Goal: Use online tool/utility: Utilize a website feature to perform a specific function

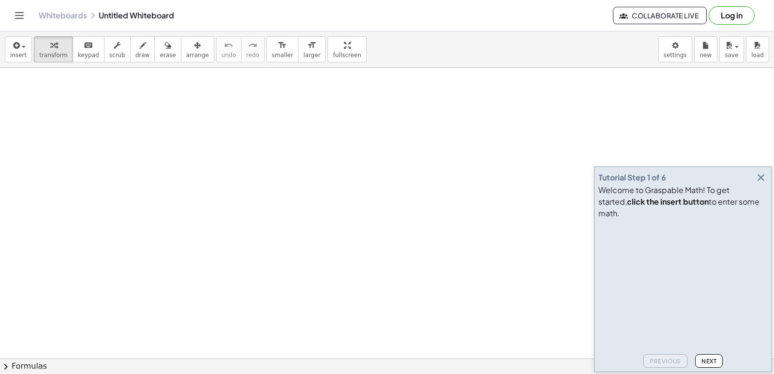
drag, startPoint x: 398, startPoint y: 69, endPoint x: 505, endPoint y: 235, distance: 197.7
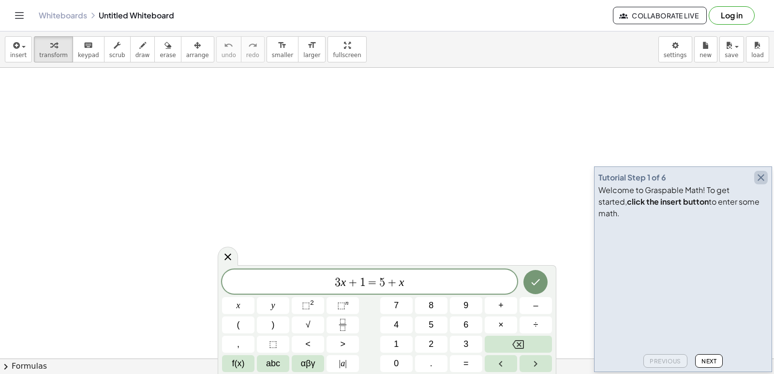
click at [759, 183] on icon "button" at bounding box center [761, 178] width 12 height 12
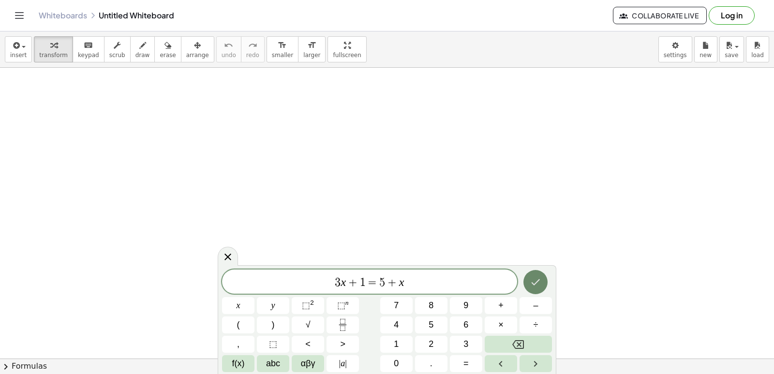
click at [534, 276] on icon "Done" at bounding box center [536, 282] width 12 height 12
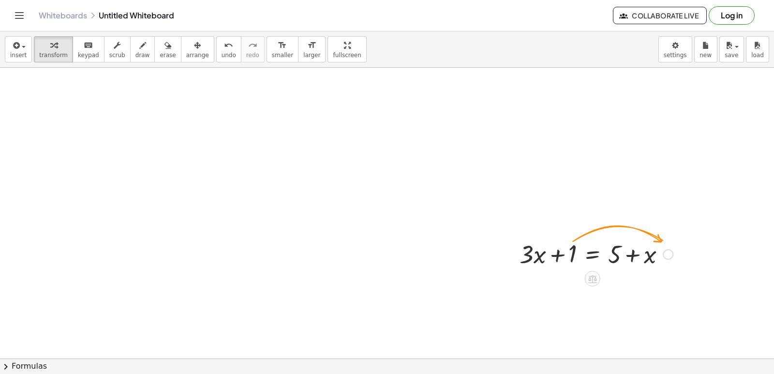
click at [583, 242] on div at bounding box center [596, 253] width 163 height 33
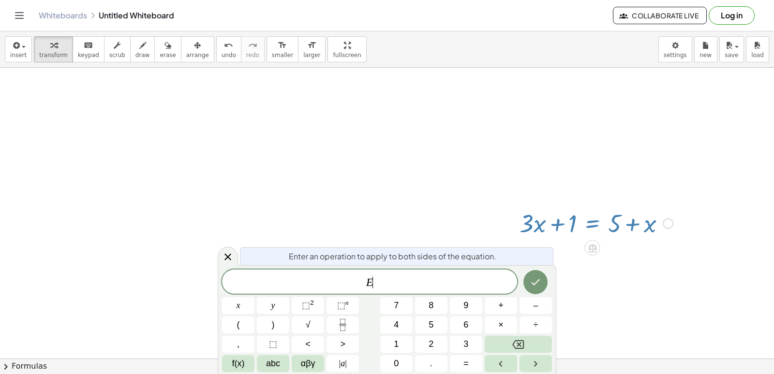
scroll to position [31, 0]
drag, startPoint x: 583, startPoint y: 242, endPoint x: 529, endPoint y: 193, distance: 72.7
click at [517, 341] on icon "Backspace" at bounding box center [519, 345] width 12 height 12
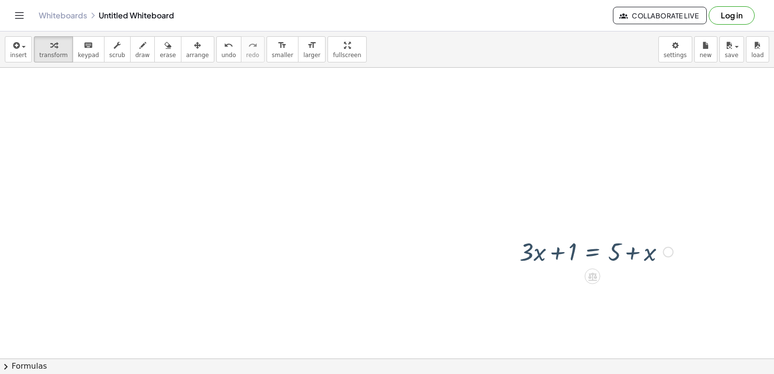
scroll to position [0, 0]
click at [631, 255] on div at bounding box center [596, 253] width 163 height 33
drag, startPoint x: 631, startPoint y: 255, endPoint x: 186, endPoint y: 103, distance: 470.5
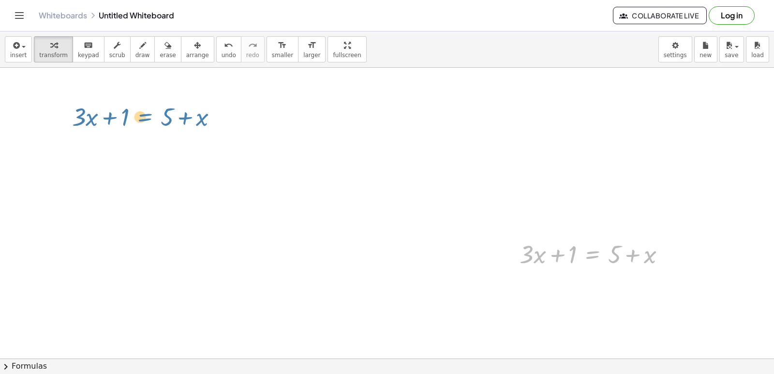
drag, startPoint x: 577, startPoint y: 246, endPoint x: 129, endPoint y: 96, distance: 472.8
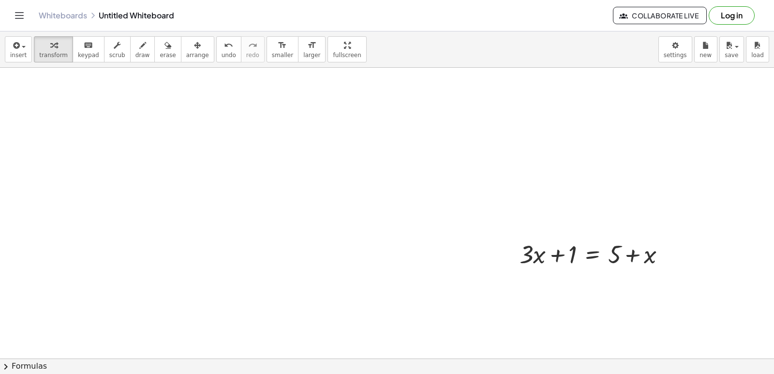
click at [154, 43] on button "erase" at bounding box center [167, 49] width 27 height 26
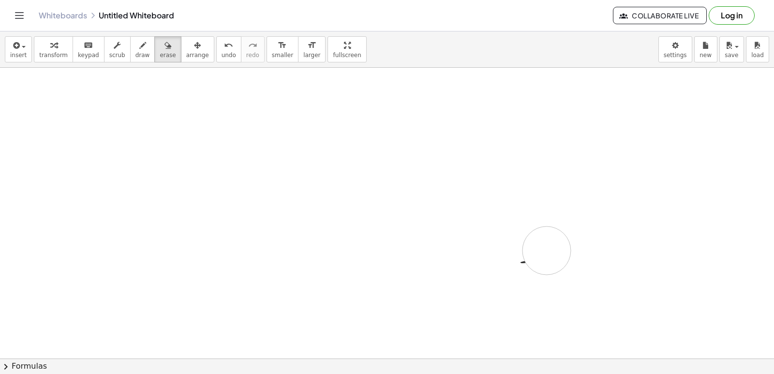
drag, startPoint x: 630, startPoint y: 278, endPoint x: 521, endPoint y: 253, distance: 111.2
drag, startPoint x: 543, startPoint y: 246, endPoint x: 630, endPoint y: 245, distance: 87.1
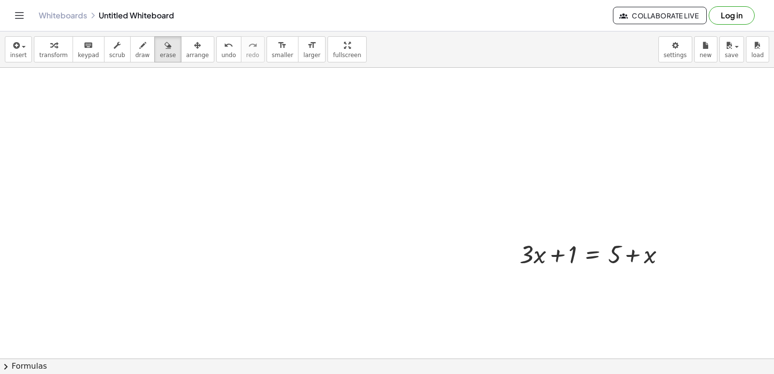
click at [165, 47] on icon "button" at bounding box center [168, 46] width 7 height 12
click at [224, 49] on icon "undo" at bounding box center [228, 46] width 9 height 12
drag, startPoint x: 630, startPoint y: 269, endPoint x: 453, endPoint y: 268, distance: 177.6
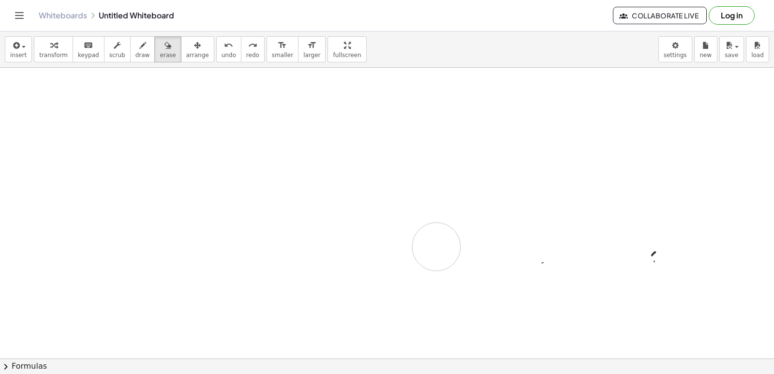
drag, startPoint x: 349, startPoint y: 315, endPoint x: 49, endPoint y: 146, distance: 344.2
click at [154, 41] on button "erase" at bounding box center [167, 49] width 27 height 26
click at [160, 41] on div "button" at bounding box center [168, 45] width 16 height 12
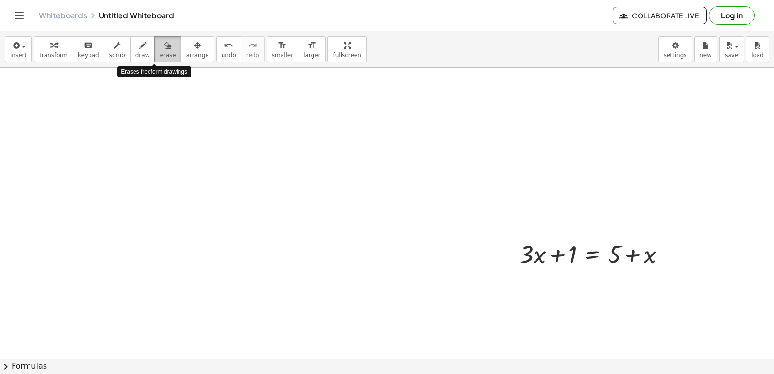
click at [160, 41] on div "button" at bounding box center [168, 45] width 16 height 12
click at [53, 46] on div "button" at bounding box center [53, 45] width 29 height 12
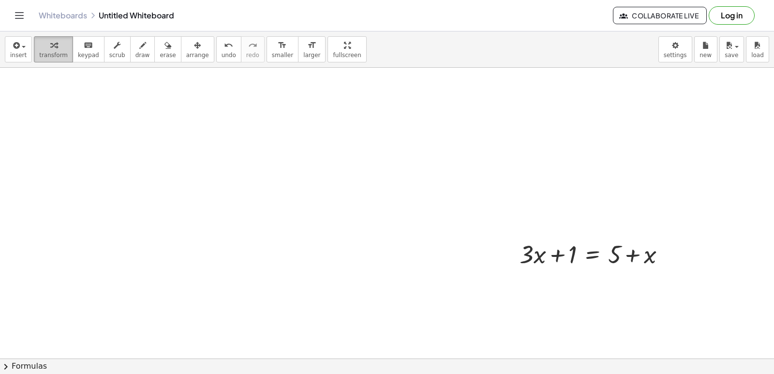
click at [53, 46] on div "button" at bounding box center [53, 45] width 29 height 12
click at [53, 46] on icon "button" at bounding box center [53, 46] width 7 height 12
drag, startPoint x: 0, startPoint y: 349, endPoint x: 1, endPoint y: 378, distance: 29.6
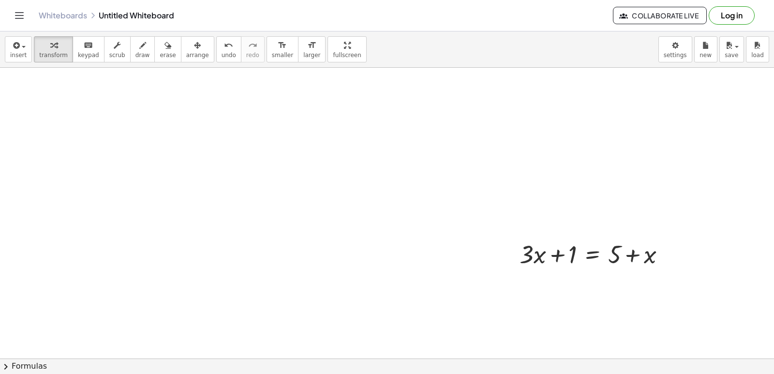
click at [1, 374] on html "Graspable Math Activities Get Started Activity Bank Assigned Work Classes White…" at bounding box center [387, 187] width 774 height 374
drag, startPoint x: 467, startPoint y: 230, endPoint x: 217, endPoint y: 41, distance: 313.4
click at [217, 41] on button "undo undo" at bounding box center [228, 49] width 25 height 26
click at [222, 41] on div "undo" at bounding box center [229, 45] width 15 height 12
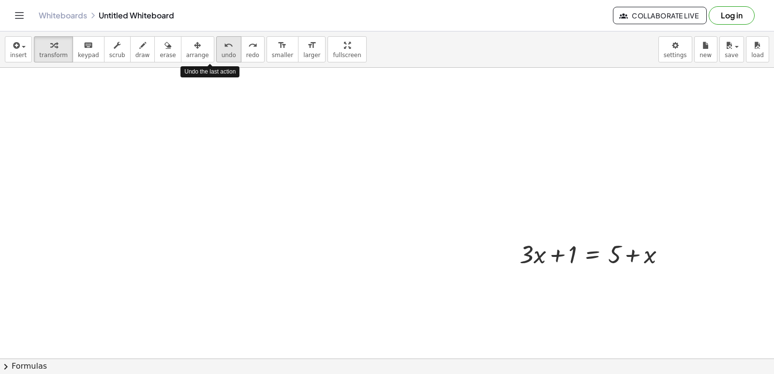
click at [222, 41] on div "undo" at bounding box center [229, 45] width 15 height 12
click at [241, 43] on button "redo redo" at bounding box center [253, 49] width 24 height 26
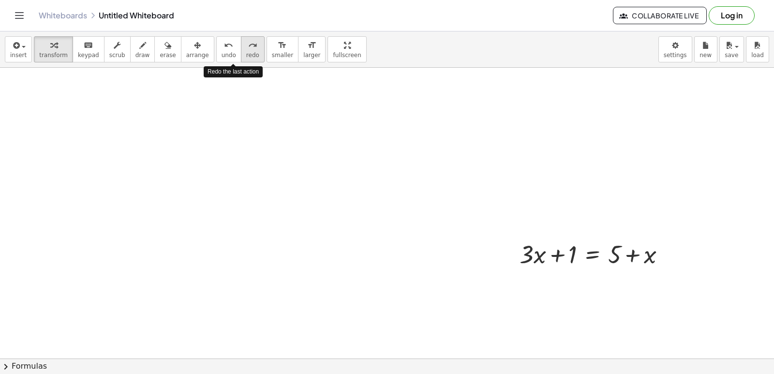
click at [241, 43] on button "redo redo" at bounding box center [253, 49] width 24 height 26
click at [291, 72] on div "insert select one: Math Expression Function Text Youtube Video Graphing Geometr…" at bounding box center [387, 202] width 774 height 343
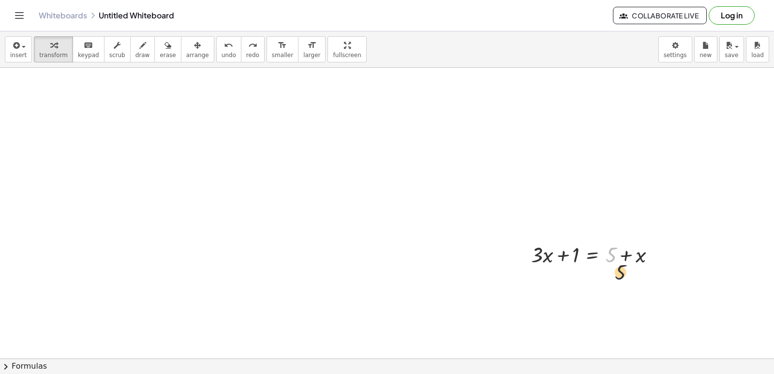
drag, startPoint x: 627, startPoint y: 289, endPoint x: 598, endPoint y: 243, distance: 53.7
drag, startPoint x: 597, startPoint y: 242, endPoint x: 237, endPoint y: 76, distance: 396.9
click at [565, 257] on div at bounding box center [597, 254] width 141 height 29
click at [564, 255] on div at bounding box center [597, 254] width 141 height 29
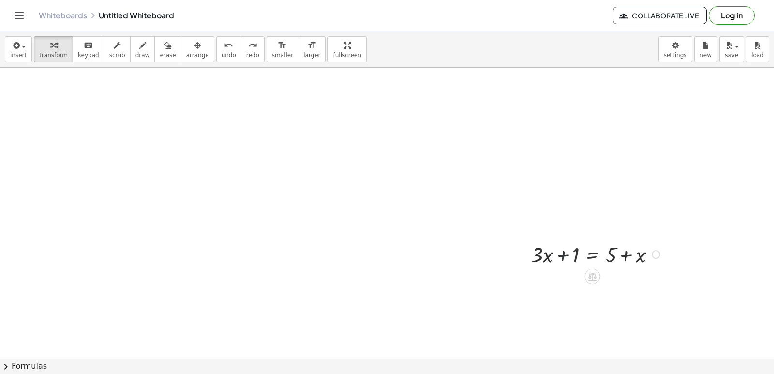
click at [564, 255] on div at bounding box center [597, 254] width 141 height 29
drag, startPoint x: 564, startPoint y: 255, endPoint x: 592, endPoint y: 242, distance: 31.4
click at [581, 250] on div at bounding box center [597, 254] width 141 height 29
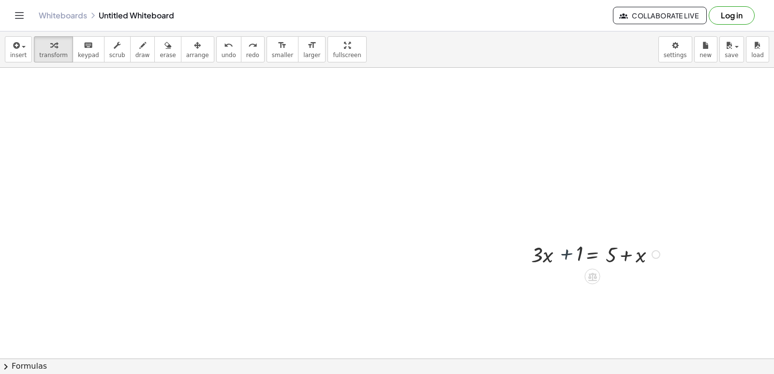
click at [592, 242] on div at bounding box center [597, 254] width 141 height 29
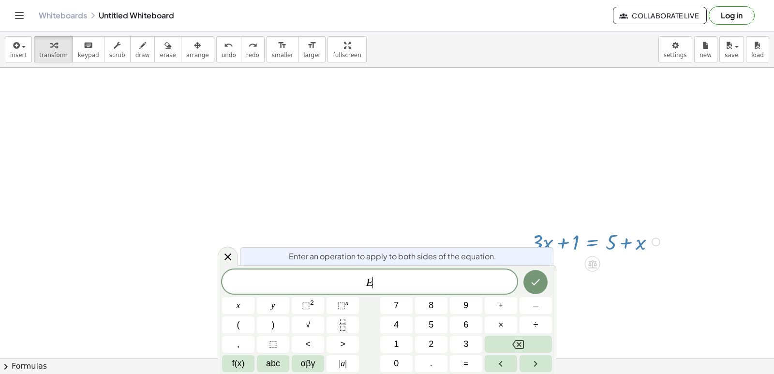
click at [601, 229] on div at bounding box center [597, 224] width 141 height 29
drag, startPoint x: 601, startPoint y: 228, endPoint x: 591, endPoint y: 243, distance: 17.7
click at [593, 225] on div "+ · 3 · x + 1 = + 5 + x" at bounding box center [593, 225] width 0 height 0
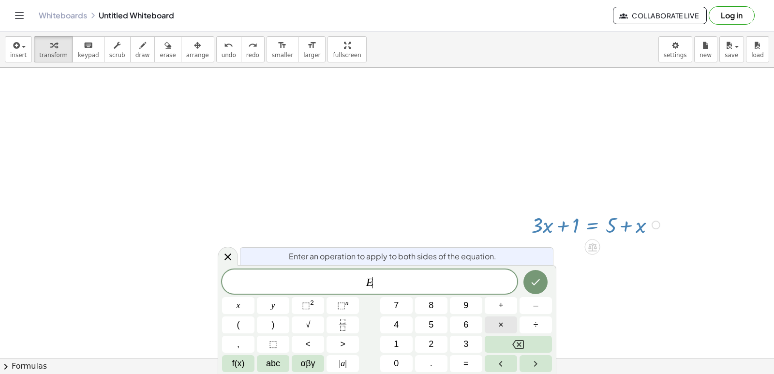
click at [513, 333] on div "E ​ x y ⬚ 2 ⬚ n 7 8 9 + – ( ) √ 4 5 6 × ÷ , ⬚ < > 1 2 3 f(x) abc αβγ | a | 0 . =" at bounding box center [387, 321] width 330 height 103
drag, startPoint x: 509, startPoint y: 365, endPoint x: 503, endPoint y: 345, distance: 21.0
click at [506, 354] on div "E x y ⬚ 2 ⬚ n 7 8 9 + – ( ) √ 4 5 6 × ÷ , ⬚ < > 1 2 3 f(x) abc αβγ | a | 0 . =" at bounding box center [387, 321] width 330 height 103
click at [502, 343] on button "Backspace" at bounding box center [518, 344] width 67 height 17
drag, startPoint x: 297, startPoint y: 201, endPoint x: 292, endPoint y: 196, distance: 7.2
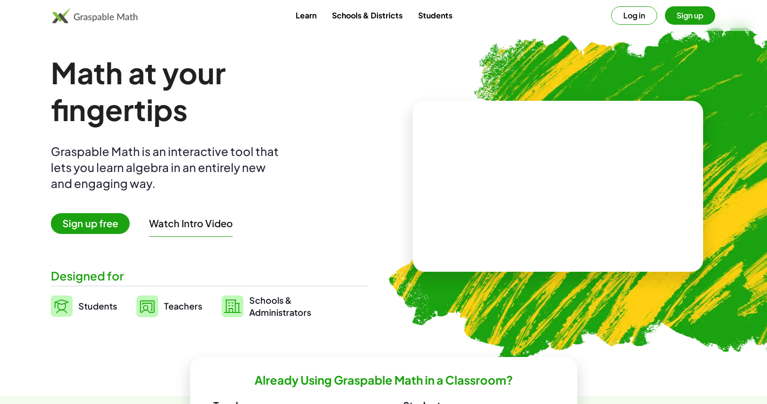
click at [82, 227] on span "Sign up free" at bounding box center [90, 223] width 79 height 21
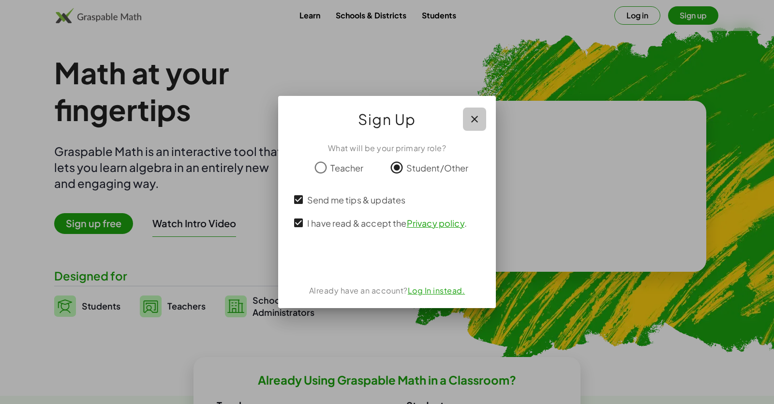
click at [471, 121] on icon "button" at bounding box center [475, 119] width 12 height 12
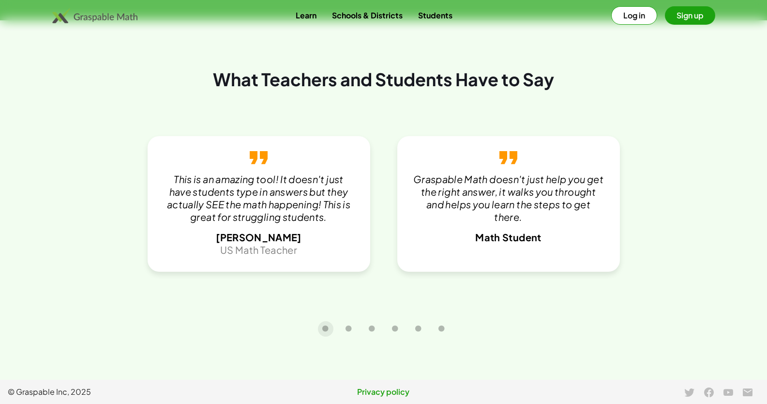
scroll to position [2118, 0]
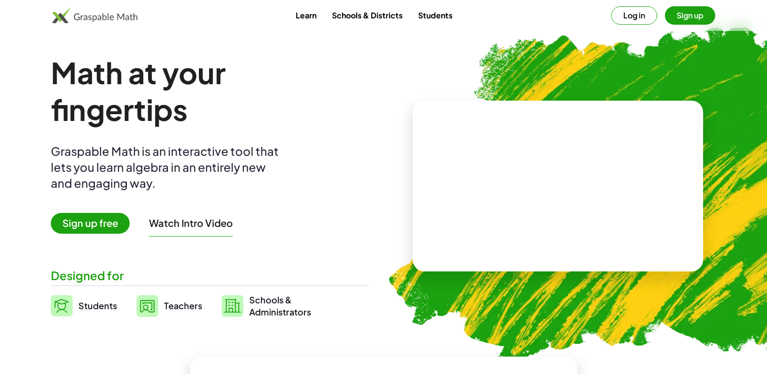
scroll to position [145, 0]
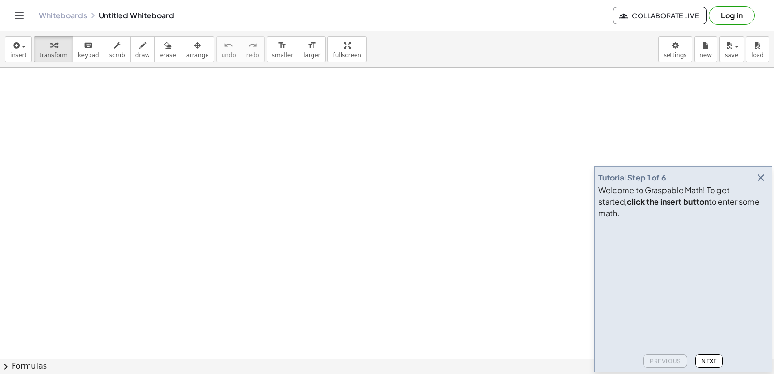
click at [757, 183] on icon "button" at bounding box center [761, 178] width 12 height 12
click at [669, 49] on body "Graspable Math Activities Get Started Activity Bank Assigned Work Classes White…" at bounding box center [387, 187] width 774 height 374
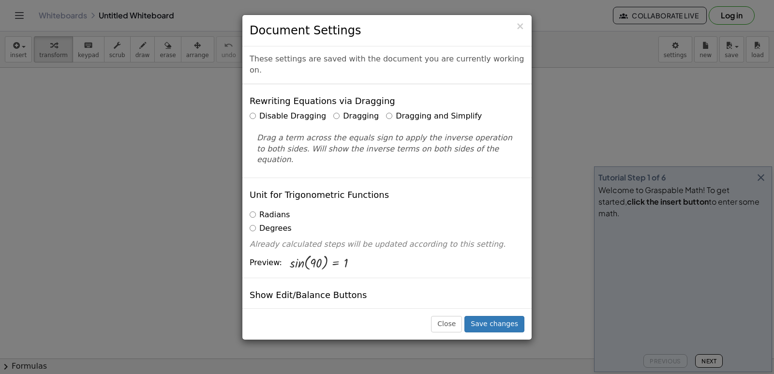
click at [386, 111] on label "Dragging and Simplify" at bounding box center [434, 116] width 96 height 11
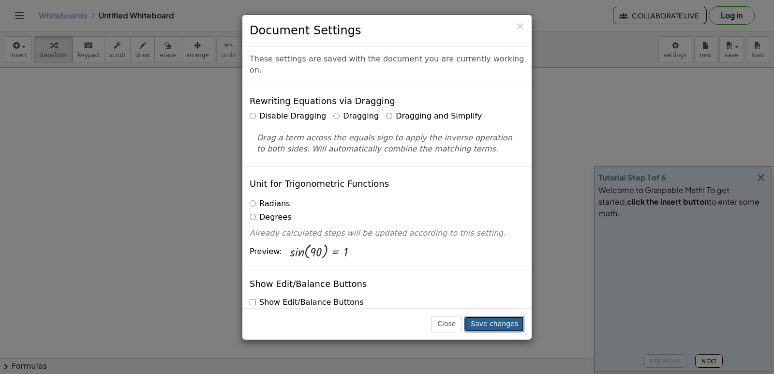
click at [493, 321] on button "Save changes" at bounding box center [495, 324] width 60 height 16
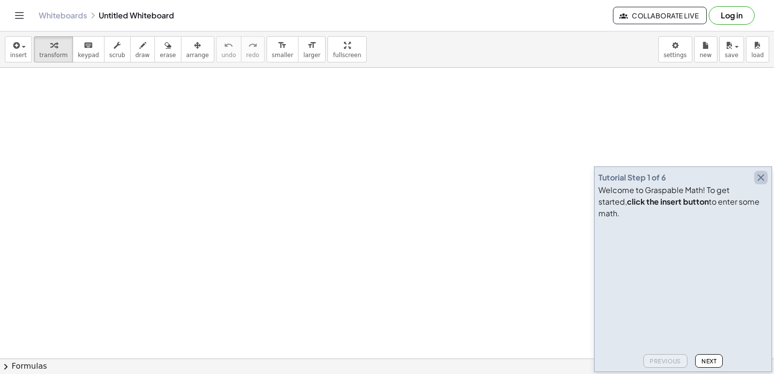
click at [762, 183] on icon "button" at bounding box center [761, 178] width 12 height 12
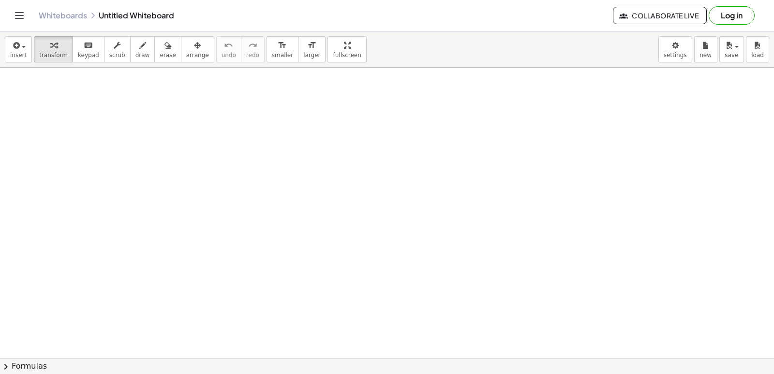
drag, startPoint x: 303, startPoint y: 137, endPoint x: 319, endPoint y: 138, distance: 16.0
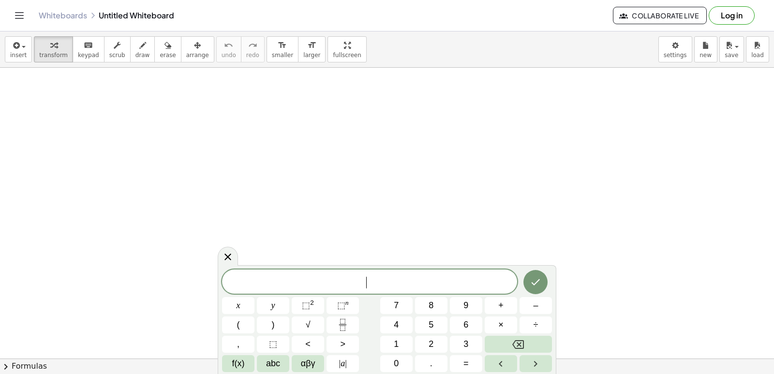
click at [406, 302] on button "7" at bounding box center [396, 305] width 32 height 17
click at [502, 318] on button "×" at bounding box center [501, 325] width 32 height 17
click at [513, 339] on icon "Backspace" at bounding box center [519, 345] width 12 height 12
click at [243, 303] on button "x" at bounding box center [238, 305] width 32 height 17
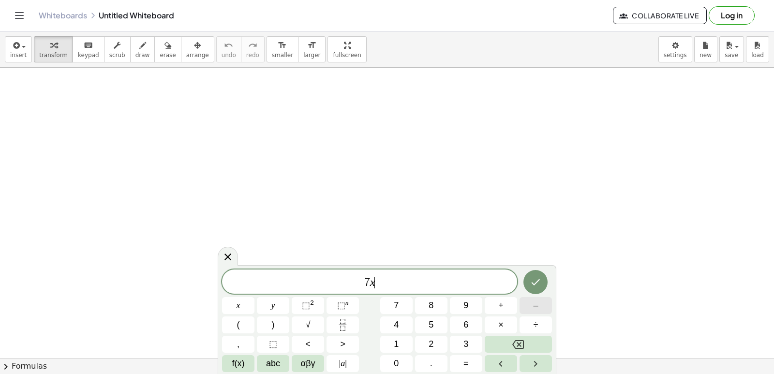
click at [535, 304] on span "–" at bounding box center [535, 305] width 5 height 13
click at [398, 341] on span "1" at bounding box center [396, 344] width 5 height 13
click at [475, 357] on button "=" at bounding box center [466, 363] width 32 height 17
click at [436, 338] on button "2" at bounding box center [431, 344] width 32 height 17
click at [402, 360] on button "0" at bounding box center [396, 363] width 32 height 17
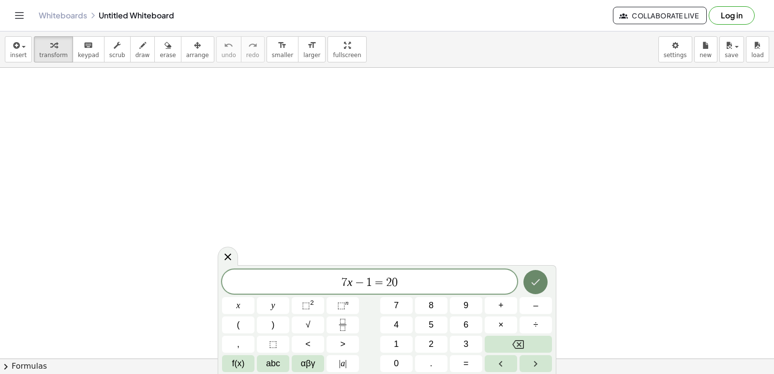
click at [542, 274] on button "Done" at bounding box center [536, 282] width 24 height 24
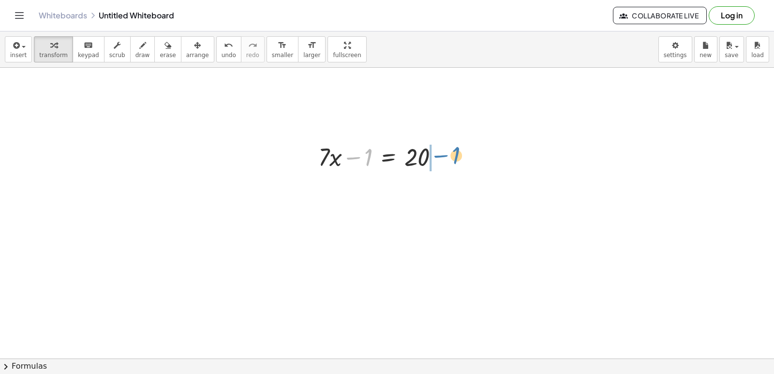
drag, startPoint x: 366, startPoint y: 156, endPoint x: 449, endPoint y: 156, distance: 82.8
click at [449, 156] on div at bounding box center [383, 156] width 138 height 33
click at [439, 189] on div at bounding box center [398, 189] width 169 height 33
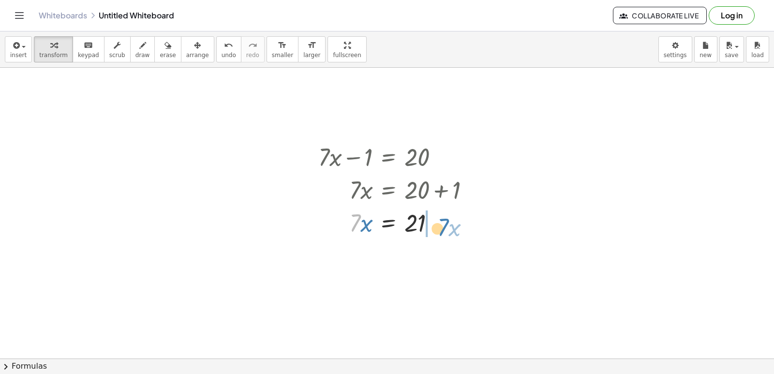
drag, startPoint x: 351, startPoint y: 227, endPoint x: 443, endPoint y: 228, distance: 92.0
click at [451, 227] on div at bounding box center [398, 222] width 169 height 33
click at [435, 254] on div at bounding box center [404, 255] width 181 height 33
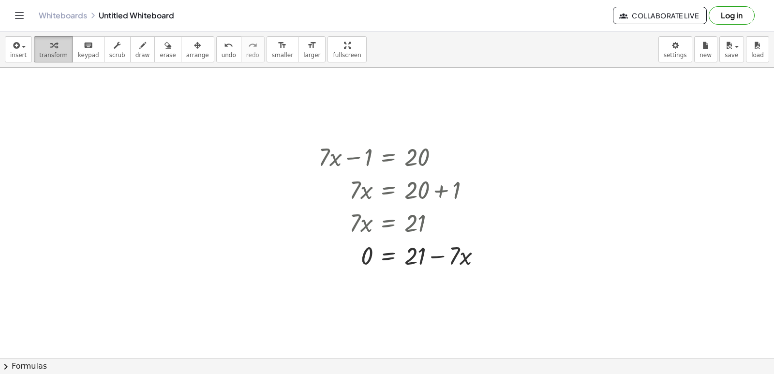
click at [51, 57] on span "transform" at bounding box center [53, 55] width 29 height 7
click at [222, 56] on span "undo" at bounding box center [229, 55] width 15 height 7
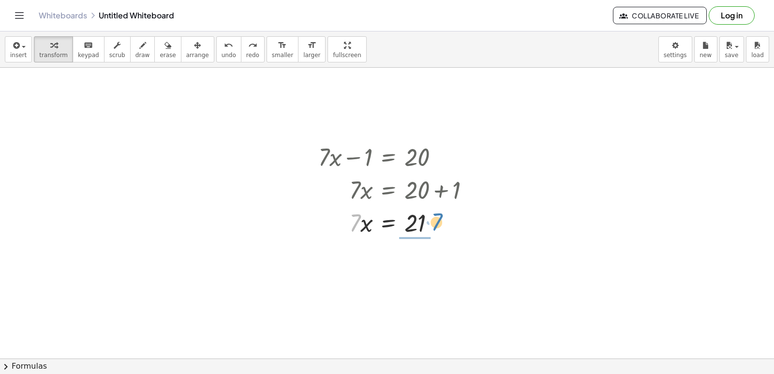
drag, startPoint x: 353, startPoint y: 230, endPoint x: 435, endPoint y: 229, distance: 81.8
click at [435, 229] on div at bounding box center [398, 222] width 169 height 33
click at [414, 258] on div at bounding box center [398, 263] width 169 height 48
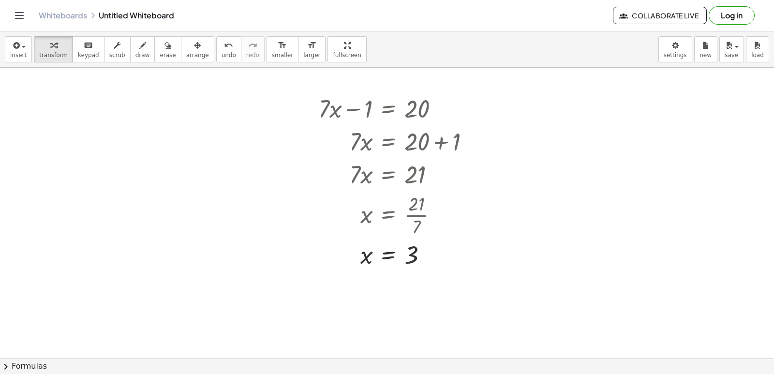
scroll to position [290, 0]
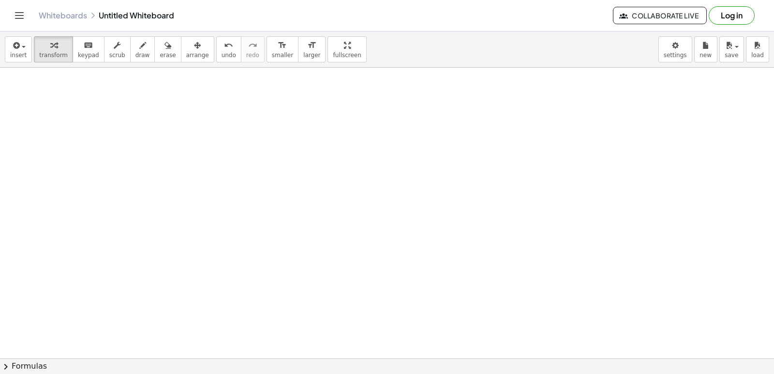
click at [473, 129] on div at bounding box center [387, 99] width 774 height 645
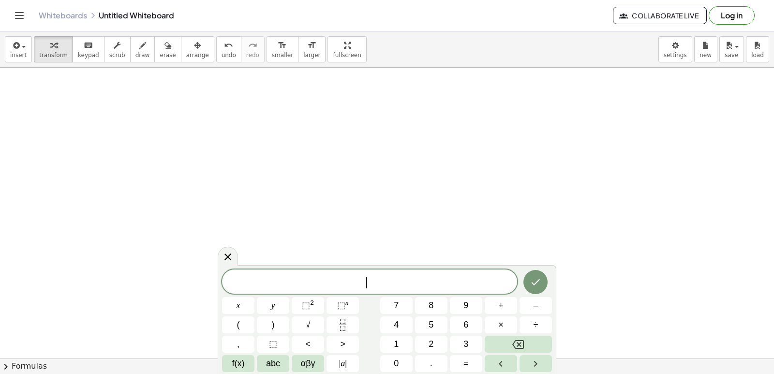
click at [472, 134] on div at bounding box center [387, 99] width 774 height 645
click at [273, 304] on span "y" at bounding box center [274, 305] width 4 height 13
click at [547, 307] on button "–" at bounding box center [536, 305] width 32 height 17
click at [453, 307] on button "9" at bounding box center [466, 305] width 32 height 17
click at [469, 359] on button "=" at bounding box center [466, 363] width 32 height 17
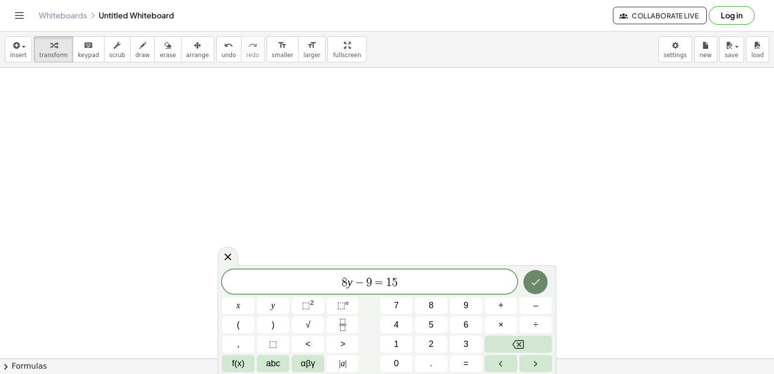
click at [541, 275] on button "Done" at bounding box center [536, 282] width 24 height 24
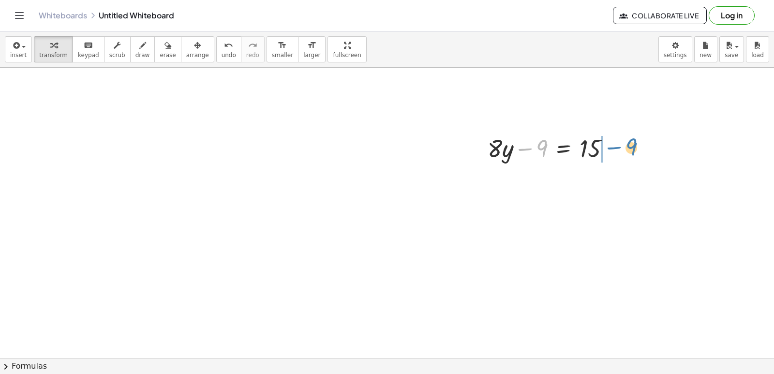
drag, startPoint x: 542, startPoint y: 139, endPoint x: 628, endPoint y: 138, distance: 85.7
click at [633, 136] on div "+ · 7 · x − 1 = 20 · 7 · x = + 20 + 1 · 7 · x = 21 x = · 21 · 7 x = 3 − 9 + · 8…" at bounding box center [387, 99] width 774 height 645
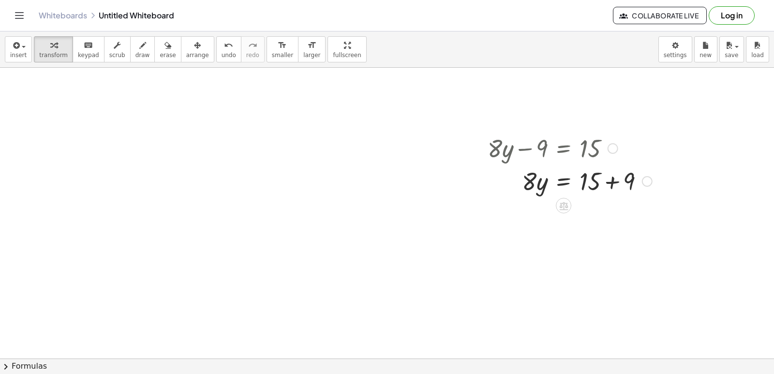
click at [612, 181] on div at bounding box center [570, 180] width 174 height 33
drag, startPoint x: 529, startPoint y: 212, endPoint x: 621, endPoint y: 213, distance: 92.0
click at [614, 210] on div at bounding box center [570, 213] width 174 height 33
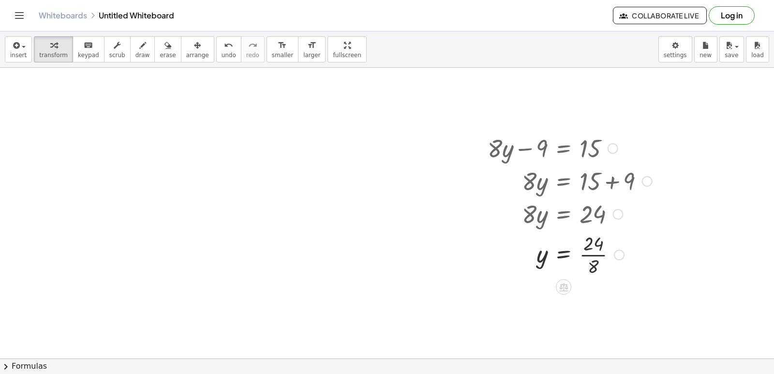
click at [596, 251] on div at bounding box center [570, 254] width 174 height 48
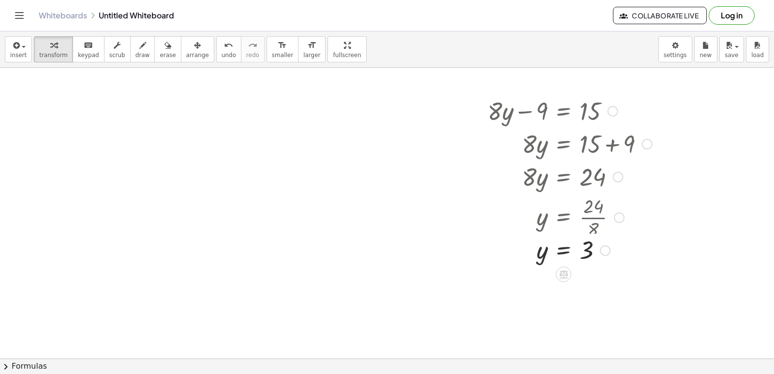
scroll to position [354, 0]
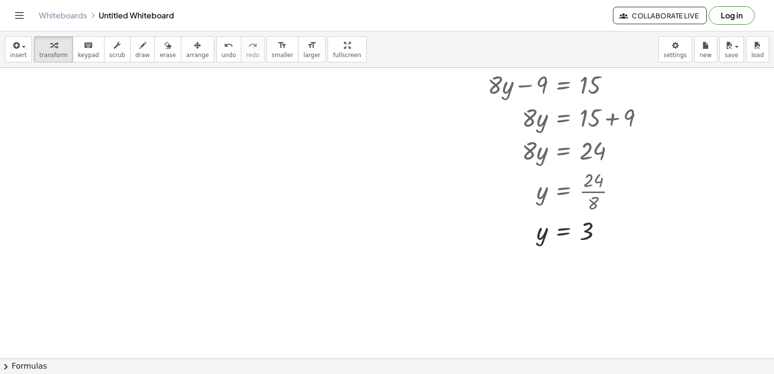
click at [295, 264] on div at bounding box center [387, 150] width 774 height 873
click at [0, 0] on div "x y ⬚ 2 ⬚ n 7 8 9 + – ( ) √ 4 5 6 × ÷ , ⬚ < > 1 2 3 f(x) abc αβγ | a | 0 . =" at bounding box center [0, 0] width 0 height 0
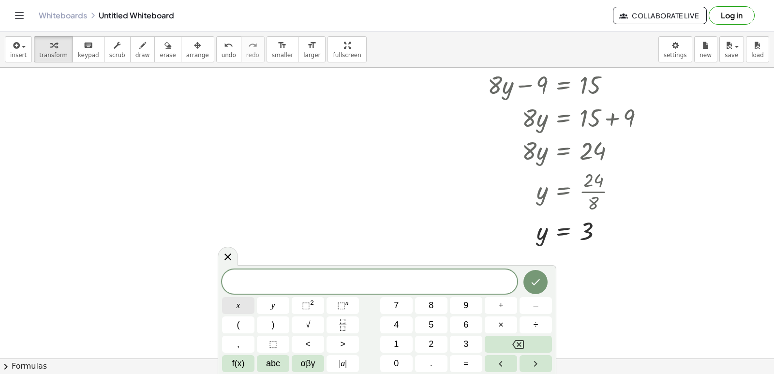
click at [248, 305] on button "x" at bounding box center [238, 305] width 32 height 17
click at [526, 302] on button "–" at bounding box center [536, 305] width 32 height 17
click at [476, 359] on button "=" at bounding box center [466, 363] width 32 height 17
click at [346, 281] on span "x ​ − 1 5 = 1 3" at bounding box center [369, 283] width 295 height 14
click at [244, 300] on button "x" at bounding box center [238, 305] width 32 height 17
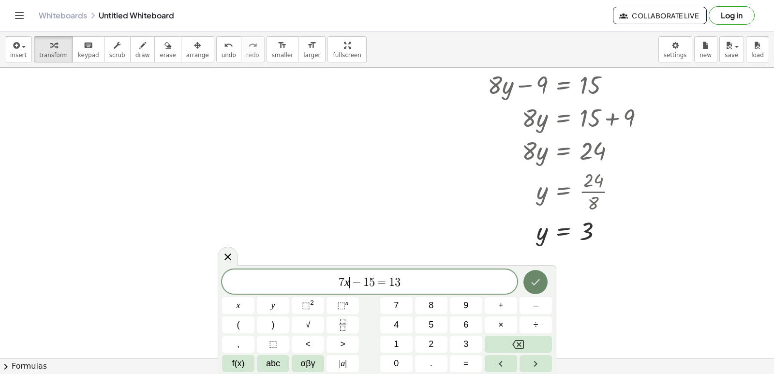
click at [536, 285] on icon "Done" at bounding box center [536, 282] width 12 height 12
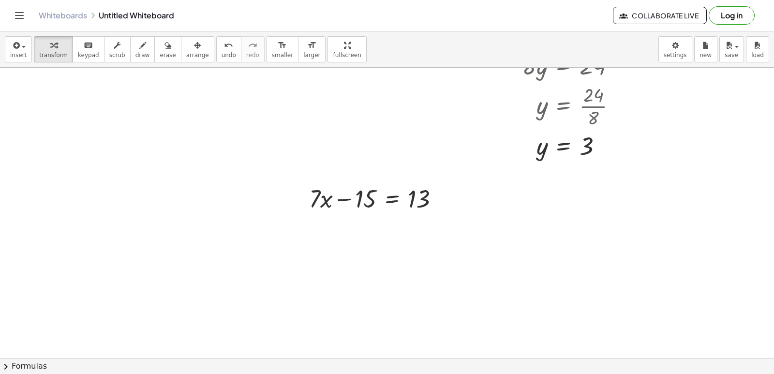
scroll to position [451, 0]
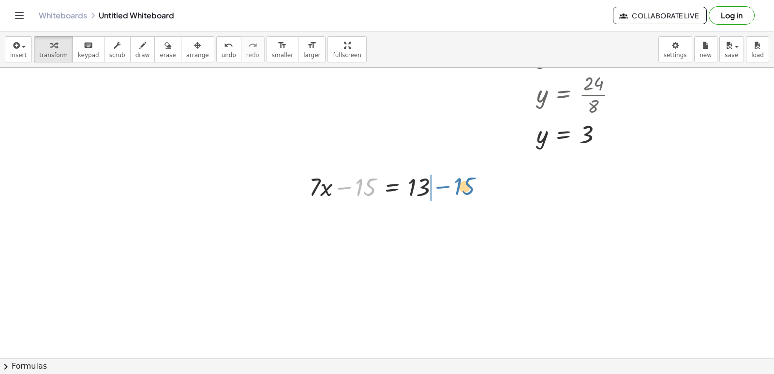
drag, startPoint x: 363, startPoint y: 188, endPoint x: 462, endPoint y: 184, distance: 99.3
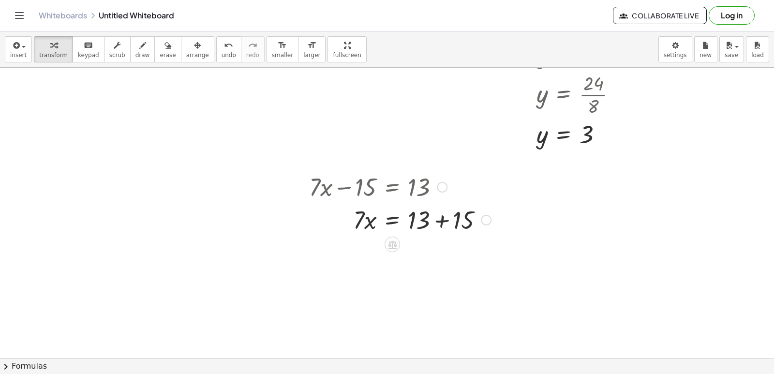
click at [440, 223] on div at bounding box center [400, 219] width 192 height 33
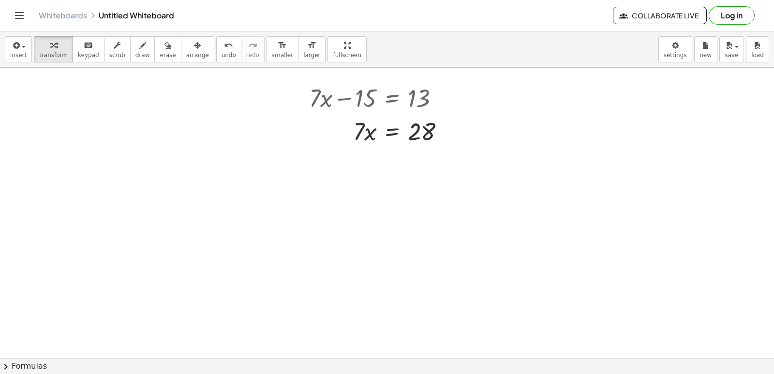
scroll to position [547, 0]
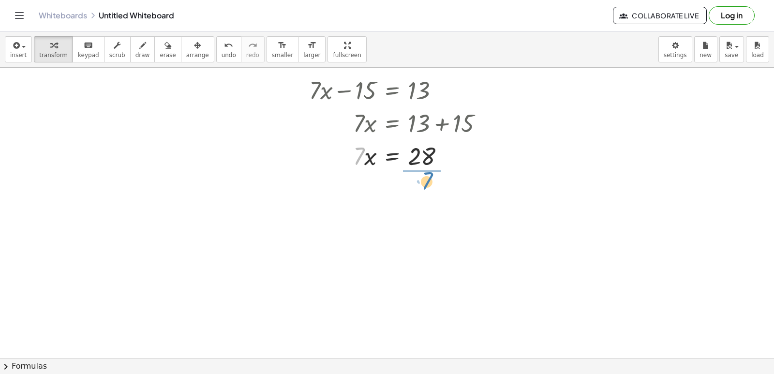
drag, startPoint x: 356, startPoint y: 159, endPoint x: 422, endPoint y: 181, distance: 69.3
click at [426, 195] on div at bounding box center [400, 196] width 192 height 48
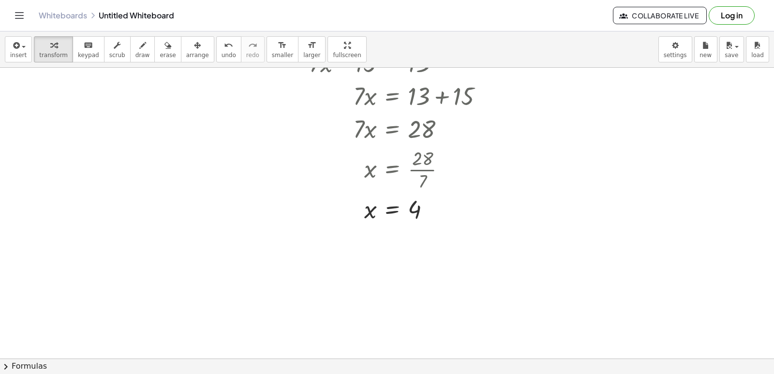
scroll to position [582, 0]
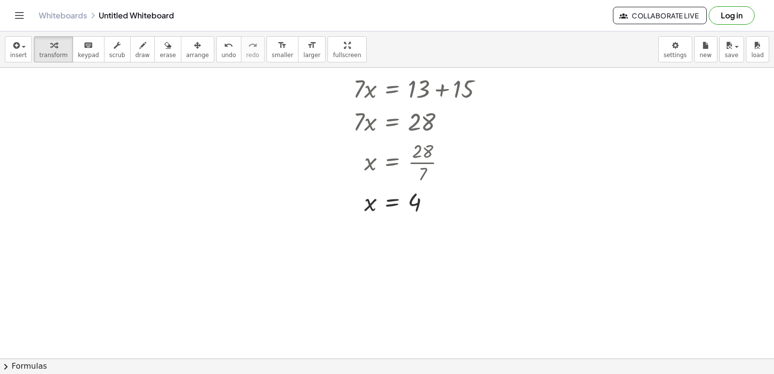
click at [37, 204] on div at bounding box center [387, 67] width 774 height 1163
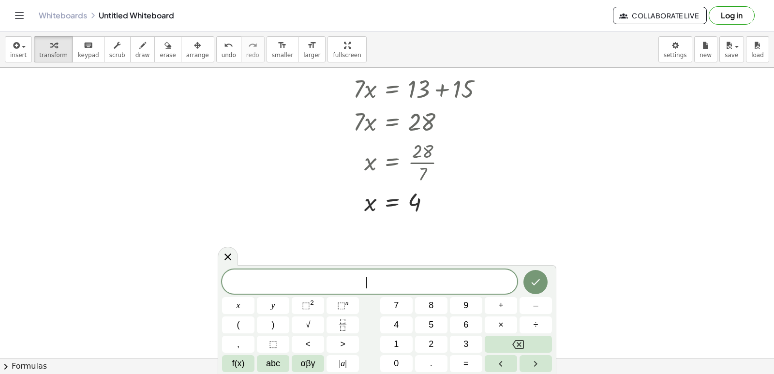
click at [37, 204] on div at bounding box center [387, 67] width 774 height 1163
click at [275, 308] on span "y" at bounding box center [274, 305] width 4 height 13
click at [502, 311] on span "+" at bounding box center [501, 305] width 5 height 13
click at [462, 356] on button "=" at bounding box center [466, 363] width 32 height 17
click at [539, 280] on icon "Done" at bounding box center [536, 282] width 12 height 12
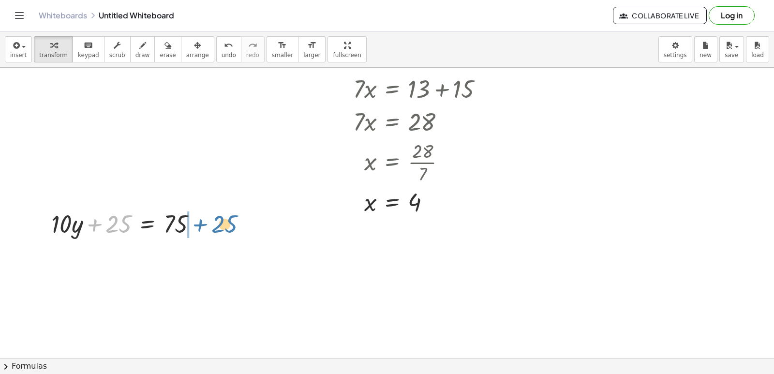
drag, startPoint x: 118, startPoint y: 227, endPoint x: 223, endPoint y: 227, distance: 105.5
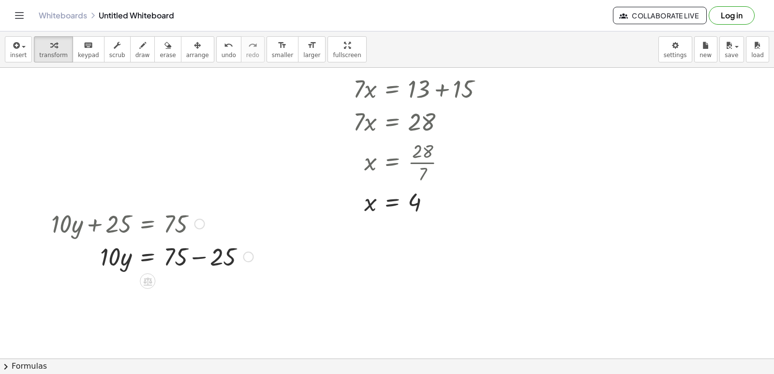
click at [193, 261] on div at bounding box center [152, 256] width 212 height 33
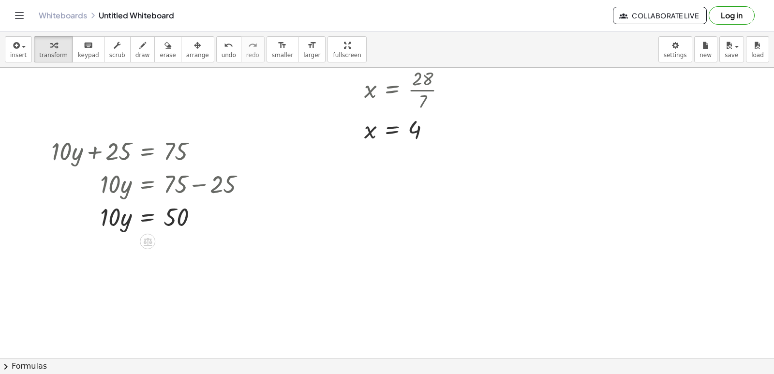
scroll to position [679, 0]
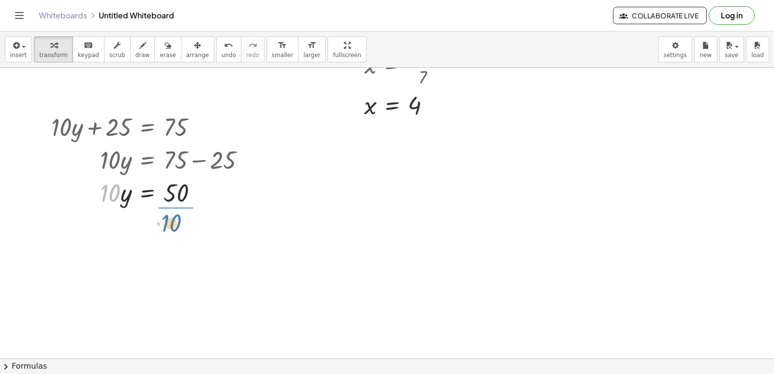
drag, startPoint x: 114, startPoint y: 190, endPoint x: 176, endPoint y: 218, distance: 67.8
click at [178, 232] on div at bounding box center [152, 233] width 212 height 48
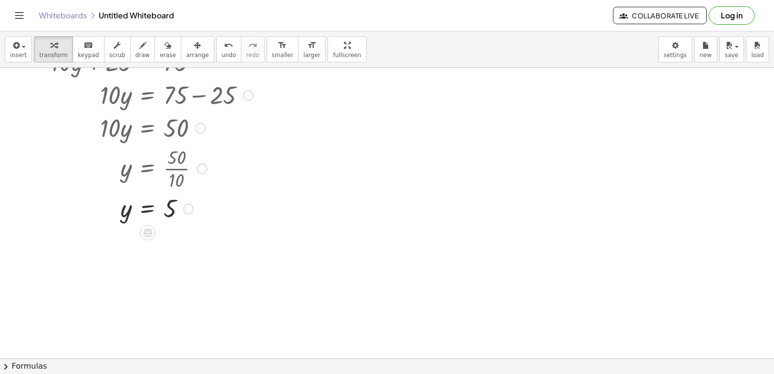
scroll to position [775, 0]
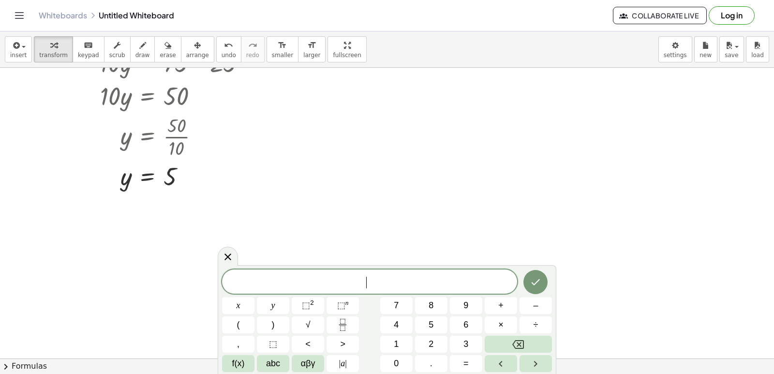
click at [240, 304] on span "x" at bounding box center [239, 305] width 4 height 13
click at [537, 303] on span "–" at bounding box center [535, 305] width 5 height 13
click at [461, 362] on button "=" at bounding box center [466, 363] width 32 height 17
click at [538, 273] on button "Done" at bounding box center [536, 282] width 24 height 24
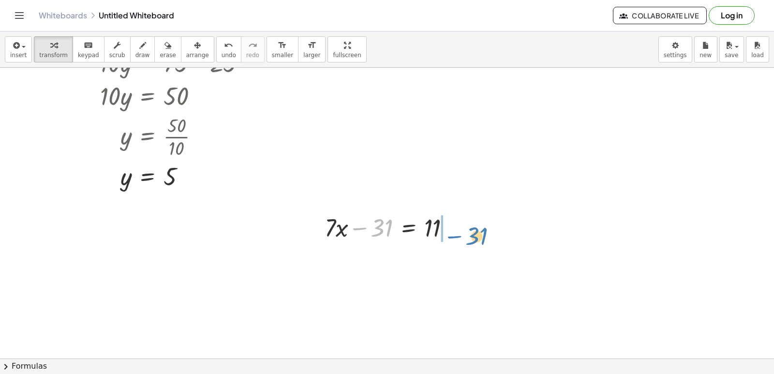
drag, startPoint x: 387, startPoint y: 226, endPoint x: 482, endPoint y: 234, distance: 94.8
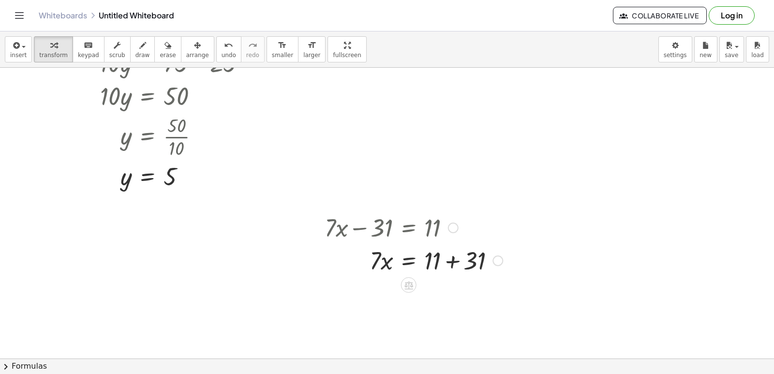
click at [452, 261] on div at bounding box center [414, 259] width 188 height 33
drag, startPoint x: 372, startPoint y: 297, endPoint x: 424, endPoint y: 315, distance: 55.3
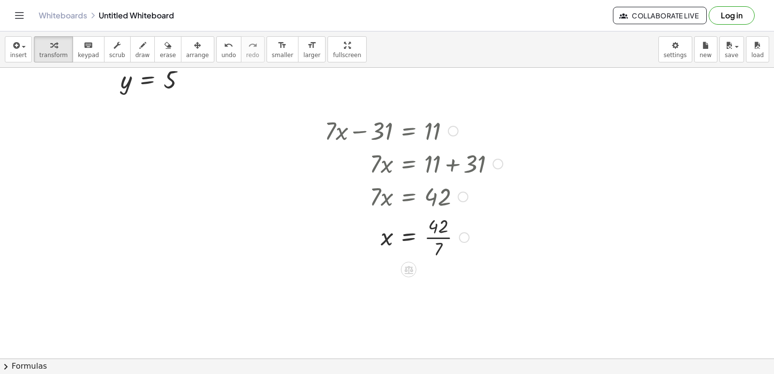
click at [440, 237] on div at bounding box center [414, 236] width 188 height 48
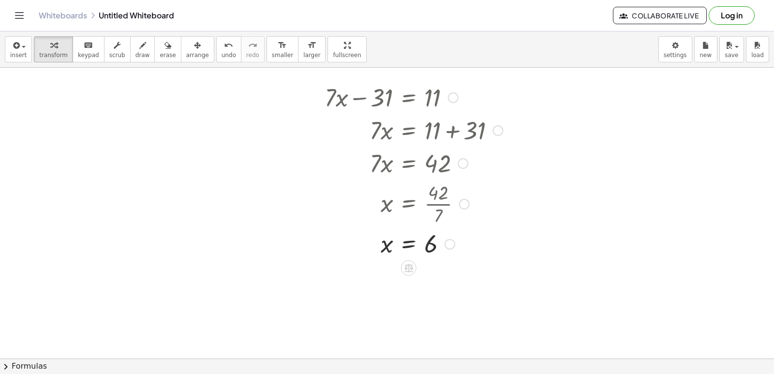
scroll to position [921, 0]
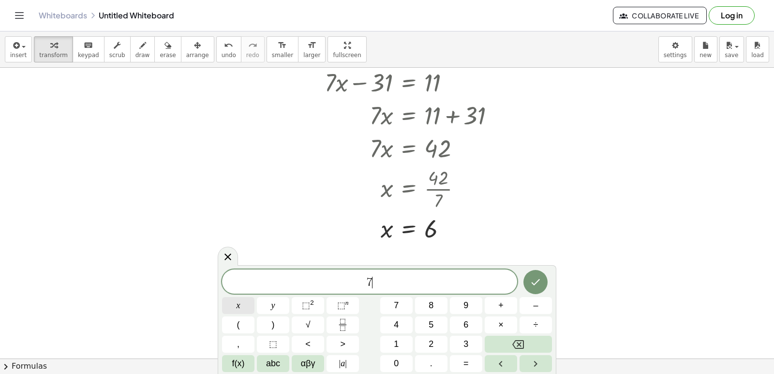
click at [231, 304] on button "x" at bounding box center [238, 305] width 32 height 17
click at [498, 301] on button "+" at bounding box center [501, 305] width 32 height 17
click at [278, 302] on button "y" at bounding box center [273, 305] width 32 height 17
click at [466, 357] on button "=" at bounding box center [466, 363] width 32 height 17
click at [531, 276] on button "Done" at bounding box center [536, 282] width 24 height 24
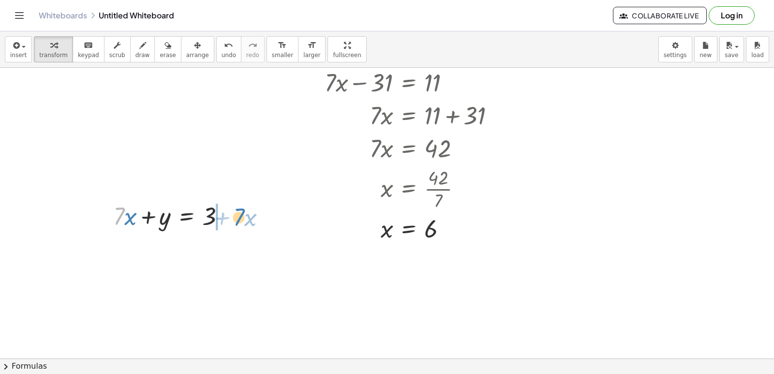
drag, startPoint x: 115, startPoint y: 216, endPoint x: 238, endPoint y: 220, distance: 123.0
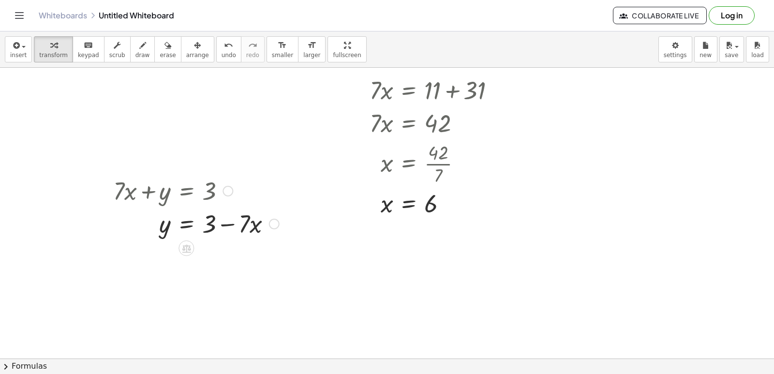
scroll to position [969, 0]
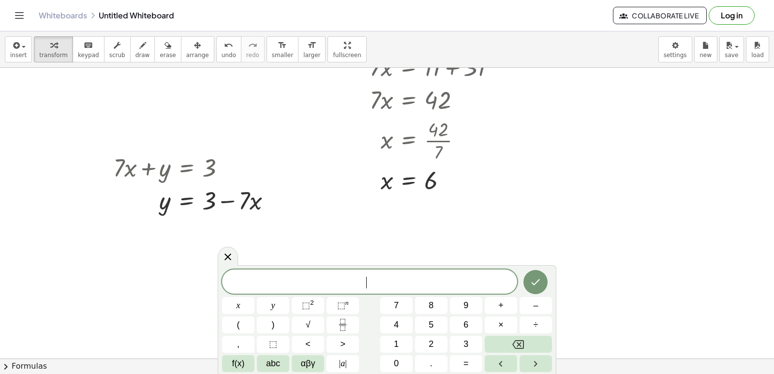
click at [238, 310] on span "x" at bounding box center [239, 305] width 4 height 13
click at [528, 302] on button "–" at bounding box center [536, 305] width 32 height 17
click at [264, 307] on button "y" at bounding box center [273, 305] width 32 height 17
click at [466, 358] on span "=" at bounding box center [466, 363] width 5 height 13
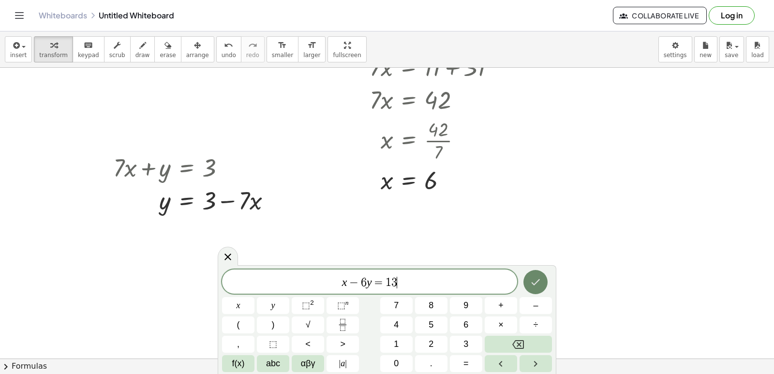
click at [537, 276] on button "Done" at bounding box center [536, 282] width 24 height 24
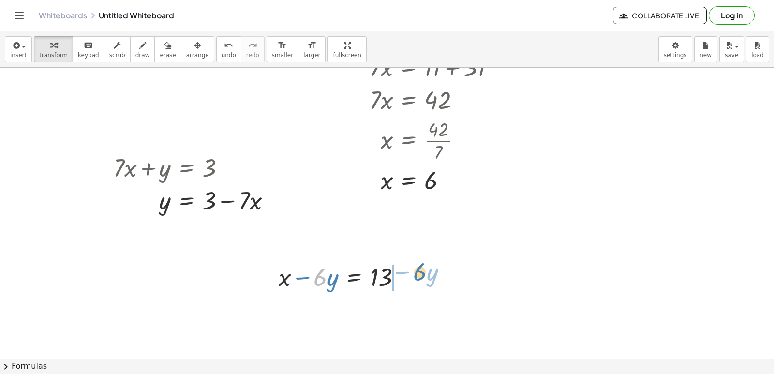
drag, startPoint x: 317, startPoint y: 279, endPoint x: 422, endPoint y: 278, distance: 104.6
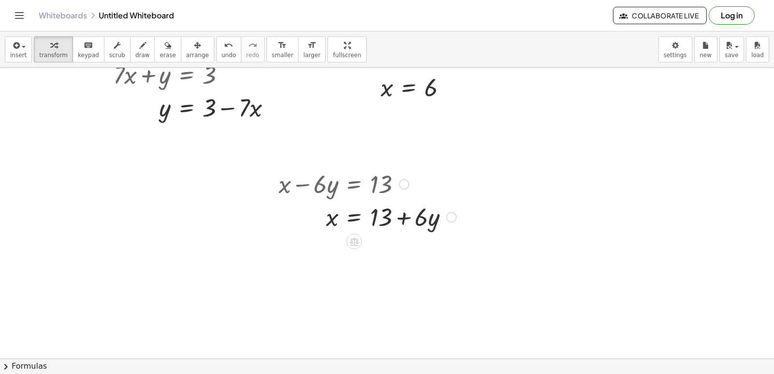
scroll to position [1066, 0]
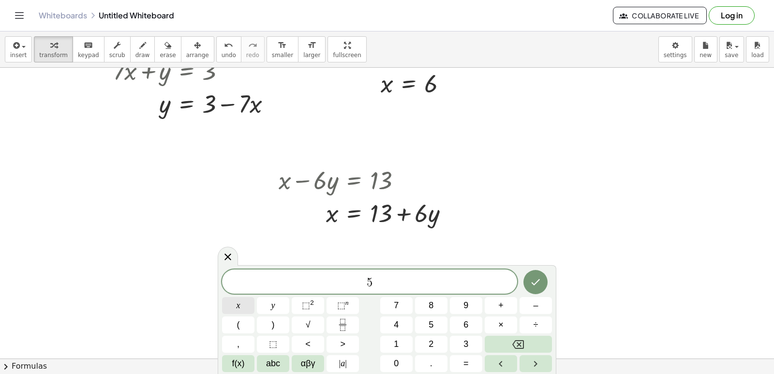
click at [242, 300] on button "x" at bounding box center [238, 305] width 32 height 17
click at [501, 302] on button "+" at bounding box center [501, 305] width 32 height 17
click at [276, 303] on button "y" at bounding box center [273, 305] width 32 height 17
click at [472, 366] on button "=" at bounding box center [466, 363] width 32 height 17
click at [540, 273] on button "Done" at bounding box center [536, 282] width 24 height 24
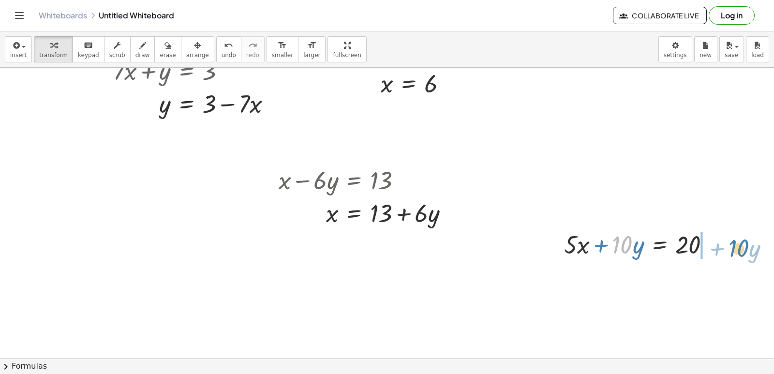
drag, startPoint x: 616, startPoint y: 243, endPoint x: 730, endPoint y: 246, distance: 113.8
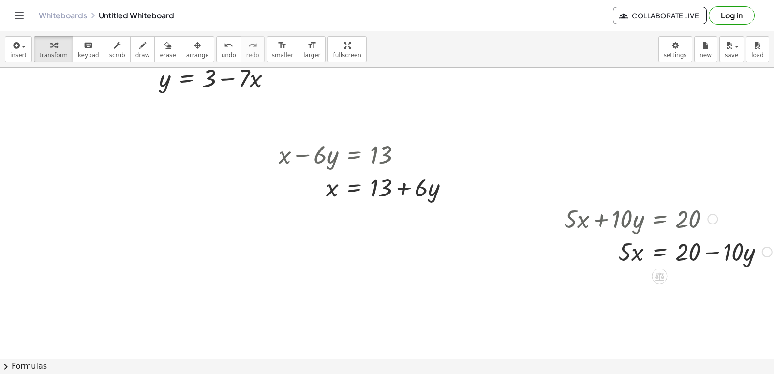
scroll to position [1114, 0]
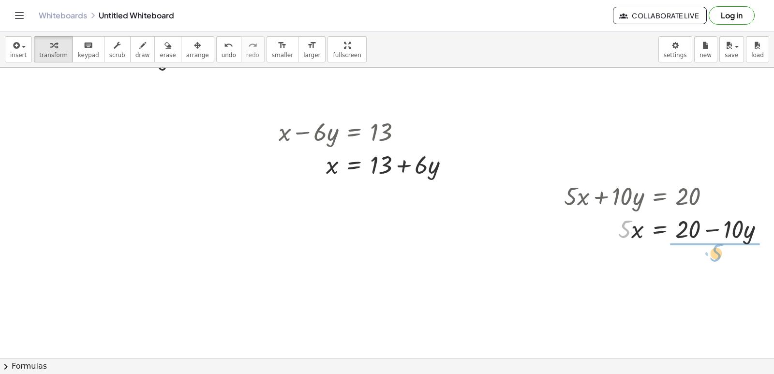
drag, startPoint x: 621, startPoint y: 227, endPoint x: 711, endPoint y: 248, distance: 92.4
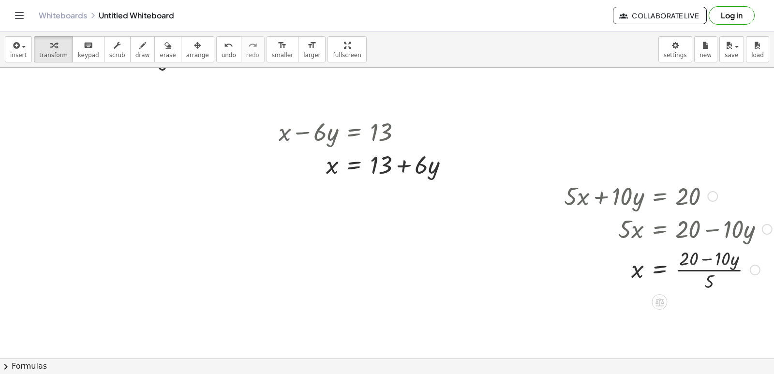
click at [702, 270] on div at bounding box center [668, 269] width 218 height 48
drag, startPoint x: 710, startPoint y: 283, endPoint x: 707, endPoint y: 270, distance: 12.9
click at [707, 270] on div at bounding box center [668, 269] width 218 height 48
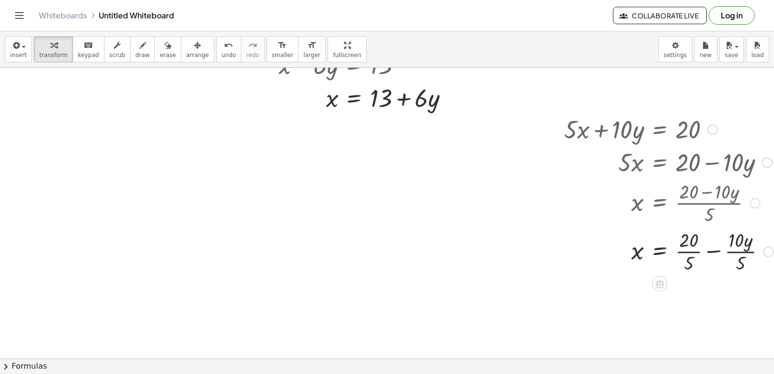
scroll to position [1211, 0]
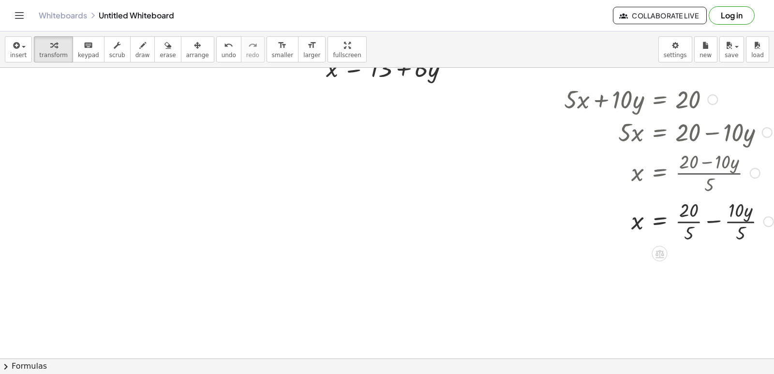
click at [683, 221] on div at bounding box center [668, 220] width 219 height 48
click at [729, 269] on div at bounding box center [668, 269] width 219 height 48
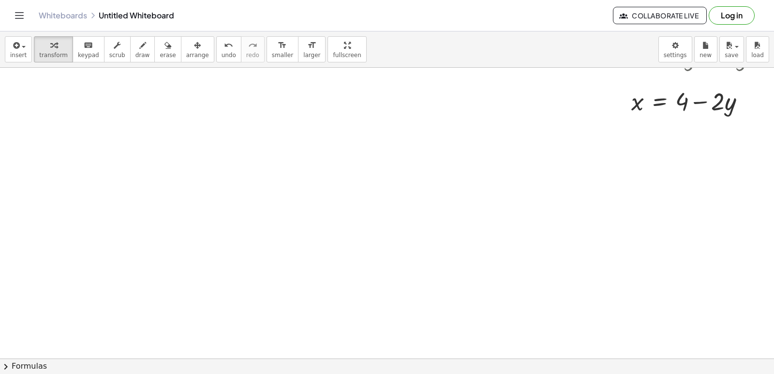
scroll to position [1405, 0]
drag, startPoint x: 376, startPoint y: 162, endPoint x: 360, endPoint y: 161, distance: 16.0
drag, startPoint x: 351, startPoint y: 160, endPoint x: 335, endPoint y: 163, distance: 16.2
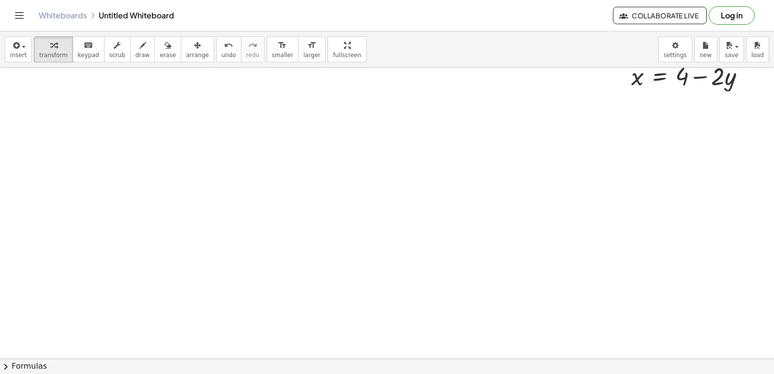
drag, startPoint x: 356, startPoint y: 200, endPoint x: 348, endPoint y: 202, distance: 8.5
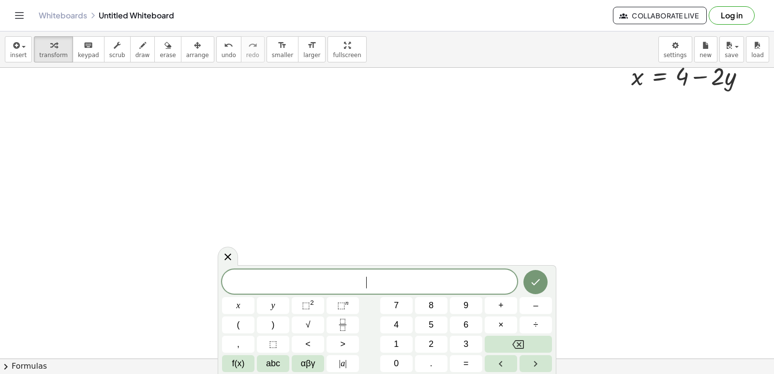
click at [254, 302] on button "x" at bounding box center [238, 305] width 32 height 17
click at [509, 306] on button "+" at bounding box center [501, 305] width 32 height 17
click at [261, 304] on button "y" at bounding box center [273, 305] width 32 height 17
click at [462, 361] on button "=" at bounding box center [466, 363] width 32 height 17
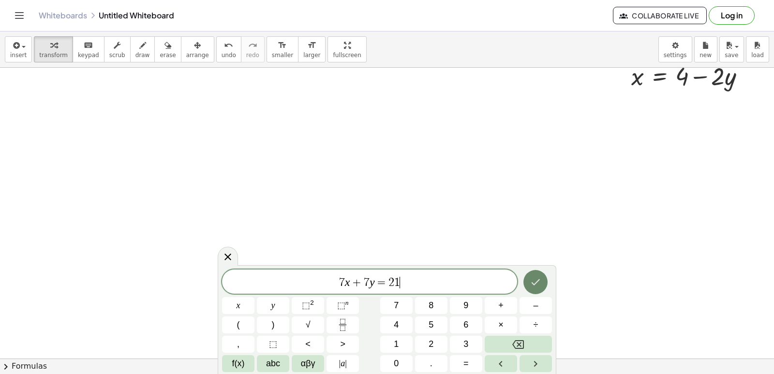
click at [536, 276] on icon "Done" at bounding box center [536, 282] width 12 height 12
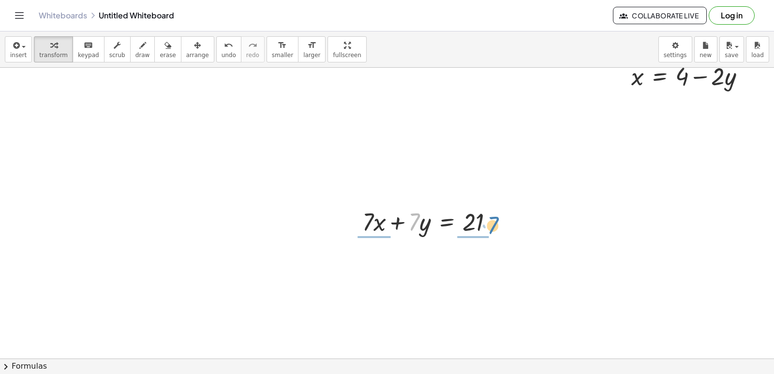
drag, startPoint x: 413, startPoint y: 222, endPoint x: 491, endPoint y: 226, distance: 78.5
click at [491, 226] on div at bounding box center [432, 221] width 149 height 33
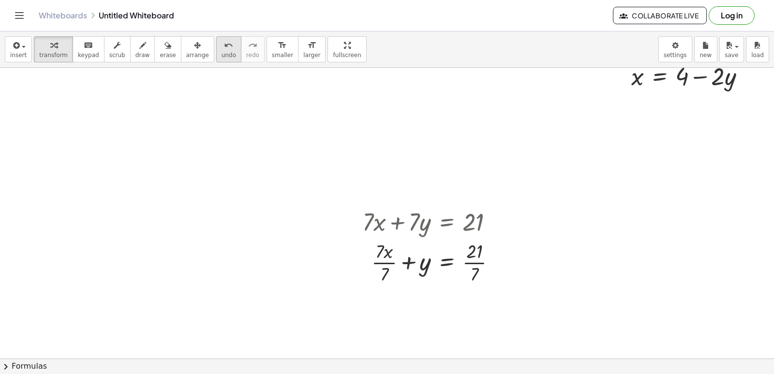
click at [224, 47] on icon "undo" at bounding box center [228, 46] width 9 height 12
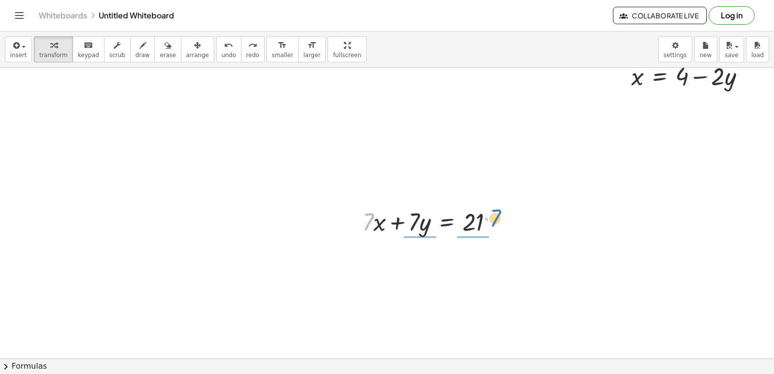
drag, startPoint x: 367, startPoint y: 222, endPoint x: 496, endPoint y: 223, distance: 128.7
click at [495, 217] on div at bounding box center [432, 221] width 149 height 33
click at [222, 58] on span "undo" at bounding box center [229, 55] width 15 height 7
drag, startPoint x: 369, startPoint y: 221, endPoint x: 509, endPoint y: 219, distance: 139.9
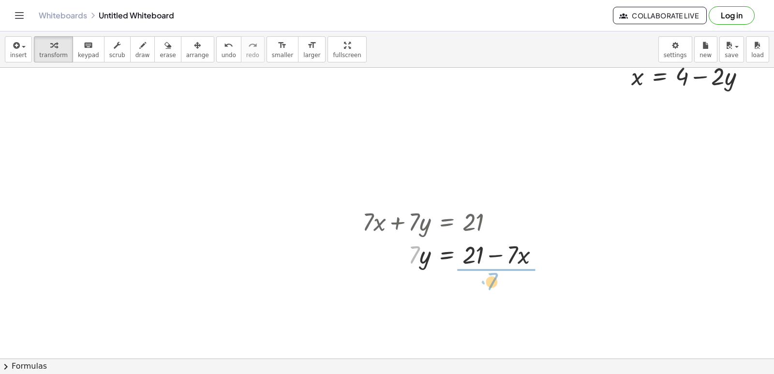
drag, startPoint x: 416, startPoint y: 257, endPoint x: 489, endPoint y: 280, distance: 76.8
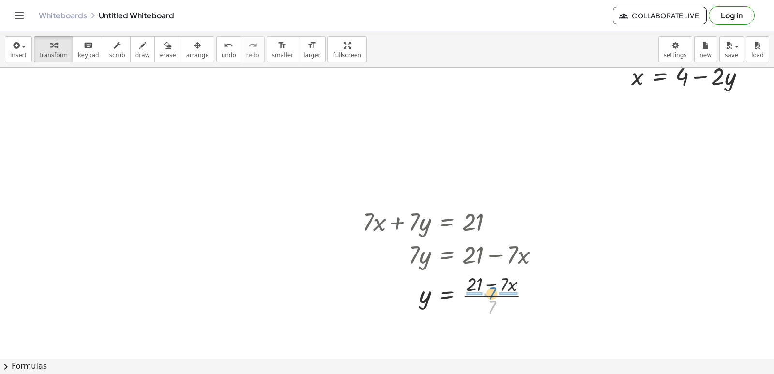
drag, startPoint x: 492, startPoint y: 306, endPoint x: 492, endPoint y: 291, distance: 15.0
click at [492, 291] on div at bounding box center [455, 295] width 195 height 48
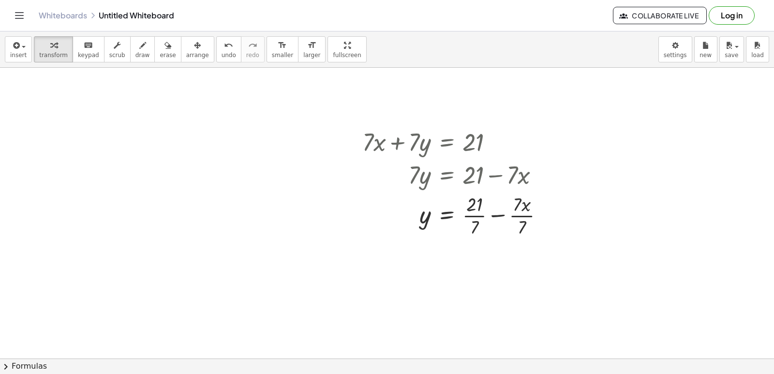
scroll to position [1501, 0]
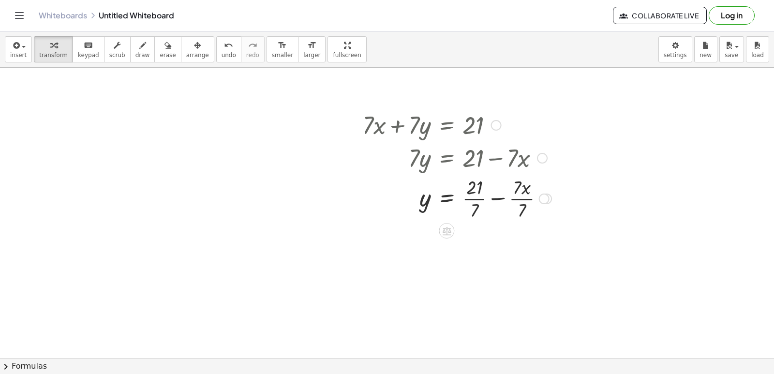
click at [444, 196] on div at bounding box center [457, 198] width 199 height 48
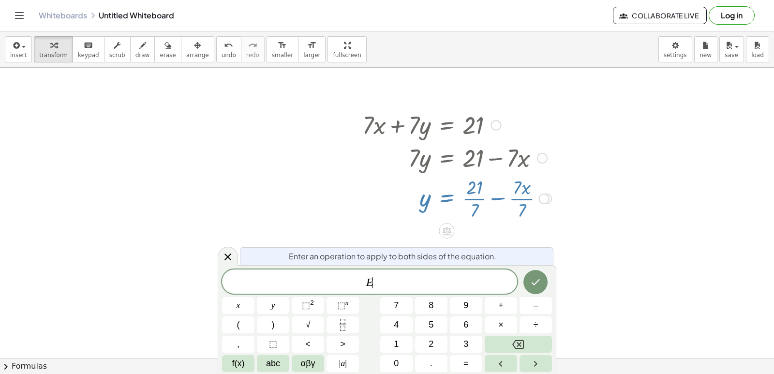
click at [481, 196] on div at bounding box center [457, 198] width 199 height 48
drag, startPoint x: 231, startPoint y: 252, endPoint x: 242, endPoint y: 242, distance: 15.1
click at [230, 253] on icon at bounding box center [228, 257] width 12 height 12
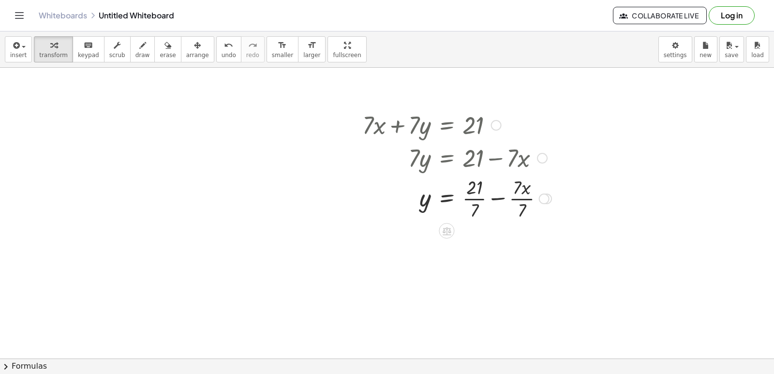
click at [467, 197] on div at bounding box center [457, 198] width 199 height 48
click at [507, 247] on div at bounding box center [457, 246] width 199 height 48
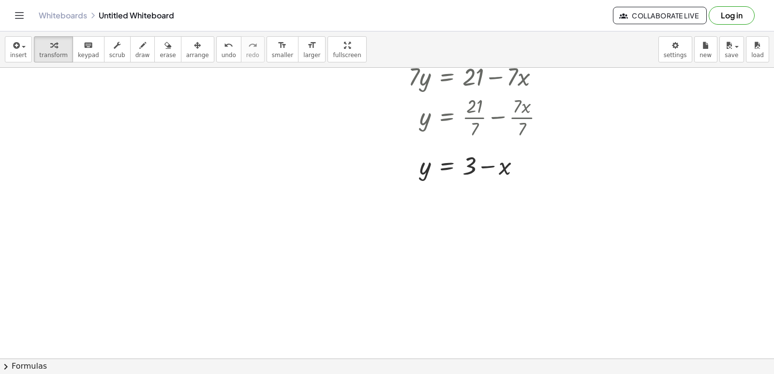
scroll to position [1598, 0]
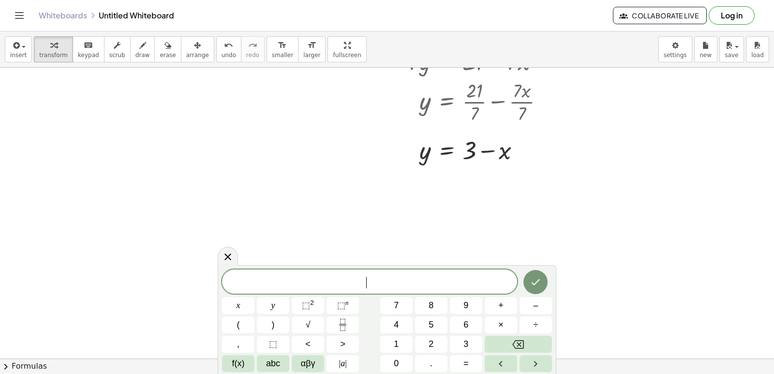
drag, startPoint x: 555, startPoint y: 307, endPoint x: 546, endPoint y: 307, distance: 8.7
click at [554, 307] on div "x y ⬚ 2 ⬚ n 7 8 9 + – ( ) √ 4 5 6 × ÷ , ⬚ < > 1 2 3 f(x) abc αβγ | a | 0 . =" at bounding box center [387, 319] width 339 height 109
click at [544, 307] on button "–" at bounding box center [536, 305] width 32 height 17
click at [242, 306] on button "x" at bounding box center [238, 305] width 32 height 17
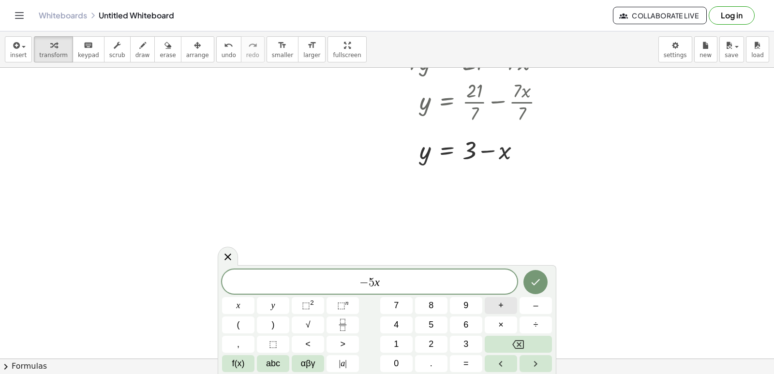
click at [505, 307] on button "+" at bounding box center [501, 305] width 32 height 17
click at [266, 301] on button "y" at bounding box center [273, 305] width 32 height 17
click at [473, 364] on button "=" at bounding box center [466, 363] width 32 height 17
click at [520, 303] on div "− 5 x + 3 y = ​ x y ⬚ 2 ⬚ n 7 8 9 + – ( ) √ 4 5 6 × ÷ , ⬚ < > 1 2 3 f(x) abc αβ…" at bounding box center [387, 321] width 330 height 103
click at [529, 304] on button "–" at bounding box center [536, 305] width 32 height 17
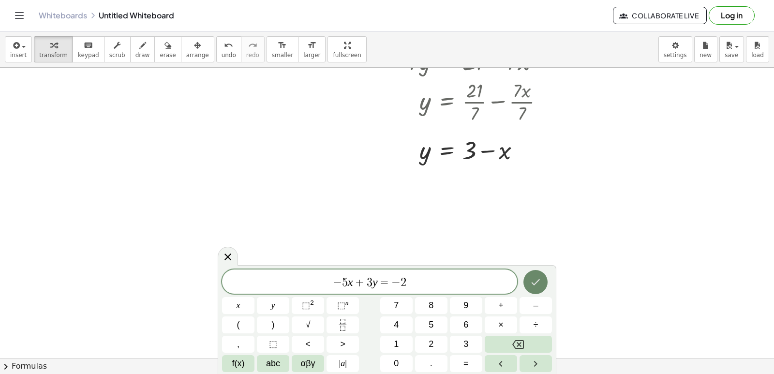
click at [542, 272] on button "Done" at bounding box center [536, 282] width 24 height 24
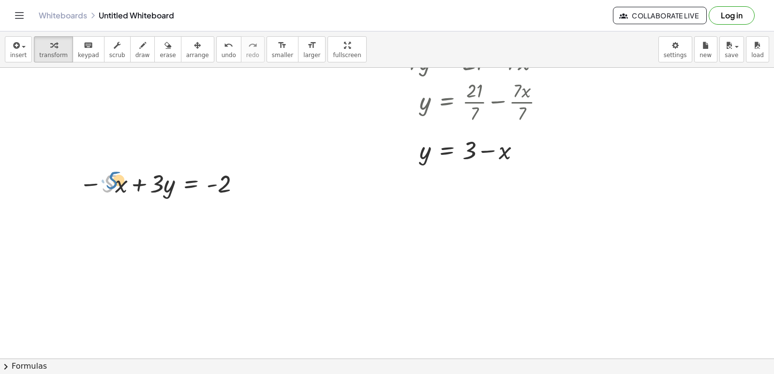
drag, startPoint x: 111, startPoint y: 187, endPoint x: 112, endPoint y: 181, distance: 6.0
click at [112, 181] on div at bounding box center [162, 182] width 174 height 33
click at [222, 58] on span "undo" at bounding box center [229, 55] width 15 height 7
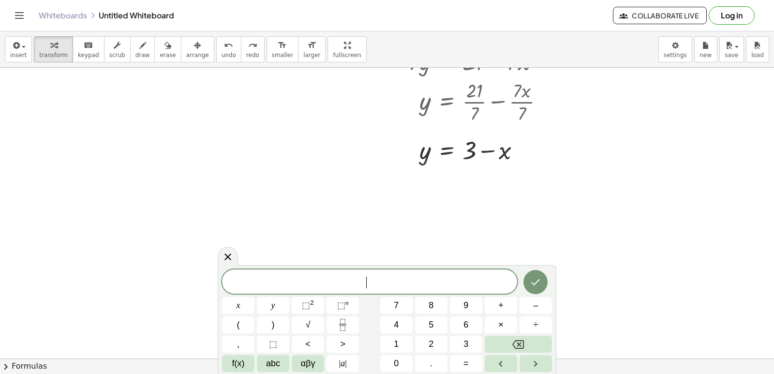
click at [535, 308] on span "–" at bounding box center [535, 305] width 5 height 13
click at [433, 321] on span "5" at bounding box center [431, 324] width 5 height 13
click at [247, 301] on button "x" at bounding box center [238, 305] width 32 height 17
click at [497, 302] on button "+" at bounding box center [501, 305] width 32 height 17
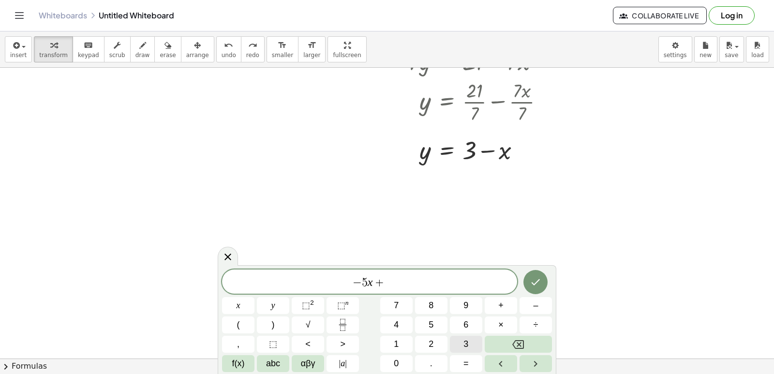
click at [459, 342] on button "3" at bounding box center [466, 344] width 32 height 17
click at [273, 302] on span "y" at bounding box center [274, 305] width 4 height 13
click at [462, 368] on button "=" at bounding box center [466, 363] width 32 height 17
click at [551, 309] on button "–" at bounding box center [536, 305] width 32 height 17
click at [423, 347] on button "2" at bounding box center [431, 344] width 32 height 17
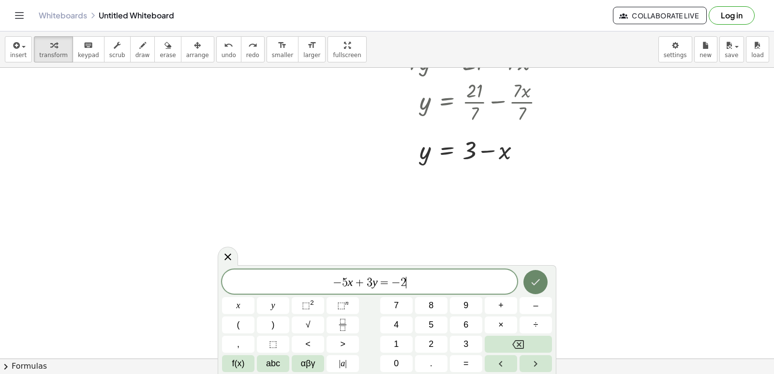
click at [540, 278] on icon "Done" at bounding box center [536, 282] width 12 height 12
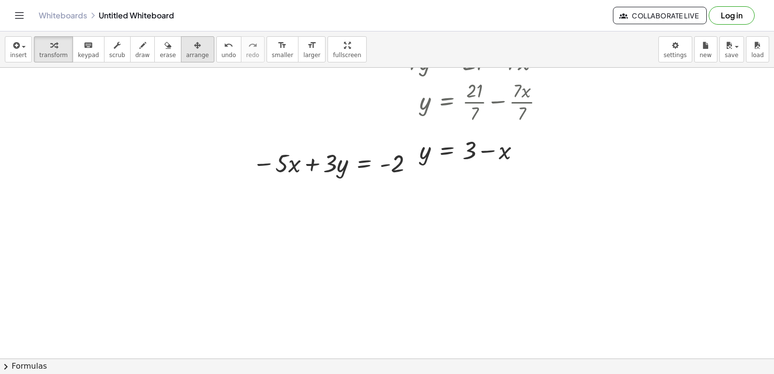
click at [187, 50] on div "button" at bounding box center [197, 45] width 23 height 12
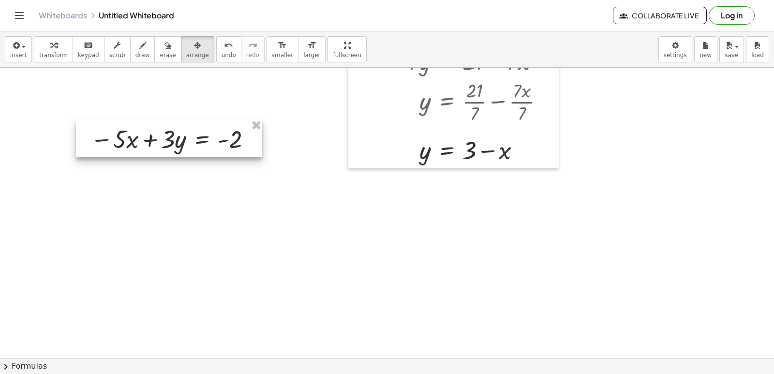
drag, startPoint x: 317, startPoint y: 163, endPoint x: 148, endPoint y: 147, distance: 169.7
click at [148, 147] on div at bounding box center [169, 139] width 186 height 38
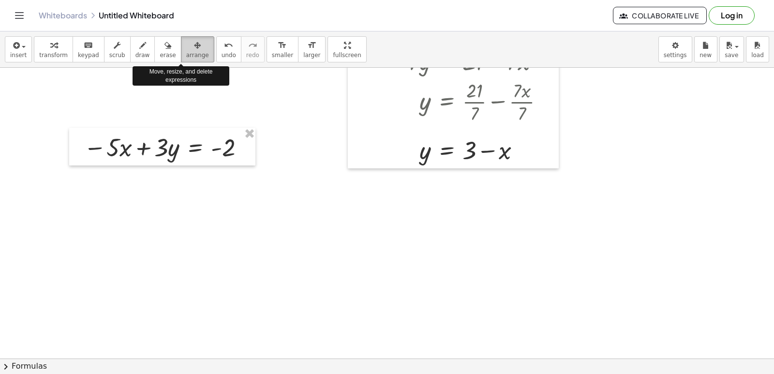
click at [186, 54] on span "arrange" at bounding box center [197, 55] width 23 height 7
click at [54, 49] on div "button" at bounding box center [53, 45] width 29 height 12
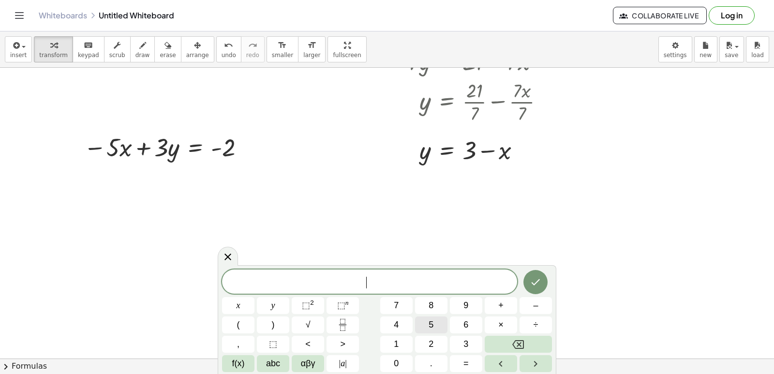
click at [442, 322] on button "5" at bounding box center [431, 325] width 32 height 17
click at [504, 321] on button "×" at bounding box center [501, 325] width 32 height 17
click at [499, 302] on span "+" at bounding box center [501, 305] width 5 height 13
click at [265, 309] on button "y" at bounding box center [273, 305] width 32 height 17
drag, startPoint x: 364, startPoint y: 282, endPoint x: 368, endPoint y: 286, distance: 5.8
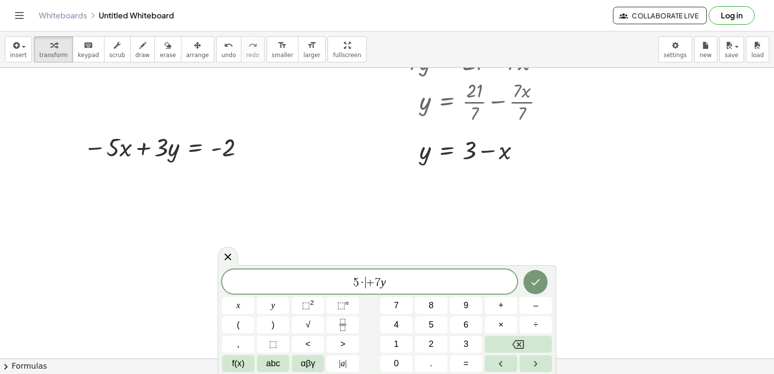
click at [364, 283] on span "·" at bounding box center [362, 283] width 7 height 12
click at [504, 339] on button "Backspace" at bounding box center [518, 344] width 67 height 17
click at [239, 297] on div "5 + 7 y x y ⬚ 2 ⬚ n 7 8 9 + – ( ) √ 4 5 6 × ÷ , ⬚ < > 1 2 3 f(x) abc αβγ | a | …" at bounding box center [387, 321] width 330 height 103
click at [238, 303] on span "x" at bounding box center [239, 305] width 4 height 13
click at [409, 284] on span "5 x ​ + 7 y" at bounding box center [369, 283] width 295 height 14
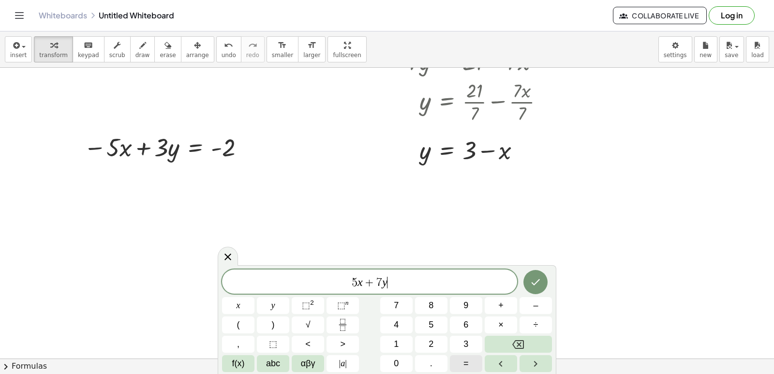
click at [473, 363] on button "=" at bounding box center [466, 363] width 32 height 17
click at [530, 287] on button "Done" at bounding box center [536, 282] width 24 height 24
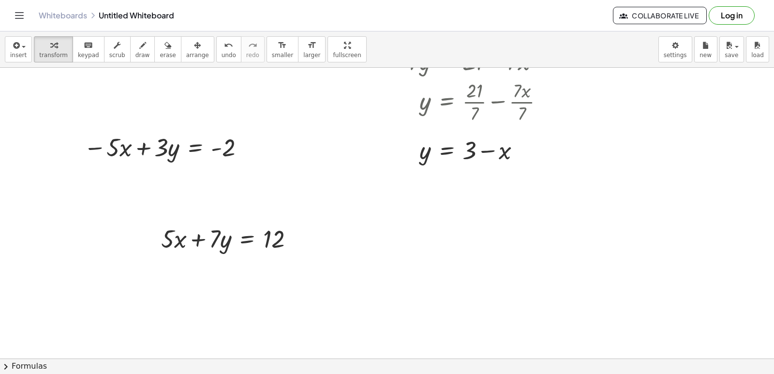
click at [189, 49] on div "button" at bounding box center [197, 45] width 23 height 12
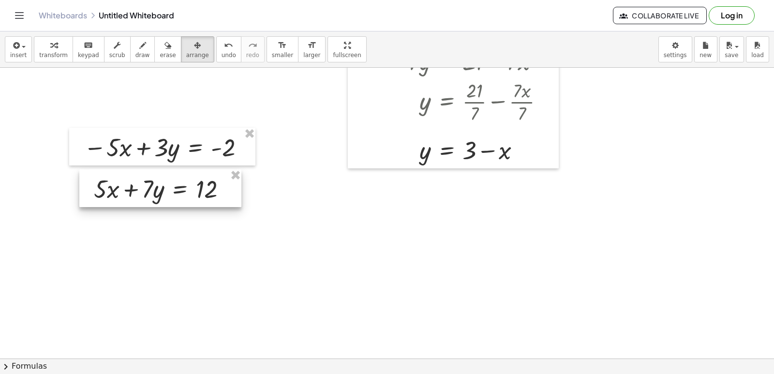
drag, startPoint x: 232, startPoint y: 238, endPoint x: 165, endPoint y: 188, distance: 83.7
click at [165, 188] on div at bounding box center [160, 188] width 162 height 38
click at [50, 46] on icon "button" at bounding box center [53, 46] width 7 height 12
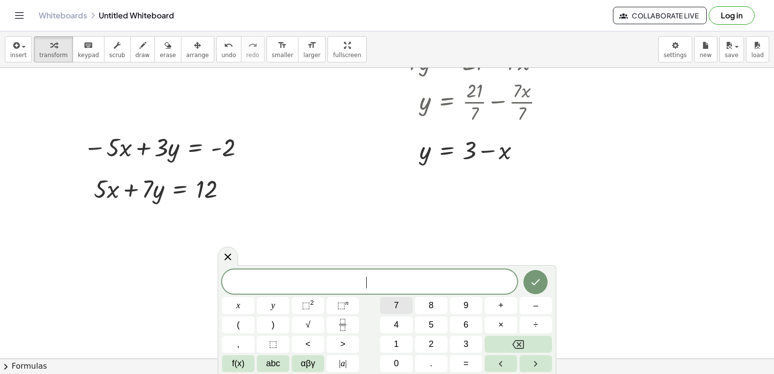
click at [384, 308] on button "7" at bounding box center [396, 305] width 32 height 17
click at [261, 311] on button "y" at bounding box center [273, 305] width 32 height 17
click at [497, 300] on button "+" at bounding box center [501, 305] width 32 height 17
click at [273, 308] on span "y" at bounding box center [274, 305] width 4 height 13
click at [471, 359] on button "=" at bounding box center [466, 363] width 32 height 17
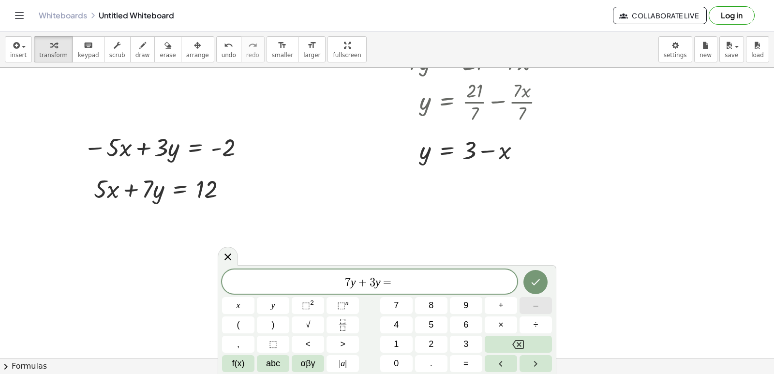
click at [526, 305] on button "–" at bounding box center [536, 305] width 32 height 17
click at [496, 306] on button "+" at bounding box center [501, 305] width 32 height 17
click at [524, 280] on button "Done" at bounding box center [536, 282] width 24 height 24
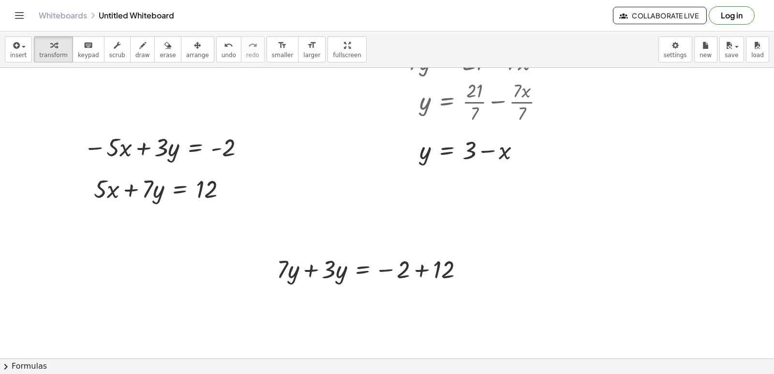
click at [194, 44] on icon "button" at bounding box center [197, 46] width 7 height 12
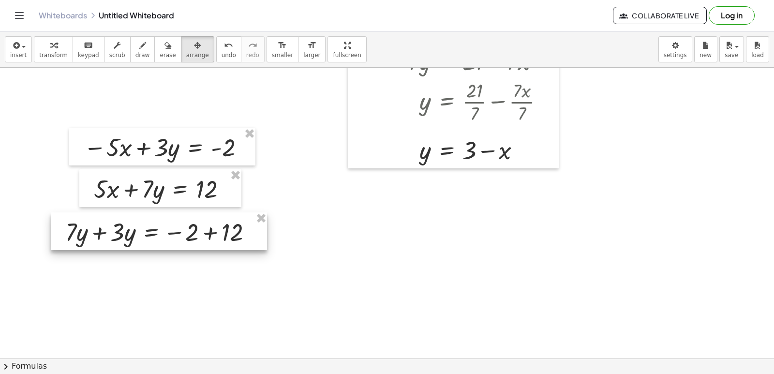
drag, startPoint x: 375, startPoint y: 272, endPoint x: 163, endPoint y: 235, distance: 214.8
click at [163, 235] on div at bounding box center [159, 231] width 216 height 38
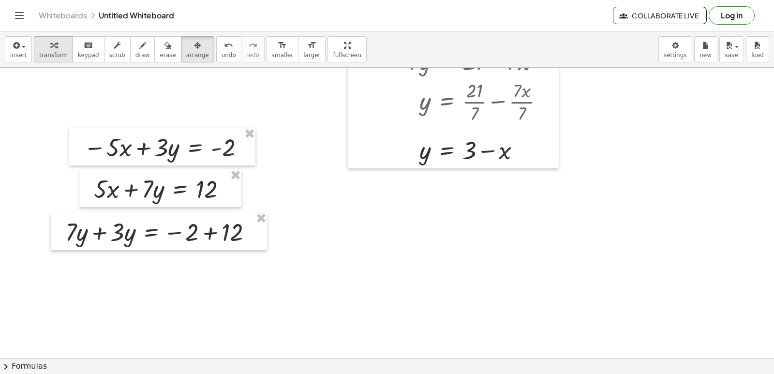
click at [59, 55] on span "transform" at bounding box center [53, 55] width 29 height 7
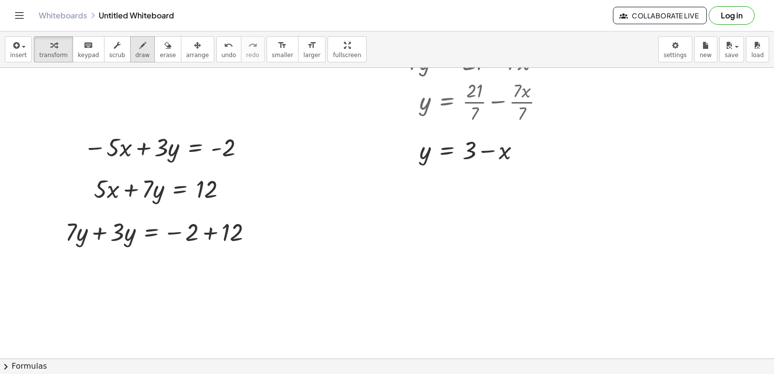
click at [139, 44] on icon "button" at bounding box center [142, 46] width 7 height 12
drag, startPoint x: 320, startPoint y: 196, endPoint x: 334, endPoint y: 243, distance: 49.3
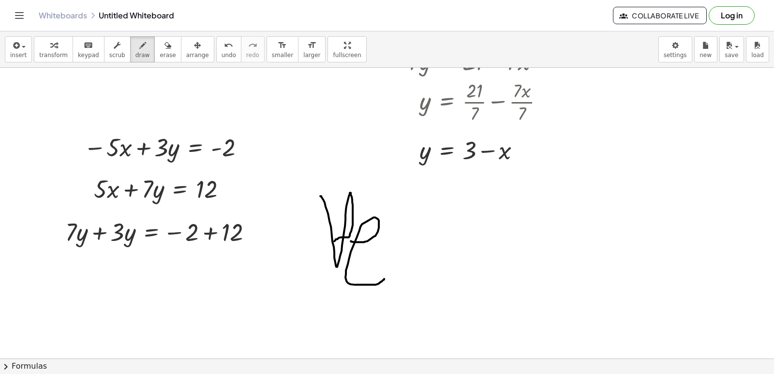
drag, startPoint x: 351, startPoint y: 241, endPoint x: 370, endPoint y: 275, distance: 38.8
drag, startPoint x: 393, startPoint y: 202, endPoint x: 413, endPoint y: 269, distance: 70.3
drag, startPoint x: 426, startPoint y: 225, endPoint x: 433, endPoint y: 339, distance: 114.4
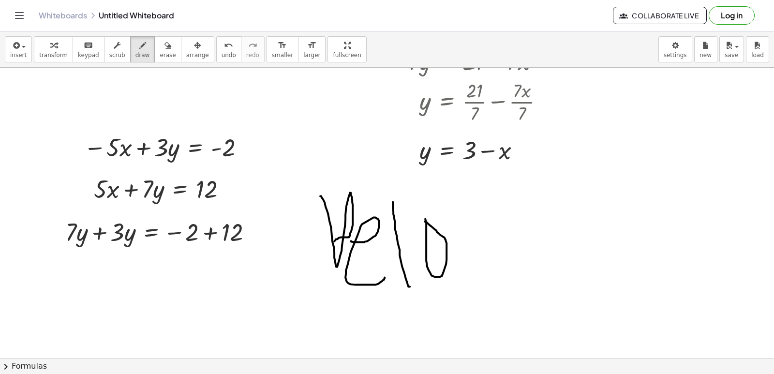
drag, startPoint x: 474, startPoint y: 245, endPoint x: 509, endPoint y: 282, distance: 51.0
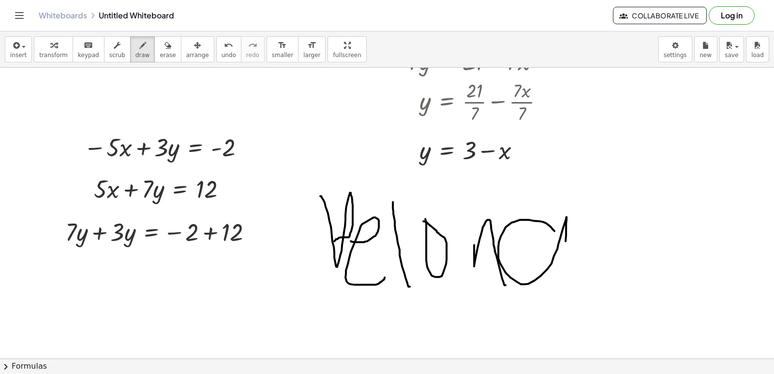
drag, startPoint x: 551, startPoint y: 227, endPoint x: 562, endPoint y: 288, distance: 62.6
drag, startPoint x: 539, startPoint y: 121, endPoint x: 563, endPoint y: 151, distance: 37.8
click at [160, 45] on div "button" at bounding box center [168, 45] width 16 height 12
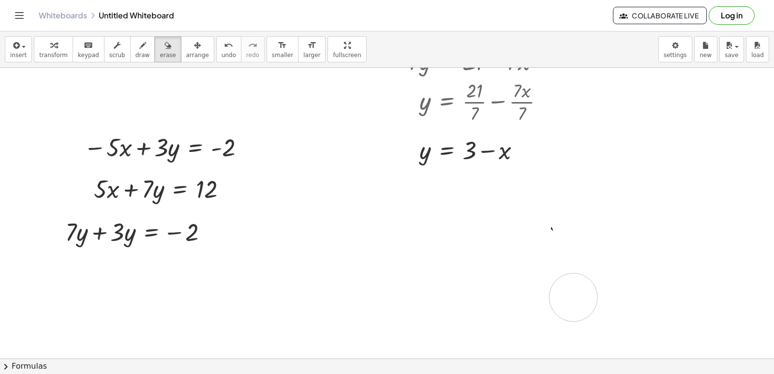
drag, startPoint x: 340, startPoint y: 224, endPoint x: 550, endPoint y: 267, distance: 214.5
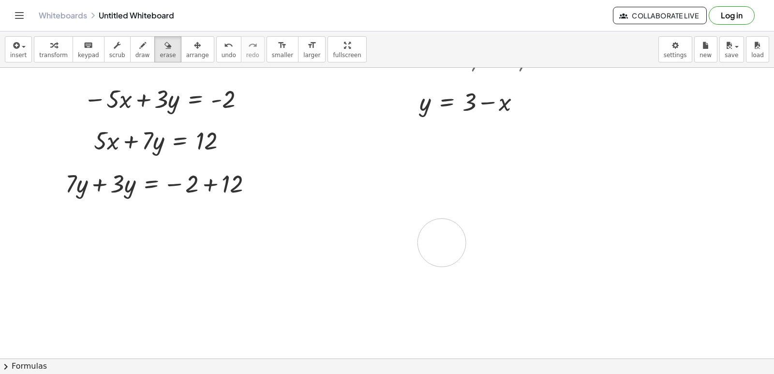
click at [52, 54] on span "transform" at bounding box center [53, 55] width 29 height 7
drag, startPoint x: 90, startPoint y: 182, endPoint x: 112, endPoint y: 196, distance: 26.5
click at [92, 183] on div at bounding box center [162, 182] width 204 height 33
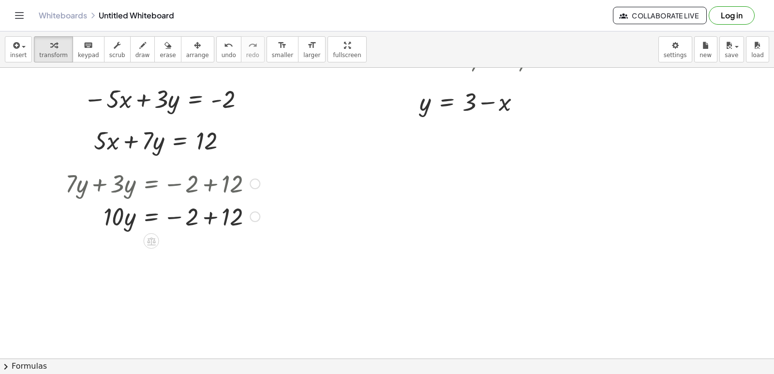
click at [205, 191] on div at bounding box center [162, 182] width 204 height 33
click at [211, 215] on div at bounding box center [162, 215] width 204 height 33
drag, startPoint x: 105, startPoint y: 246, endPoint x: 163, endPoint y: 271, distance: 63.1
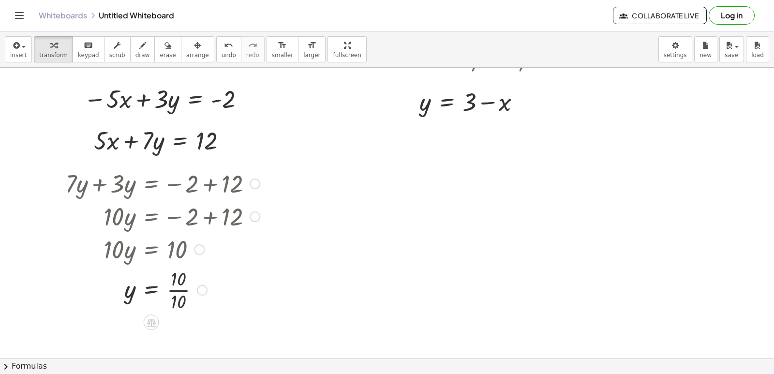
click at [173, 290] on div at bounding box center [162, 289] width 204 height 48
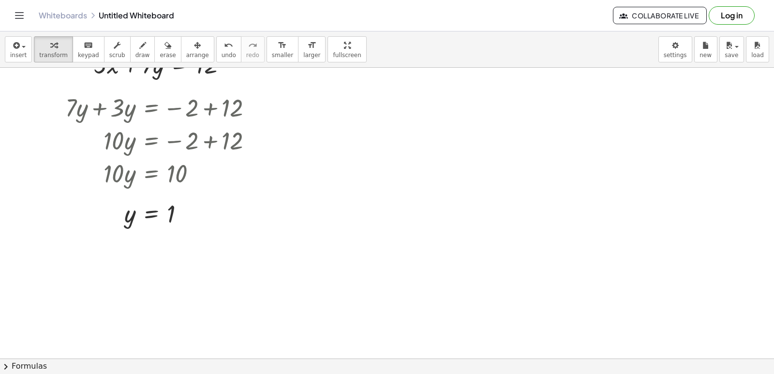
scroll to position [1743, 0]
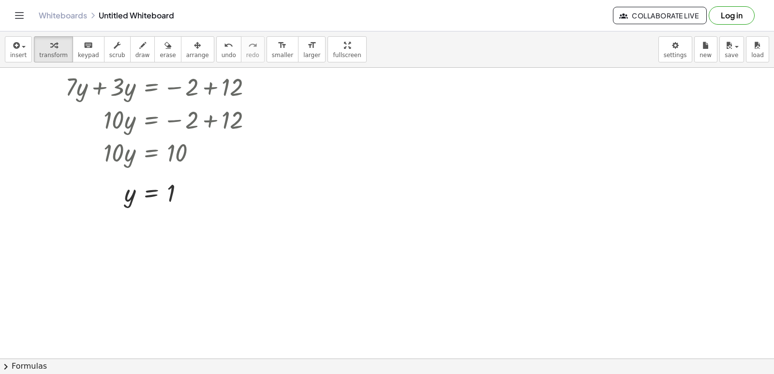
drag, startPoint x: 433, startPoint y: 199, endPoint x: 427, endPoint y: 202, distance: 6.7
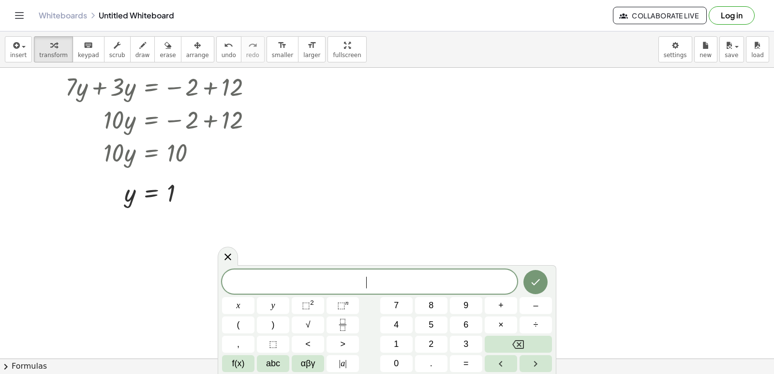
click at [243, 300] on div "5 x y ⬚ 2 ⬚ n 7 8 9 + – ( ) √ 4 5 6 × ÷ , ⬚ < > 1 2 3 f(x) abc αβγ | a | 0 . =" at bounding box center [387, 321] width 330 height 103
click at [243, 302] on button "x" at bounding box center [238, 305] width 32 height 17
click at [545, 304] on button "–" at bounding box center [536, 305] width 32 height 17
click at [275, 303] on button "y" at bounding box center [273, 305] width 32 height 17
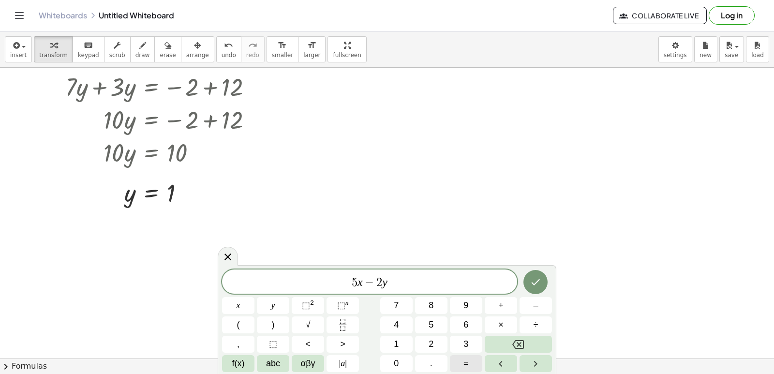
click at [465, 367] on span "=" at bounding box center [466, 363] width 5 height 13
click at [536, 285] on icon "Done" at bounding box center [536, 282] width 12 height 12
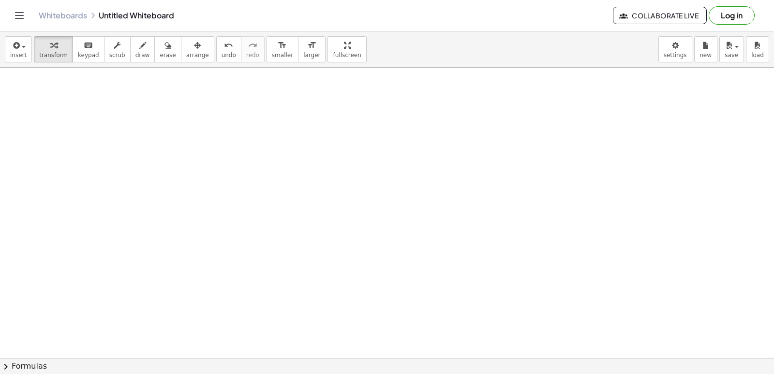
scroll to position [1937, 0]
click at [130, 59] on button "draw" at bounding box center [142, 49] width 25 height 26
drag, startPoint x: 117, startPoint y: 121, endPoint x: 106, endPoint y: 153, distance: 34.1
drag, startPoint x: 138, startPoint y: 143, endPoint x: 165, endPoint y: 143, distance: 26.1
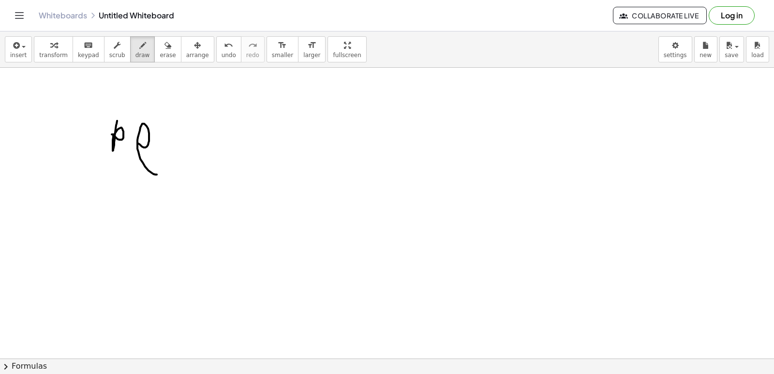
drag, startPoint x: 174, startPoint y: 128, endPoint x: 180, endPoint y: 144, distance: 16.7
drag, startPoint x: 196, startPoint y: 141, endPoint x: 209, endPoint y: 133, distance: 15.0
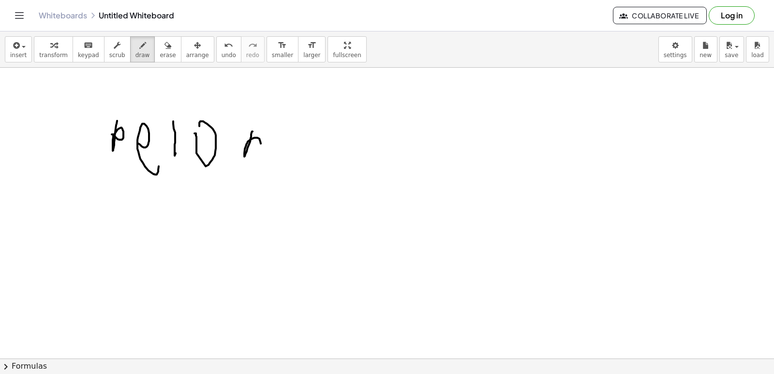
drag, startPoint x: 252, startPoint y: 131, endPoint x: 262, endPoint y: 154, distance: 25.2
drag, startPoint x: 345, startPoint y: 147, endPoint x: 361, endPoint y: 183, distance: 40.1
drag, startPoint x: 252, startPoint y: 206, endPoint x: 237, endPoint y: 230, distance: 28.9
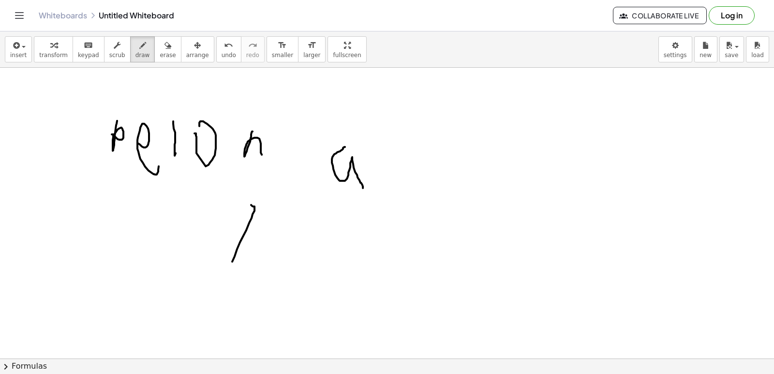
drag, startPoint x: 244, startPoint y: 187, endPoint x: 248, endPoint y: 209, distance: 21.6
click at [156, 52] on button "erase" at bounding box center [167, 49] width 27 height 26
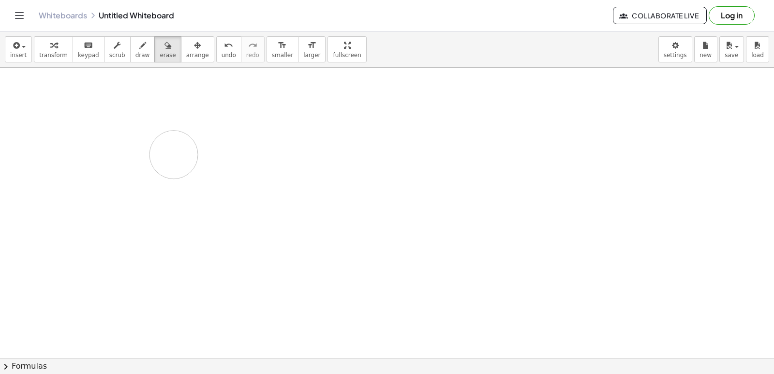
drag, startPoint x: 105, startPoint y: 122, endPoint x: 76, endPoint y: 2, distance: 123.0
click at [51, 46] on icon "button" at bounding box center [53, 46] width 7 height 12
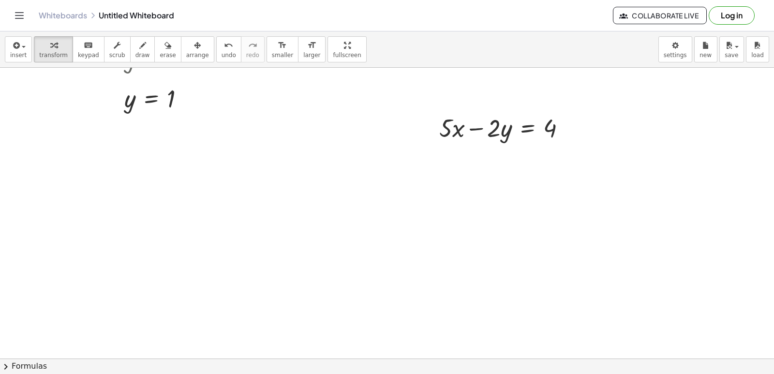
scroll to position [1840, 0]
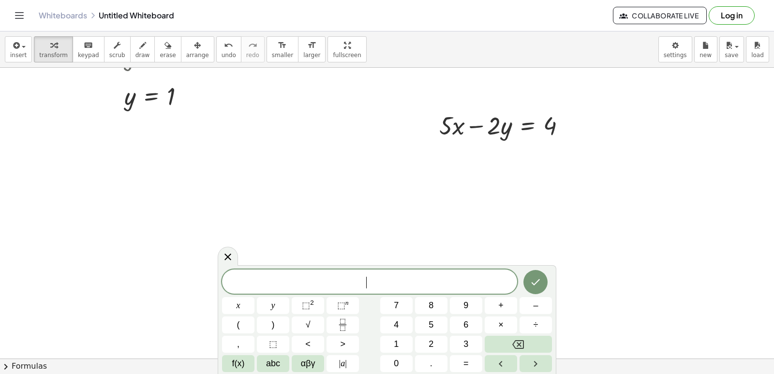
drag, startPoint x: 446, startPoint y: 216, endPoint x: 437, endPoint y: 226, distance: 13.4
click at [233, 309] on button "x" at bounding box center [238, 305] width 32 height 17
click at [554, 307] on div "7 x ​ x y ⬚ 2 ⬚ n 7 8 9 + – ( ) √ 4 5 6 × ÷ , ⬚ < > 1 2 3 f(x) abc αβγ | a | 0 …" at bounding box center [387, 319] width 339 height 109
click at [542, 306] on button "–" at bounding box center [536, 305] width 32 height 17
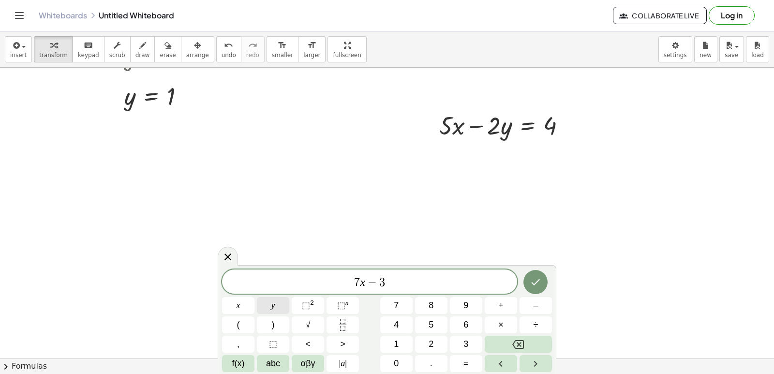
click at [274, 312] on button "y" at bounding box center [273, 305] width 32 height 17
click at [476, 366] on button "=" at bounding box center [466, 363] width 32 height 17
click at [441, 300] on button "8" at bounding box center [431, 305] width 32 height 17
click at [545, 281] on button "Done" at bounding box center [536, 282] width 24 height 24
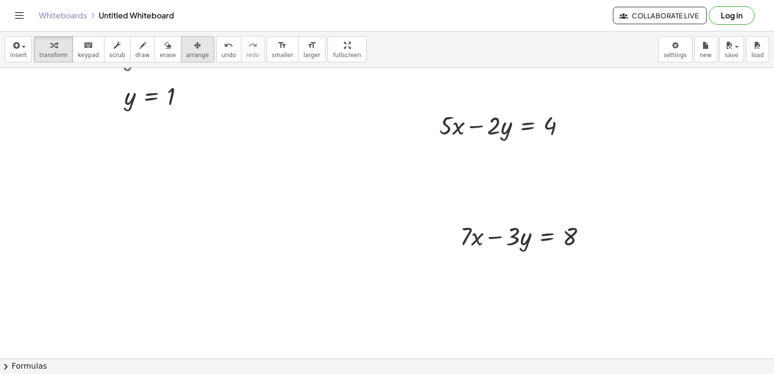
click at [186, 45] on div "button" at bounding box center [197, 45] width 23 height 12
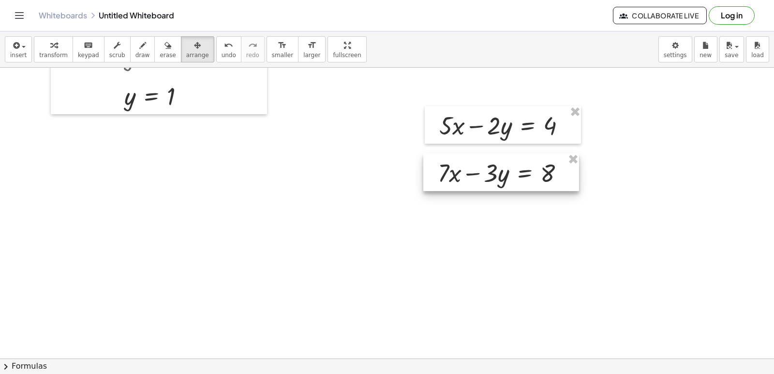
drag, startPoint x: 521, startPoint y: 238, endPoint x: 499, endPoint y: 175, distance: 67.2
click at [499, 175] on div at bounding box center [501, 172] width 156 height 38
click at [44, 45] on div "button" at bounding box center [53, 45] width 29 height 12
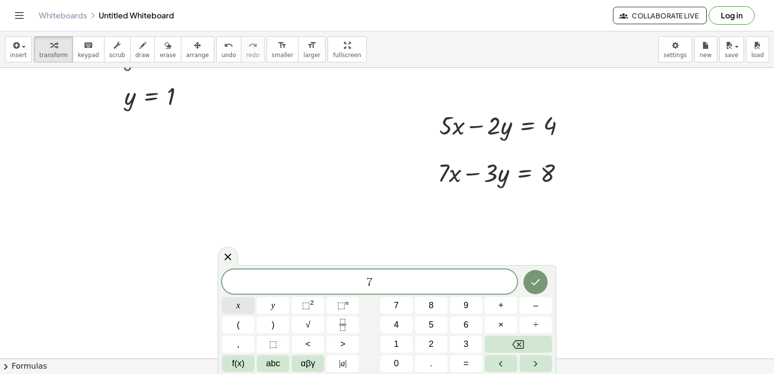
click at [230, 300] on button "x" at bounding box center [238, 305] width 32 height 17
click at [501, 302] on span "+" at bounding box center [501, 305] width 5 height 13
click at [277, 303] on button "y" at bounding box center [273, 305] width 32 height 17
click at [473, 358] on button "=" at bounding box center [466, 363] width 32 height 17
click at [534, 282] on icon "Done" at bounding box center [536, 282] width 12 height 12
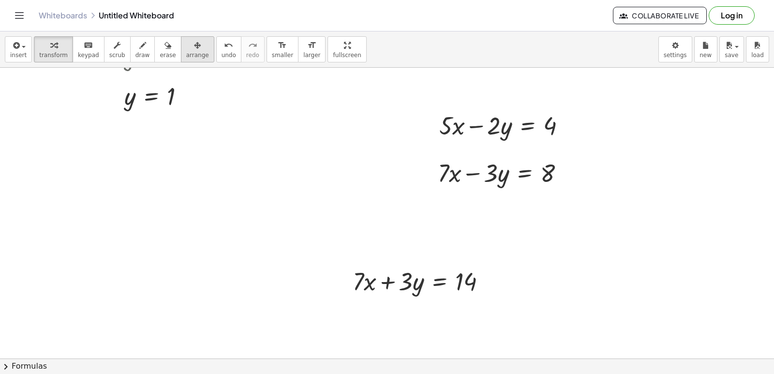
click at [194, 50] on icon "button" at bounding box center [197, 46] width 7 height 12
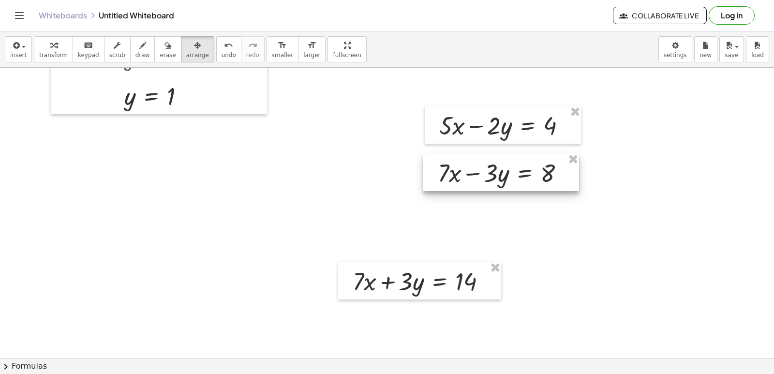
drag, startPoint x: 572, startPoint y: 158, endPoint x: 571, endPoint y: 166, distance: 8.4
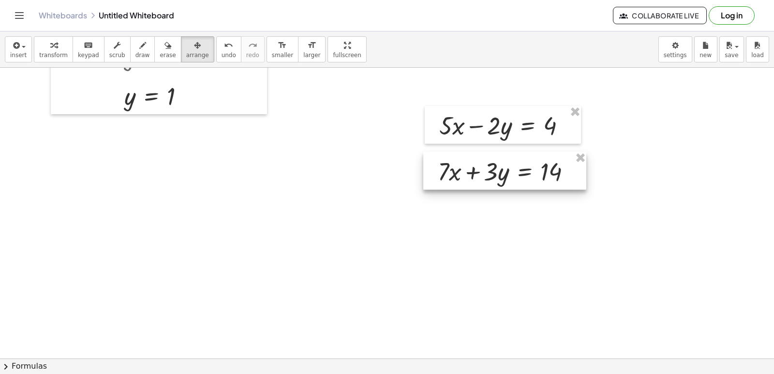
drag, startPoint x: 460, startPoint y: 281, endPoint x: 544, endPoint y: 167, distance: 141.9
click at [544, 167] on div at bounding box center [504, 171] width 163 height 38
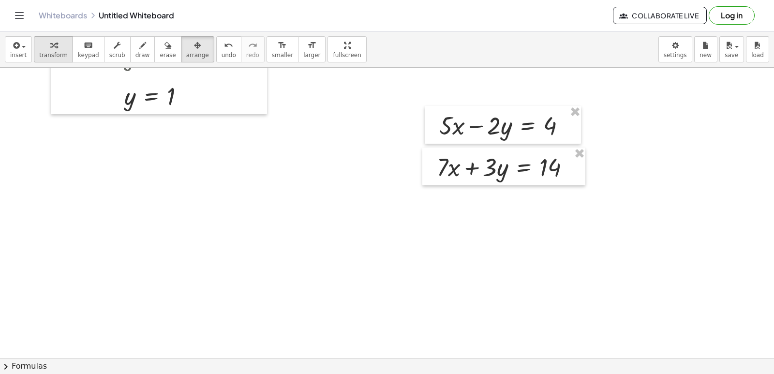
click at [45, 47] on div "button" at bounding box center [53, 45] width 29 height 12
click at [134, 60] on button "draw" at bounding box center [142, 49] width 25 height 26
drag, startPoint x: 513, startPoint y: 109, endPoint x: 484, endPoint y: 136, distance: 39.0
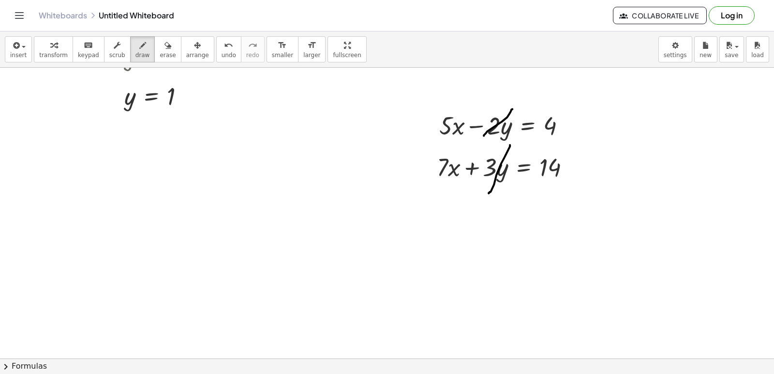
drag, startPoint x: 510, startPoint y: 145, endPoint x: 486, endPoint y: 171, distance: 35.3
click at [51, 57] on span "transform" at bounding box center [53, 55] width 29 height 7
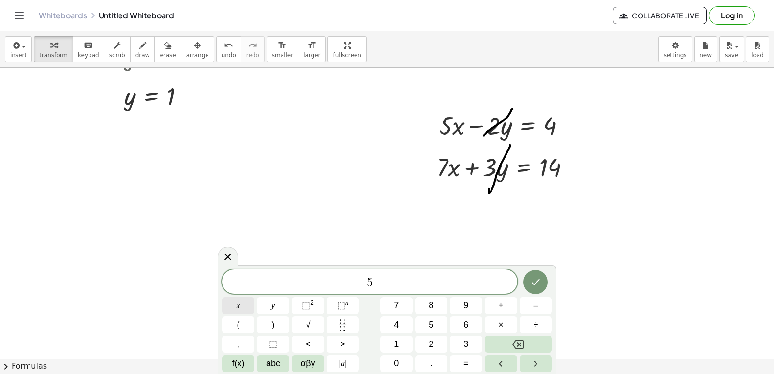
click at [243, 309] on button "x" at bounding box center [238, 305] width 32 height 17
click at [495, 299] on button "+" at bounding box center [501, 305] width 32 height 17
click at [396, 299] on span "7" at bounding box center [396, 305] width 5 height 13
click at [238, 302] on span "x" at bounding box center [239, 305] width 4 height 13
click at [455, 357] on button "=" at bounding box center [466, 363] width 32 height 17
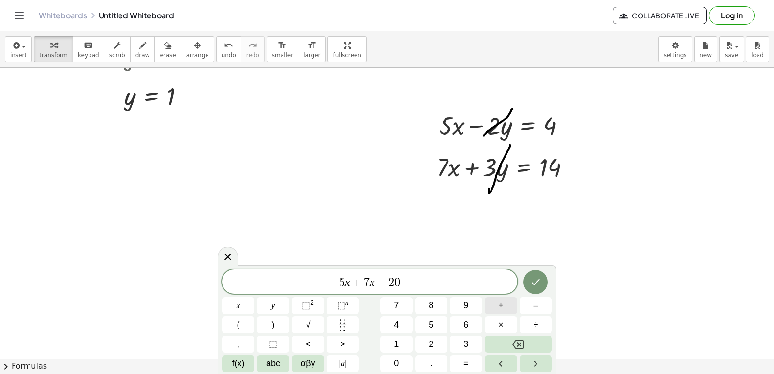
click at [499, 308] on span "+" at bounding box center [501, 305] width 5 height 13
click at [378, 321] on div "5 x + 7 x = 2 0 + x y ⬚ 2 ⬚ n 7 8 9 + – ( ) √ 4 5 6 × ÷ , ⬚ < > 1 2 3 f(x) abc …" at bounding box center [387, 321] width 330 height 103
click at [392, 328] on button "4" at bounding box center [396, 325] width 32 height 17
click at [530, 281] on button "Done" at bounding box center [536, 282] width 24 height 24
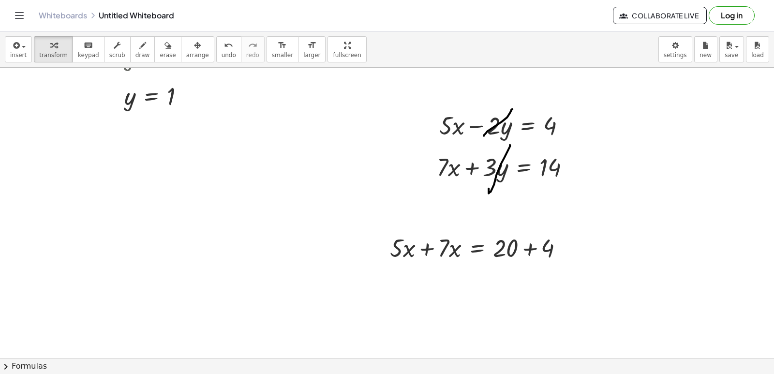
click at [194, 50] on icon "button" at bounding box center [197, 46] width 7 height 12
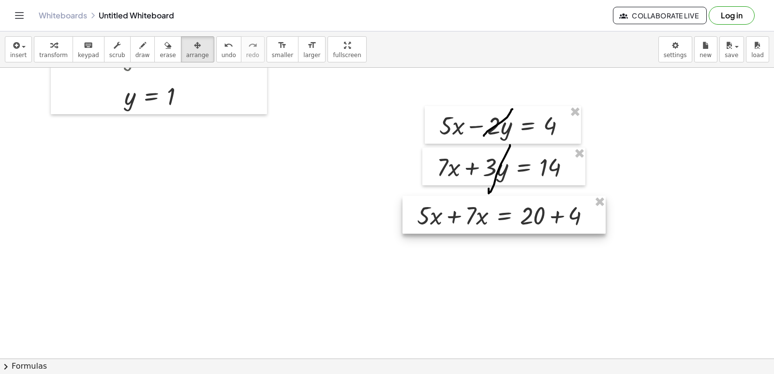
drag, startPoint x: 494, startPoint y: 247, endPoint x: 521, endPoint y: 214, distance: 42.6
click at [521, 214] on div at bounding box center [504, 215] width 203 height 38
click at [43, 52] on span "transform" at bounding box center [53, 55] width 29 height 7
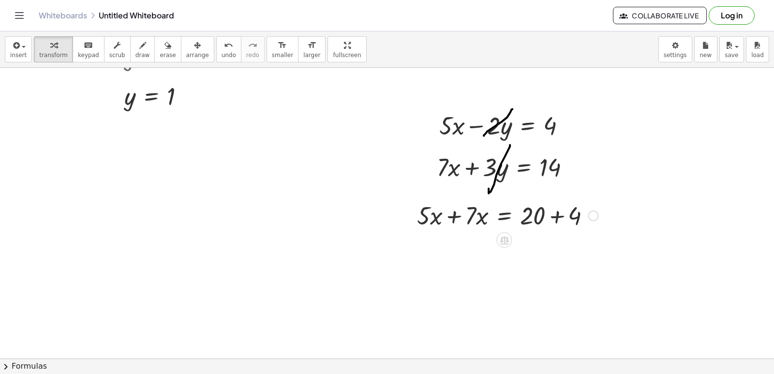
click at [455, 217] on div at bounding box center [507, 214] width 191 height 33
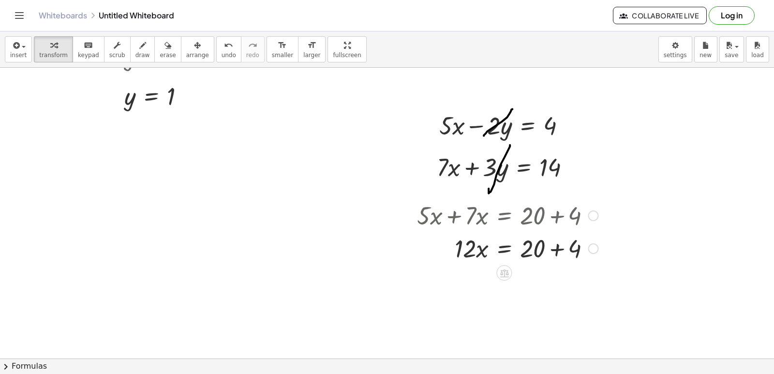
drag, startPoint x: 552, startPoint y: 248, endPoint x: 547, endPoint y: 250, distance: 5.5
click at [553, 249] on div at bounding box center [507, 247] width 191 height 33
drag, startPoint x: 460, startPoint y: 279, endPoint x: 535, endPoint y: 302, distance: 78.5
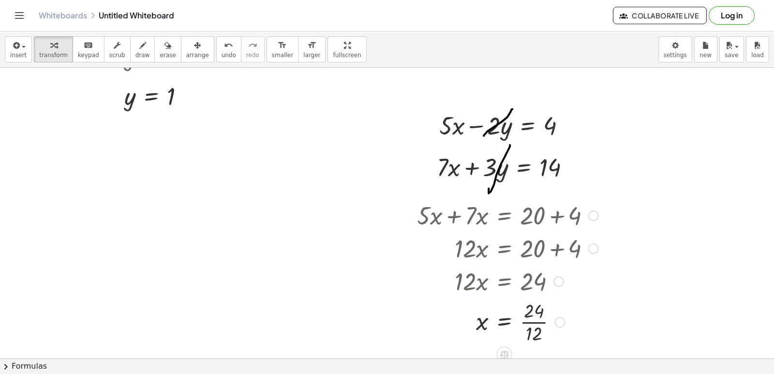
drag, startPoint x: 532, startPoint y: 320, endPoint x: 548, endPoint y: 296, distance: 28.3
click at [535, 320] on div at bounding box center [507, 321] width 191 height 48
drag, startPoint x: 320, startPoint y: 231, endPoint x: 317, endPoint y: 237, distance: 5.8
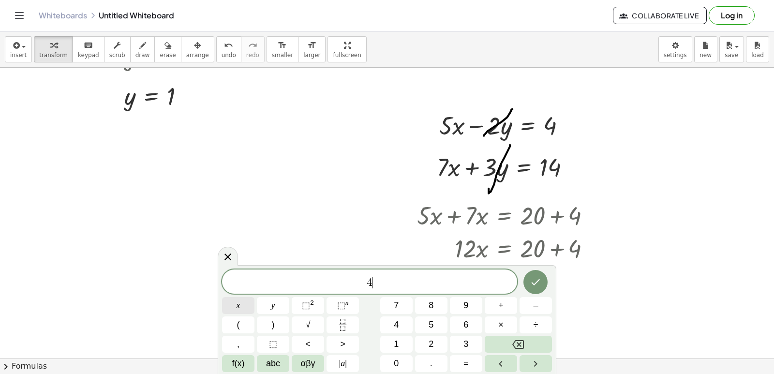
click at [237, 310] on span "x" at bounding box center [239, 305] width 4 height 13
click at [493, 348] on button "Backspace" at bounding box center [518, 344] width 67 height 17
click at [494, 348] on button "Backspace" at bounding box center [518, 344] width 67 height 17
click at [496, 348] on button "Backspace" at bounding box center [518, 344] width 67 height 17
click at [497, 348] on button "Backspace" at bounding box center [518, 344] width 67 height 17
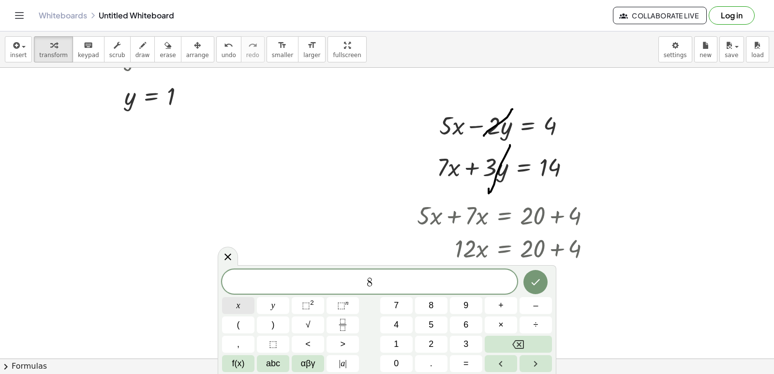
click at [238, 300] on span "x" at bounding box center [239, 305] width 4 height 13
click at [547, 303] on button "–" at bounding box center [536, 305] width 32 height 17
click at [274, 302] on span "y" at bounding box center [274, 305] width 4 height 13
click at [475, 361] on button "=" at bounding box center [466, 363] width 32 height 17
click at [527, 278] on button "Done" at bounding box center [536, 282] width 24 height 24
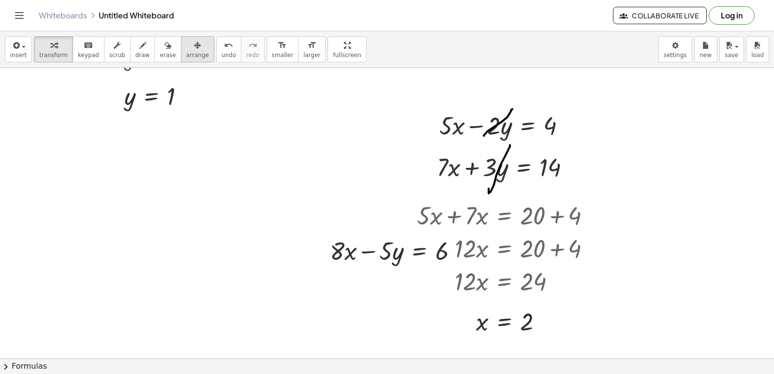
click at [194, 45] on icon "button" at bounding box center [197, 46] width 7 height 12
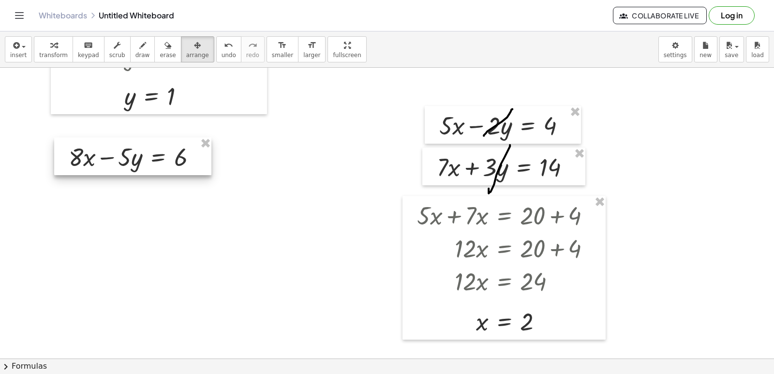
drag, startPoint x: 274, startPoint y: 237, endPoint x: 85, endPoint y: 169, distance: 200.8
click at [84, 168] on div at bounding box center [132, 156] width 157 height 38
drag, startPoint x: 121, startPoint y: 247, endPoint x: 125, endPoint y: 245, distance: 5.0
drag, startPoint x: 125, startPoint y: 245, endPoint x: 120, endPoint y: 223, distance: 22.5
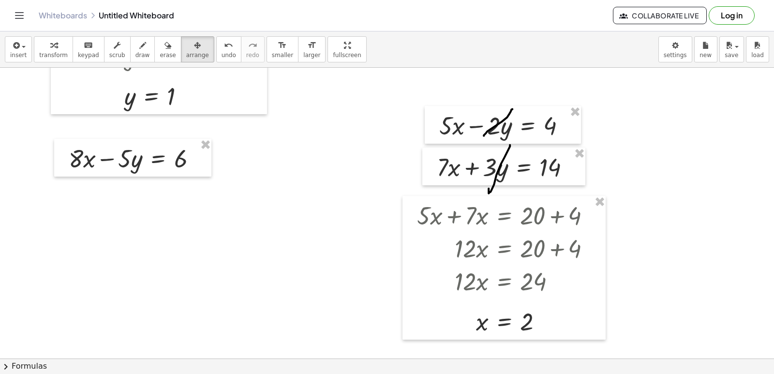
click at [50, 46] on icon "button" at bounding box center [53, 46] width 7 height 12
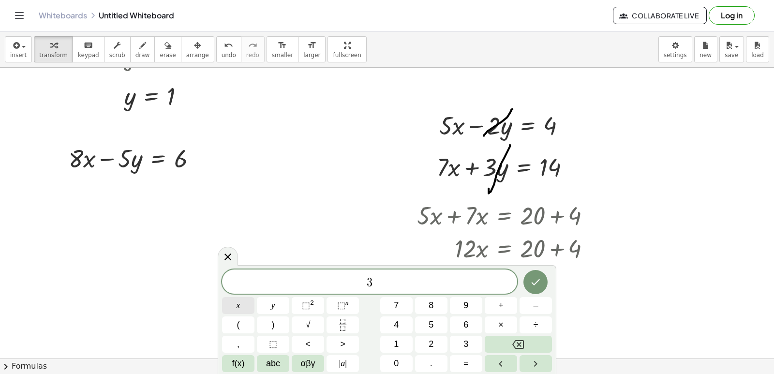
click at [232, 301] on div "3 x y ⬚ 2 ⬚ n 7 8 9 + – ( ) √ 4 5 6 × ÷ , ⬚ < > 1 2 3 f(x) abc αβγ | a | 0 . =" at bounding box center [387, 321] width 330 height 103
click at [233, 304] on button "x" at bounding box center [238, 305] width 32 height 17
click at [502, 302] on span "+" at bounding box center [501, 305] width 5 height 13
click at [269, 302] on button "y" at bounding box center [273, 305] width 32 height 17
click at [474, 368] on button "=" at bounding box center [466, 363] width 32 height 17
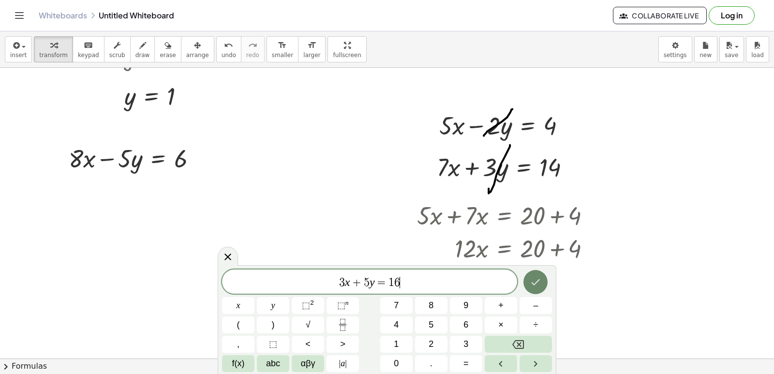
click at [538, 279] on icon "Done" at bounding box center [536, 282] width 12 height 12
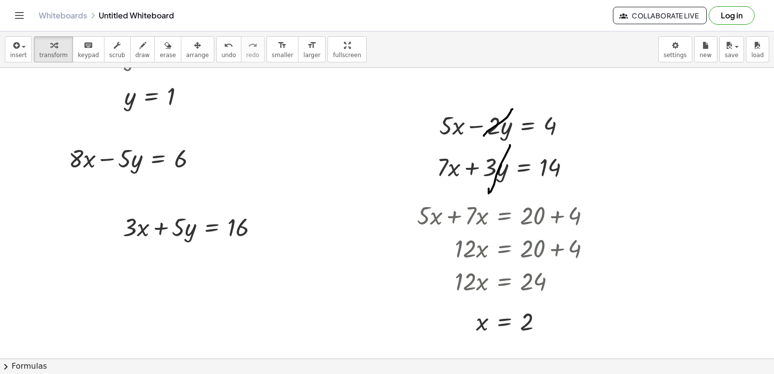
drag, startPoint x: 170, startPoint y: 50, endPoint x: 201, endPoint y: 256, distance: 207.9
click at [181, 51] on button "arrange" at bounding box center [197, 49] width 33 height 26
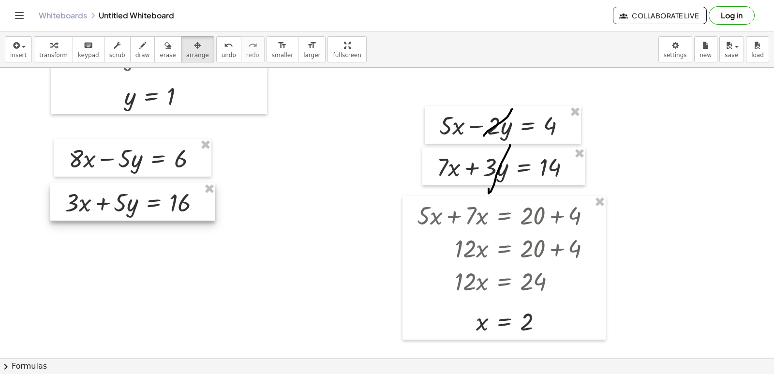
drag, startPoint x: 199, startPoint y: 233, endPoint x: 141, endPoint y: 208, distance: 63.1
click at [141, 208] on div at bounding box center [132, 202] width 165 height 38
drag, startPoint x: 119, startPoint y: 204, endPoint x: 124, endPoint y: 203, distance: 4.9
click at [124, 203] on div at bounding box center [137, 201] width 165 height 38
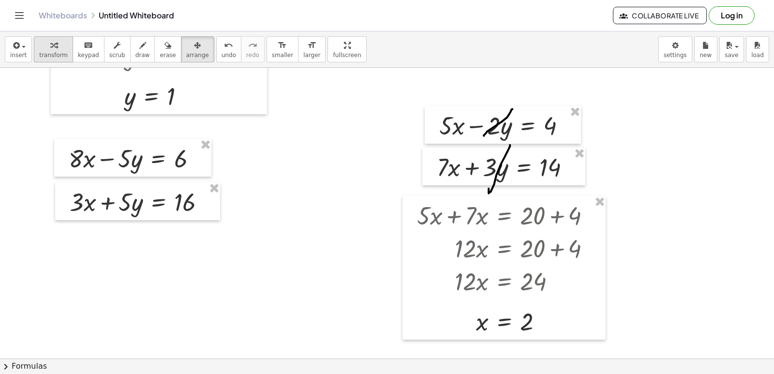
click at [48, 53] on span "transform" at bounding box center [53, 55] width 29 height 7
click at [154, 55] on button "erase" at bounding box center [167, 49] width 27 height 26
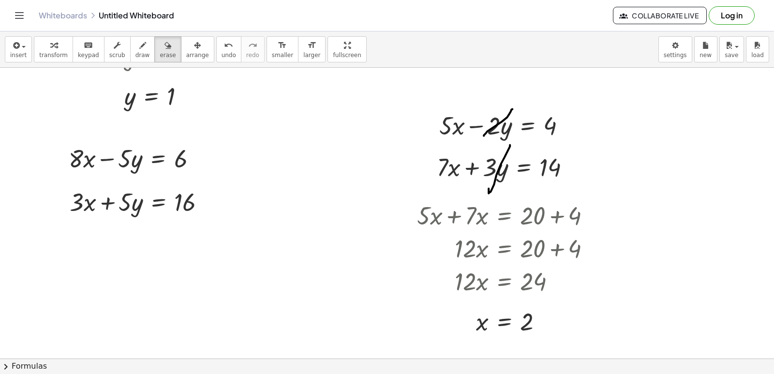
click at [136, 52] on span "draw" at bounding box center [143, 55] width 15 height 7
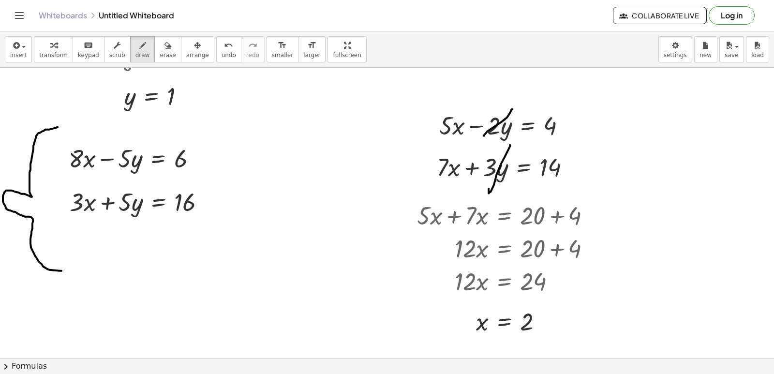
drag, startPoint x: 58, startPoint y: 127, endPoint x: 61, endPoint y: 267, distance: 139.9
drag, startPoint x: 141, startPoint y: 151, endPoint x: 127, endPoint y: 171, distance: 24.8
drag, startPoint x: 149, startPoint y: 193, endPoint x: 90, endPoint y: 208, distance: 60.9
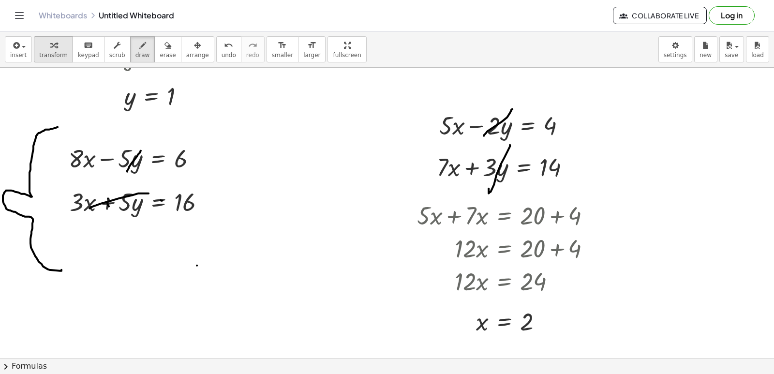
click at [55, 49] on div "button" at bounding box center [53, 45] width 29 height 12
click at [105, 200] on div at bounding box center [141, 201] width 153 height 33
click at [159, 203] on div at bounding box center [141, 201] width 153 height 33
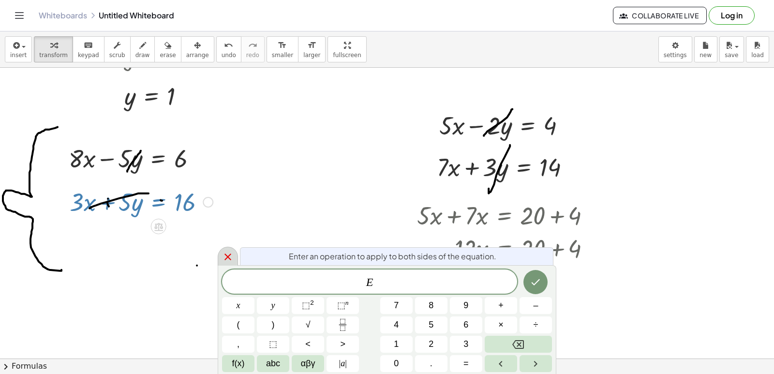
click at [221, 255] on div at bounding box center [228, 256] width 20 height 19
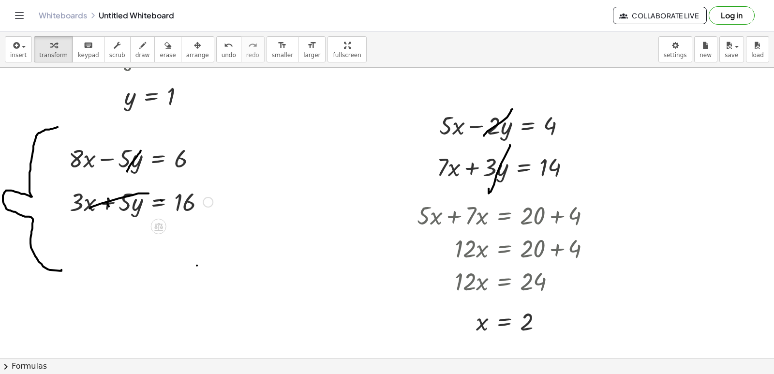
click at [111, 203] on div at bounding box center [141, 201] width 153 height 33
drag, startPoint x: 81, startPoint y: 196, endPoint x: 221, endPoint y: 208, distance: 140.4
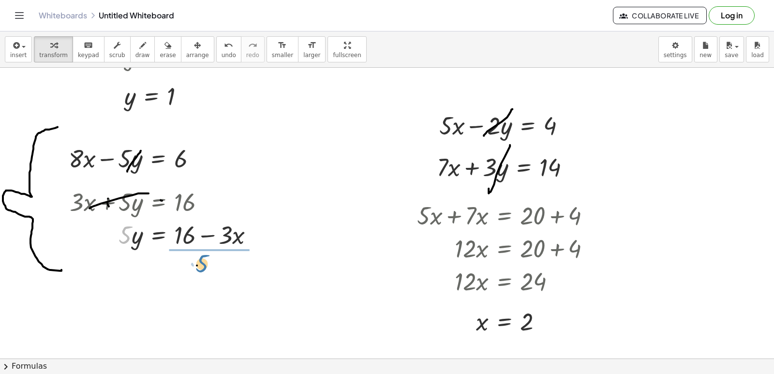
drag, startPoint x: 139, startPoint y: 256, endPoint x: 210, endPoint y: 260, distance: 70.8
click at [210, 281] on div at bounding box center [166, 275] width 202 height 48
click at [201, 279] on div at bounding box center [166, 275] width 202 height 48
click at [203, 279] on div at bounding box center [166, 275] width 202 height 48
click at [159, 274] on div at bounding box center [166, 275] width 202 height 48
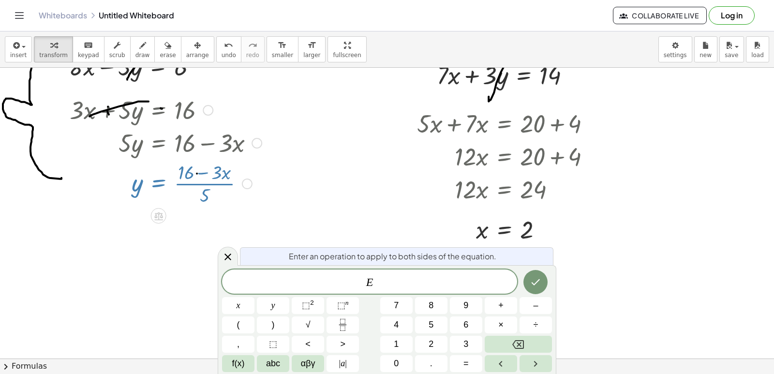
scroll to position [1949, 0]
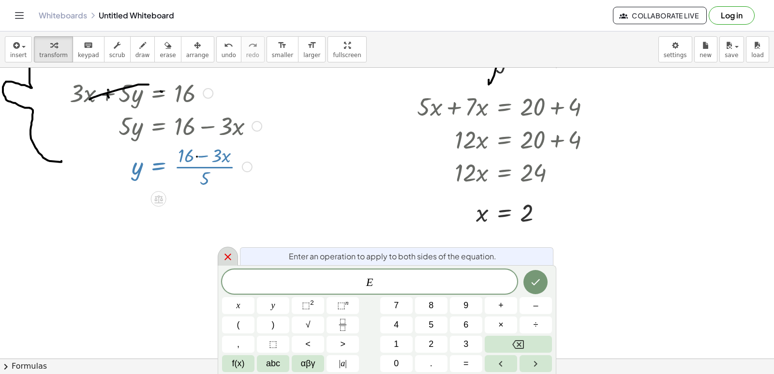
click at [232, 259] on icon at bounding box center [228, 257] width 12 height 12
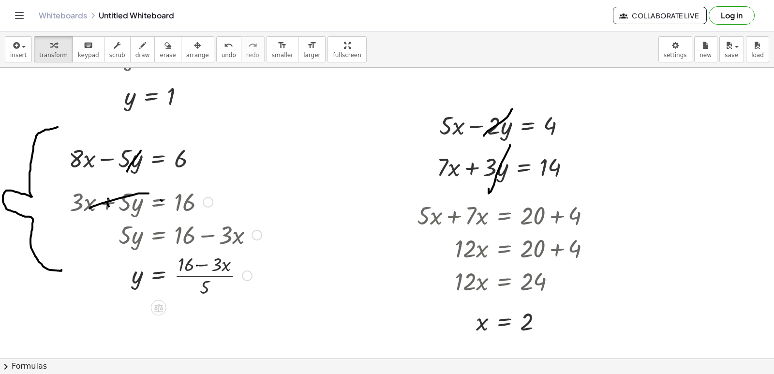
click at [157, 275] on div at bounding box center [166, 275] width 202 height 48
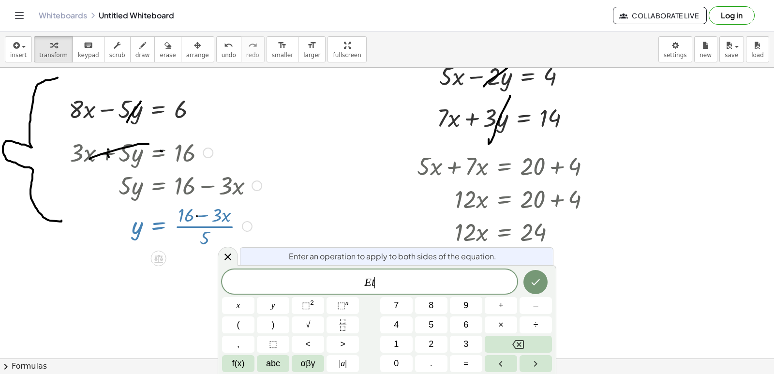
scroll to position [1901, 0]
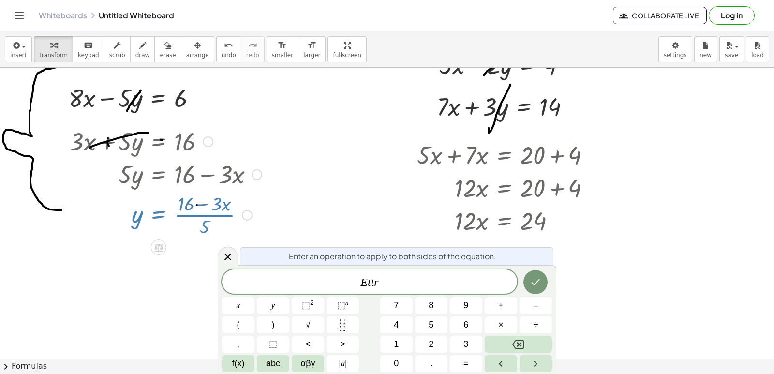
click at [225, 258] on icon at bounding box center [228, 257] width 12 height 12
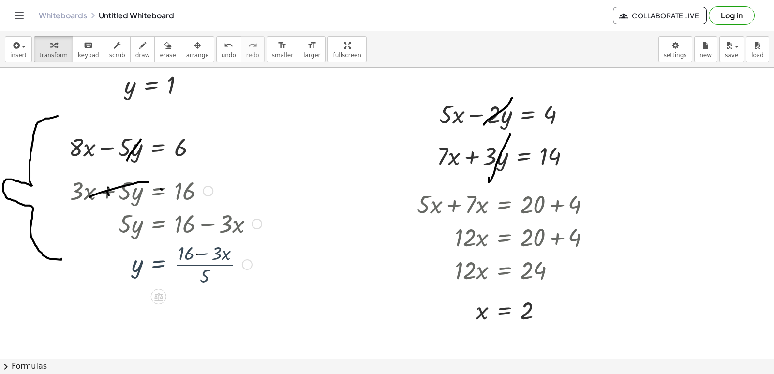
scroll to position [1840, 0]
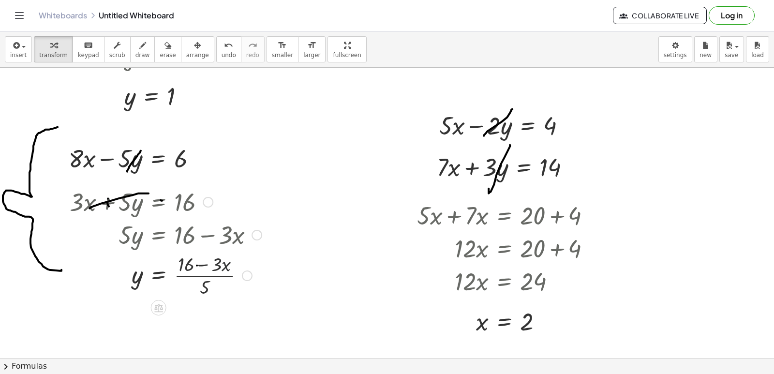
click at [228, 257] on div at bounding box center [166, 275] width 202 height 48
click at [235, 252] on div at bounding box center [166, 275] width 202 height 48
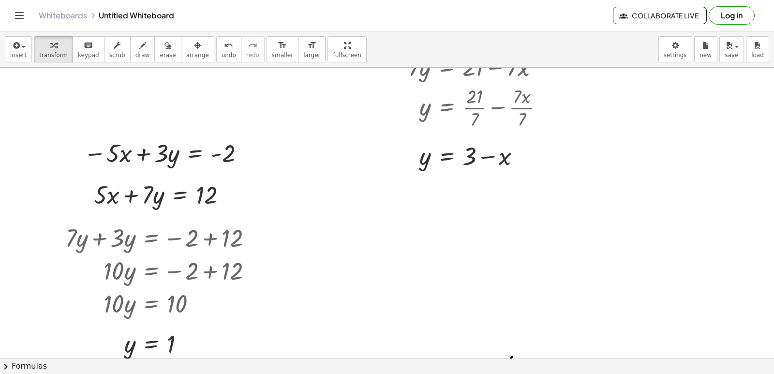
click at [774, 44] on div "insert select one: Math Expression Function Text Youtube Video Graphing Geometr…" at bounding box center [387, 49] width 774 height 36
click at [771, 47] on div "insert select one: Math Expression Function Text Youtube Video Graphing Geometr…" at bounding box center [387, 49] width 774 height 36
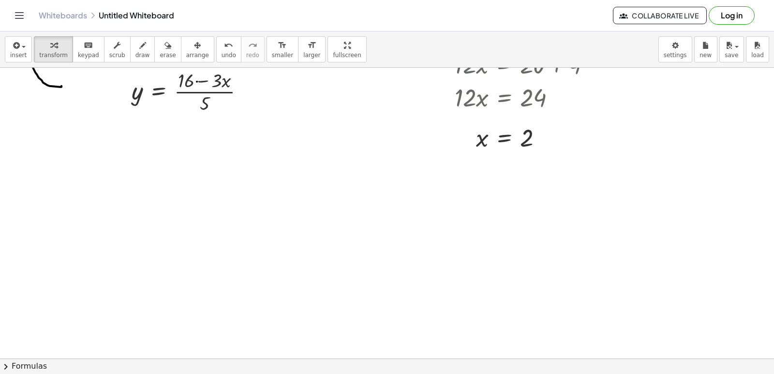
scroll to position [1927, 0]
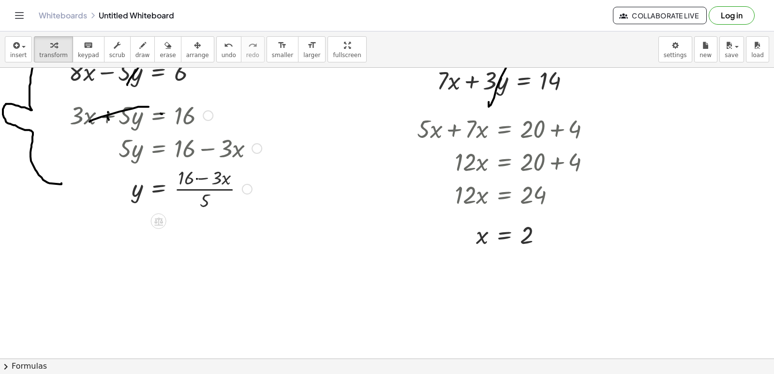
click at [200, 178] on div at bounding box center [166, 188] width 202 height 48
click at [214, 148] on div at bounding box center [166, 147] width 202 height 33
click at [209, 149] on div at bounding box center [166, 147] width 202 height 33
drag, startPoint x: 204, startPoint y: 198, endPoint x: 203, endPoint y: 183, distance: 14.5
click at [201, 187] on div at bounding box center [166, 188] width 202 height 48
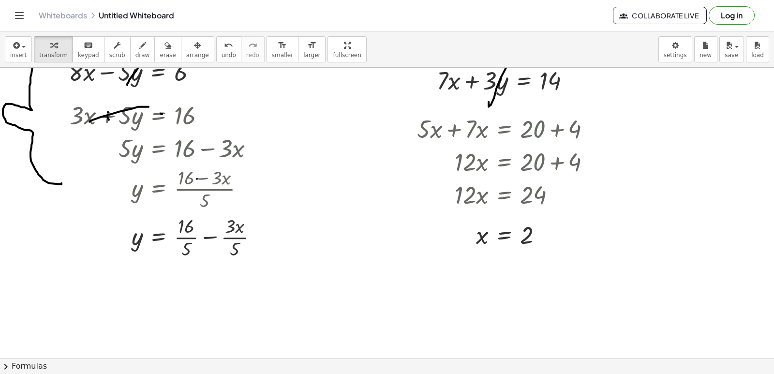
drag, startPoint x: 327, startPoint y: 250, endPoint x: 336, endPoint y: 259, distance: 13.0
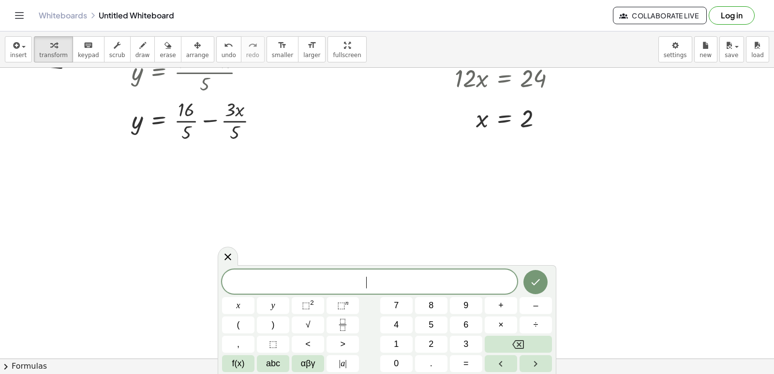
drag, startPoint x: 328, startPoint y: 264, endPoint x: 327, endPoint y: 242, distance: 22.3
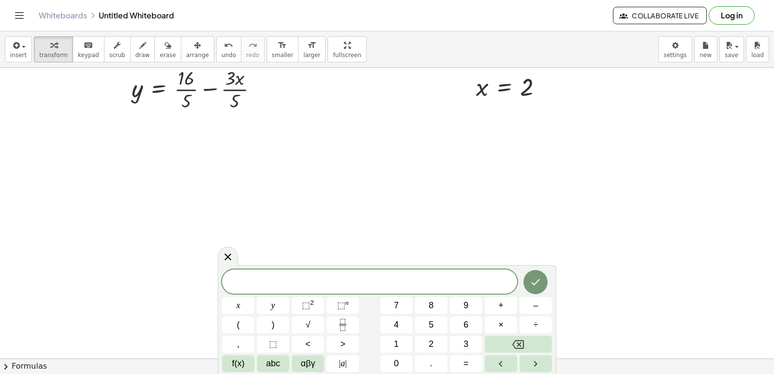
scroll to position [2092, 0]
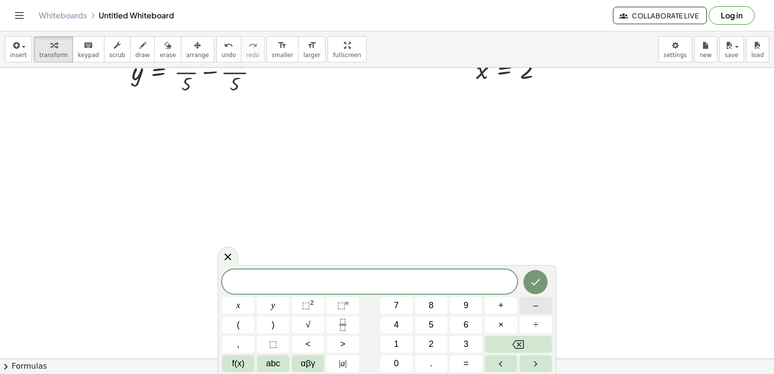
click at [538, 303] on span "–" at bounding box center [535, 305] width 5 height 13
click at [242, 301] on button "x" at bounding box center [238, 305] width 32 height 17
click at [527, 305] on button "–" at bounding box center [536, 305] width 32 height 17
click at [402, 302] on button "7" at bounding box center [396, 305] width 32 height 17
click at [273, 301] on span "y" at bounding box center [274, 305] width 4 height 13
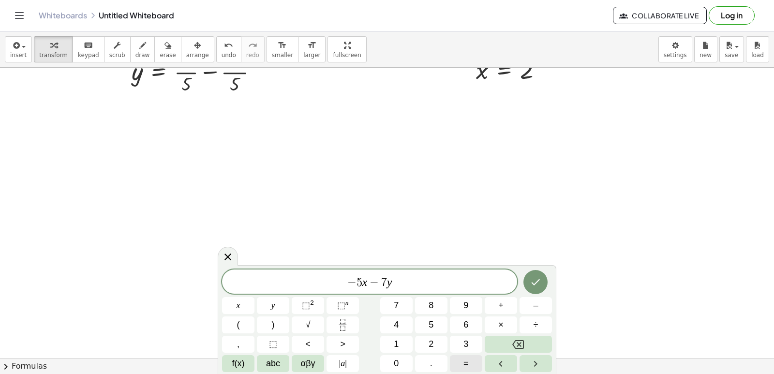
click at [463, 364] on button "=" at bounding box center [466, 363] width 32 height 17
click at [540, 307] on button "–" at bounding box center [536, 305] width 32 height 17
click at [463, 323] on button "6" at bounding box center [466, 325] width 32 height 17
click at [537, 280] on icon "Done" at bounding box center [536, 282] width 12 height 12
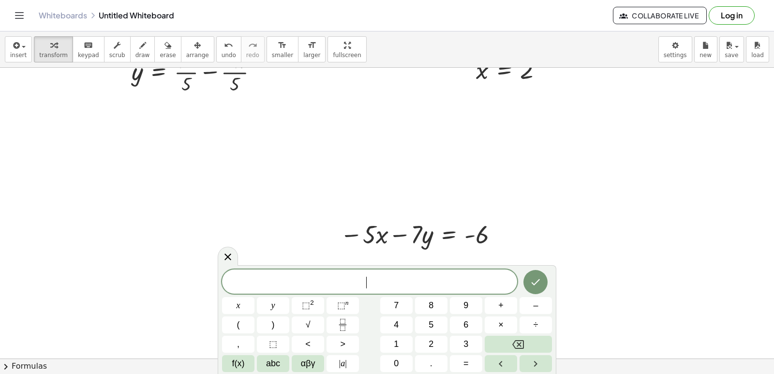
click at [414, 284] on span "​" at bounding box center [369, 283] width 295 height 14
click at [516, 339] on icon "Backspace" at bounding box center [519, 345] width 12 height 12
click at [513, 347] on icon "Backspace" at bounding box center [519, 345] width 12 height 12
click at [511, 349] on button "Backspace" at bounding box center [518, 344] width 67 height 17
click at [511, 338] on button "Backspace" at bounding box center [518, 344] width 67 height 17
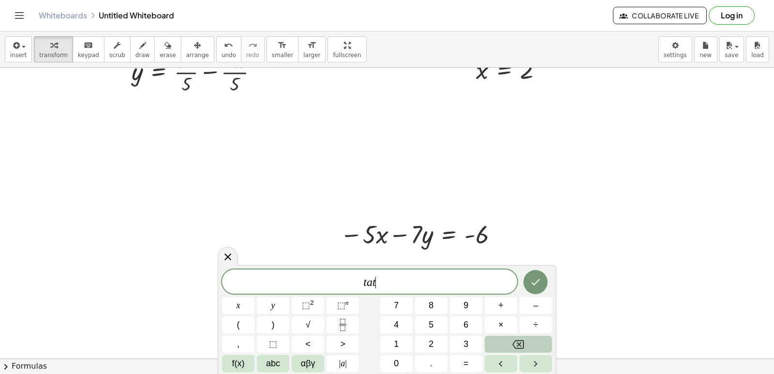
click at [511, 341] on button "Backspace" at bounding box center [518, 344] width 67 height 17
click at [510, 339] on button "Backspace" at bounding box center [518, 344] width 67 height 17
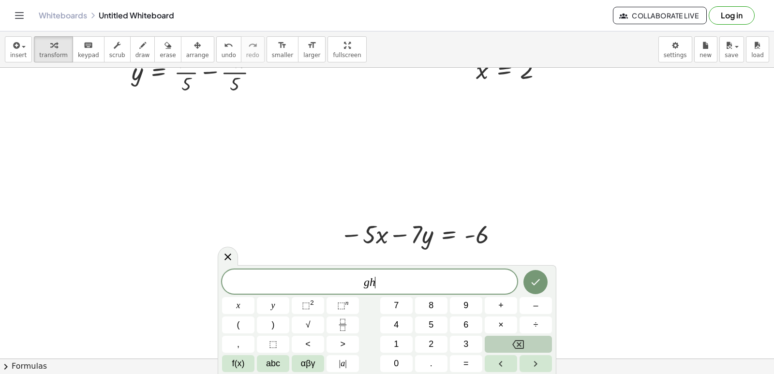
click at [510, 339] on button "Backspace" at bounding box center [518, 344] width 67 height 17
click at [520, 332] on div "÷" at bounding box center [536, 325] width 32 height 17
click at [525, 335] on div "g x y ⬚ 2 ⬚ n 7 8 9 + – ( ) √ 4 5 6 × ÷ , ⬚ < > 1 2 3 f(x) abc αβγ | a | 0 . =" at bounding box center [387, 321] width 330 height 103
click at [542, 360] on icon "Right arrow" at bounding box center [536, 364] width 12 height 12
click at [544, 343] on button "Backspace" at bounding box center [518, 344] width 67 height 17
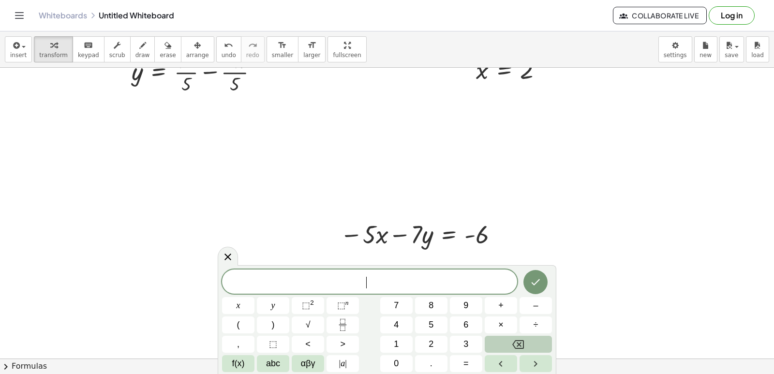
click at [544, 343] on button "Backspace" at bounding box center [518, 344] width 67 height 17
click at [244, 300] on button "x" at bounding box center [238, 305] width 32 height 17
click at [503, 302] on span "+" at bounding box center [501, 305] width 5 height 13
click at [276, 299] on button "y" at bounding box center [273, 305] width 32 height 17
click at [468, 367] on span "=" at bounding box center [466, 363] width 5 height 13
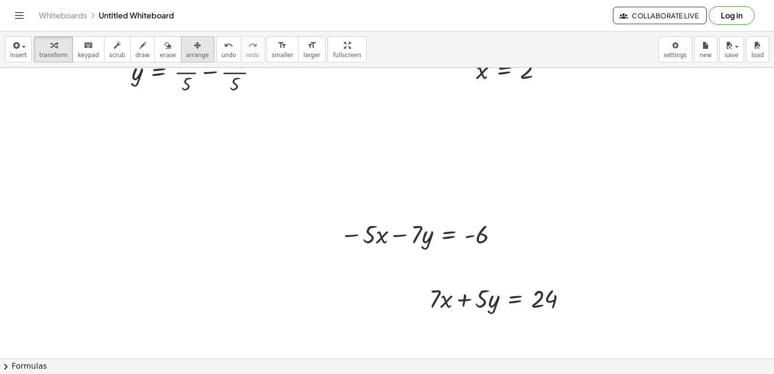
click at [186, 46] on div "button" at bounding box center [197, 45] width 23 height 12
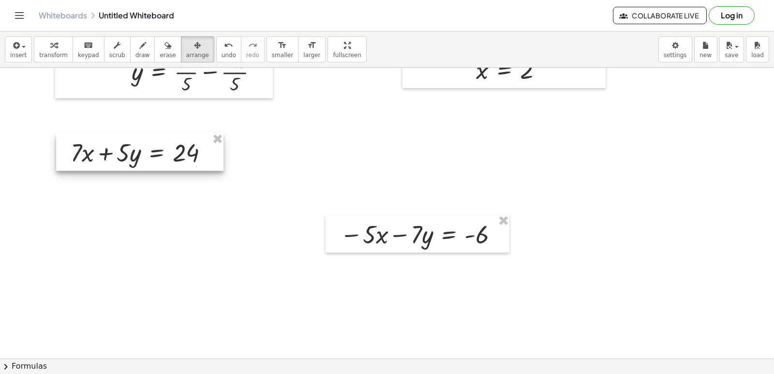
drag, startPoint x: 444, startPoint y: 306, endPoint x: 88, endPoint y: 160, distance: 384.8
click at [88, 160] on div at bounding box center [139, 152] width 167 height 38
drag, startPoint x: 200, startPoint y: 243, endPoint x: 204, endPoint y: 237, distance: 7.4
drag, startPoint x: 204, startPoint y: 237, endPoint x: 205, endPoint y: 219, distance: 18.4
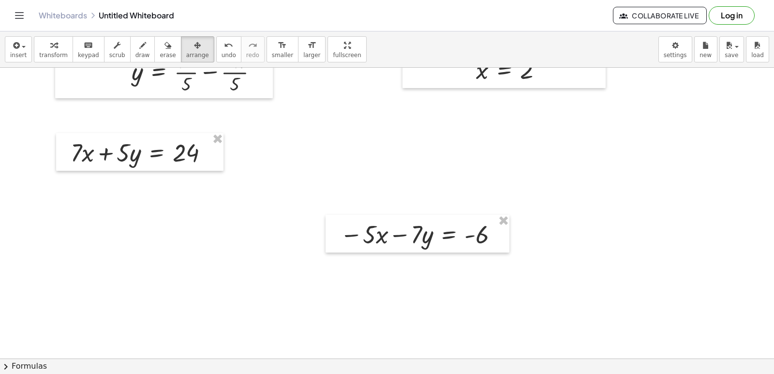
click at [50, 44] on icon "button" at bounding box center [53, 46] width 7 height 12
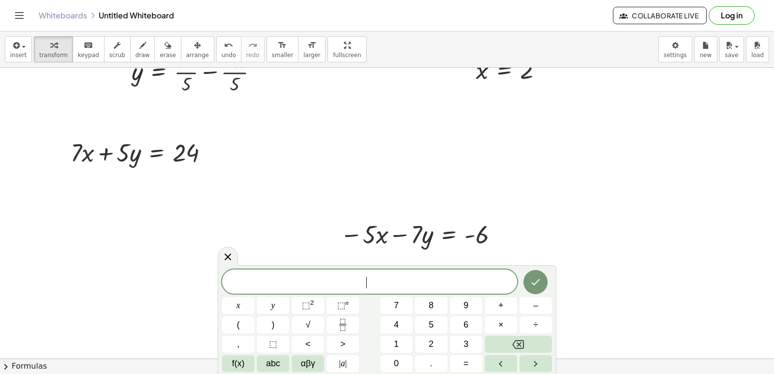
click at [235, 305] on button "x" at bounding box center [238, 305] width 32 height 17
click at [461, 370] on button "=" at bounding box center [466, 363] width 32 height 17
click at [430, 336] on button "2" at bounding box center [431, 344] width 32 height 17
click at [541, 278] on icon "Done" at bounding box center [536, 282] width 12 height 12
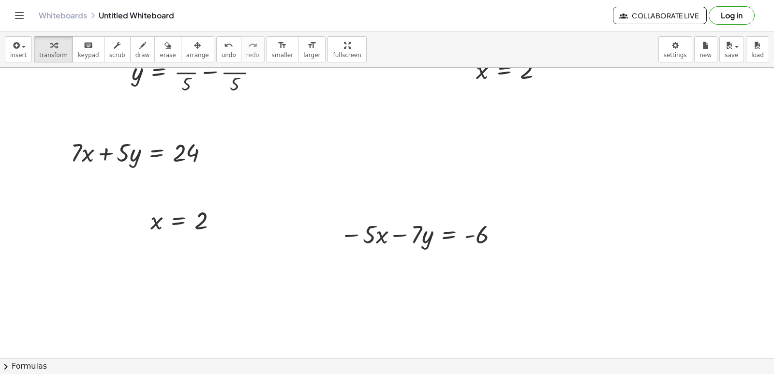
click at [194, 49] on icon "button" at bounding box center [197, 46] width 7 height 12
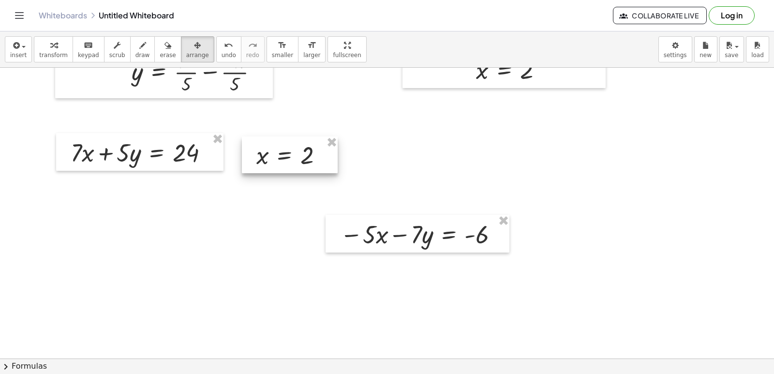
drag, startPoint x: 168, startPoint y: 224, endPoint x: 272, endPoint y: 157, distance: 123.8
click at [272, 157] on div at bounding box center [290, 154] width 96 height 37
drag, startPoint x: 501, startPoint y: 227, endPoint x: 493, endPoint y: 221, distance: 10.2
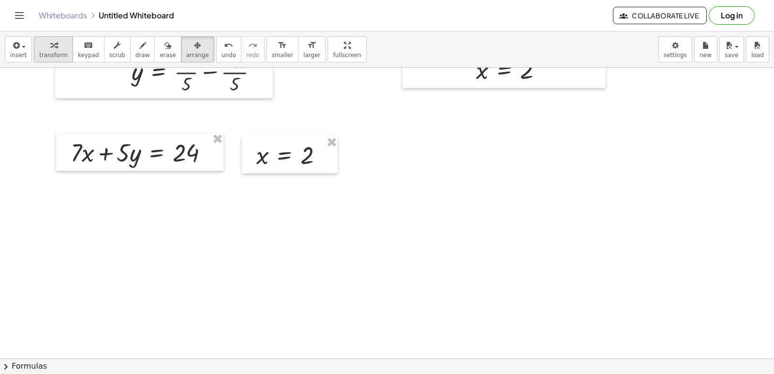
click at [53, 38] on button "transform" at bounding box center [53, 49] width 39 height 26
drag, startPoint x: 304, startPoint y: 159, endPoint x: 299, endPoint y: 161, distance: 6.0
click at [299, 161] on div at bounding box center [294, 155] width 84 height 32
click at [88, 154] on div at bounding box center [143, 152] width 155 height 33
click at [105, 153] on div at bounding box center [143, 152] width 155 height 33
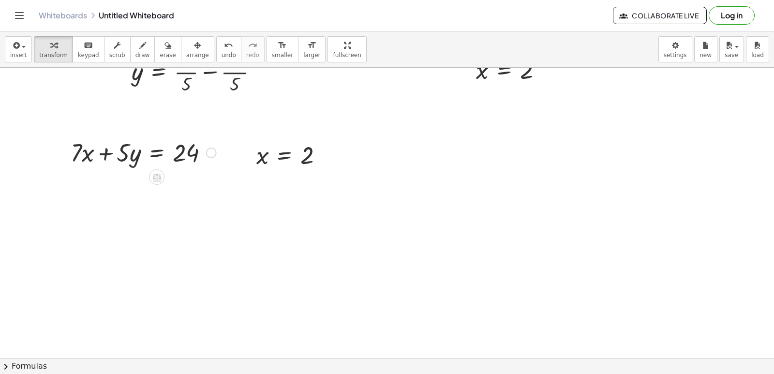
click at [127, 159] on div at bounding box center [143, 152] width 155 height 33
click at [87, 161] on div at bounding box center [143, 152] width 155 height 33
drag, startPoint x: 307, startPoint y: 160, endPoint x: 94, endPoint y: 166, distance: 213.0
click at [105, 189] on div at bounding box center [141, 184] width 162 height 33
click at [76, 191] on div at bounding box center [141, 184] width 162 height 33
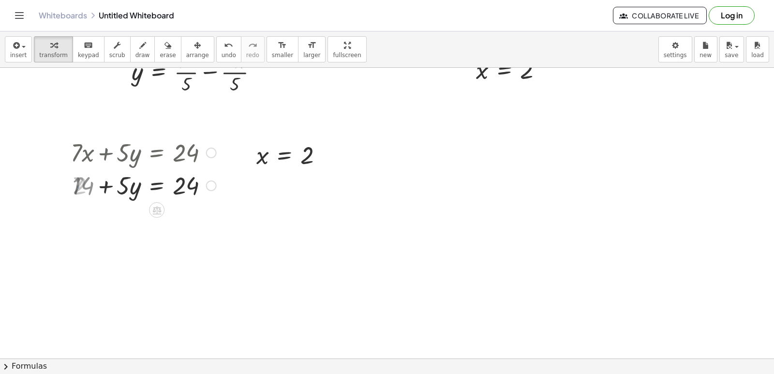
click at [77, 188] on div at bounding box center [143, 184] width 155 height 33
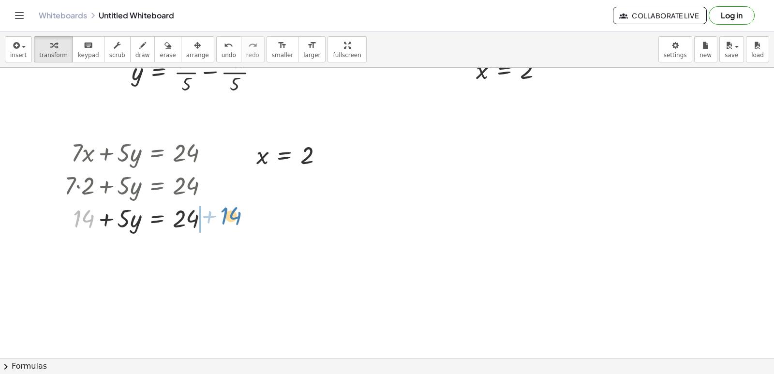
drag, startPoint x: 84, startPoint y: 215, endPoint x: 234, endPoint y: 211, distance: 150.1
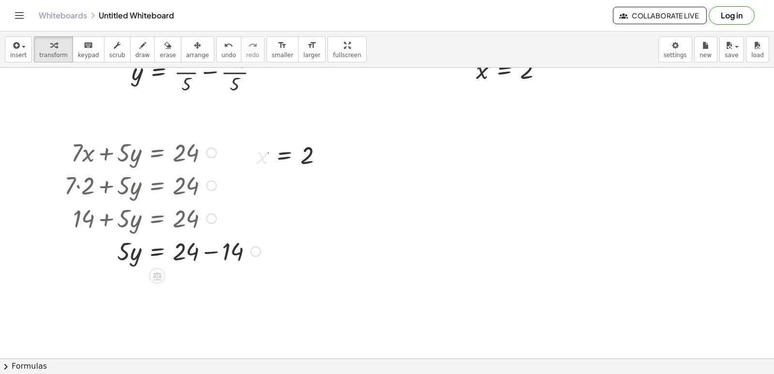
click at [211, 252] on div at bounding box center [163, 250] width 206 height 33
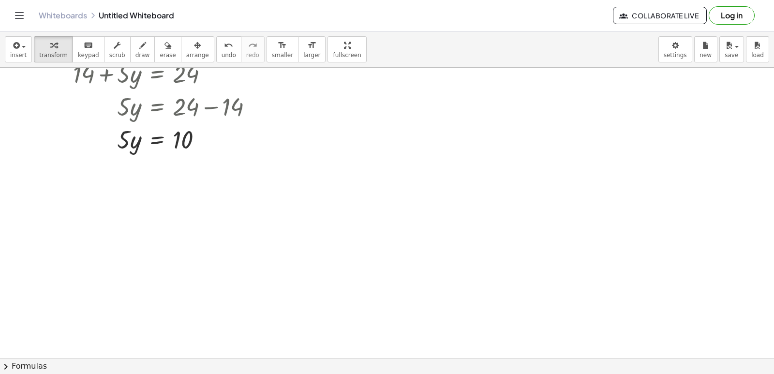
scroll to position [2237, 0]
drag, startPoint x: 121, startPoint y: 143, endPoint x: 182, endPoint y: 172, distance: 66.9
click at [186, 179] on div at bounding box center [163, 179] width 206 height 48
drag, startPoint x: 336, startPoint y: 150, endPoint x: 327, endPoint y: 159, distance: 12.3
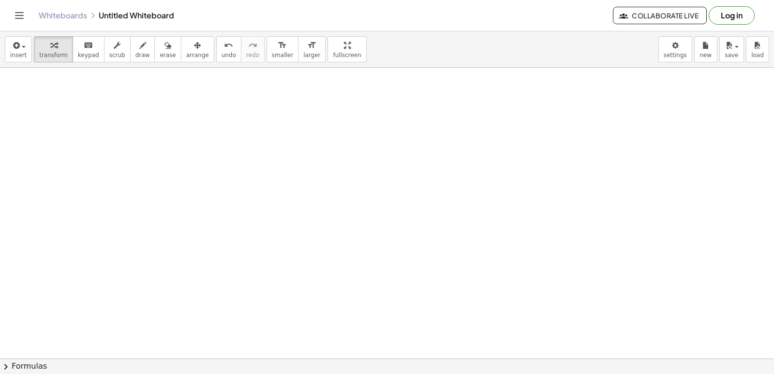
scroll to position [2625, 0]
click at [130, 45] on button "draw" at bounding box center [142, 49] width 25 height 26
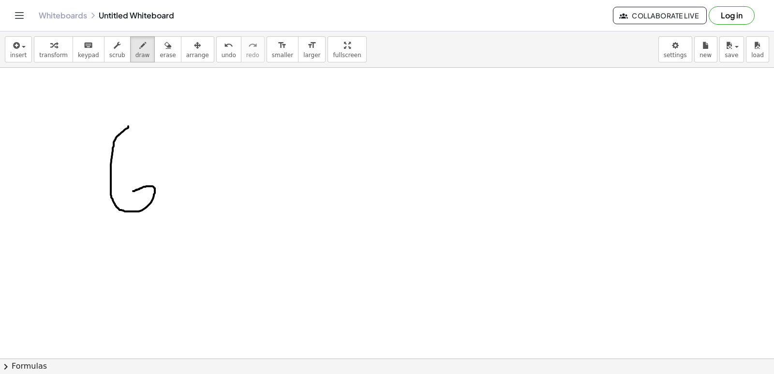
drag, startPoint x: 128, startPoint y: 126, endPoint x: 130, endPoint y: 195, distance: 68.3
drag, startPoint x: 169, startPoint y: 165, endPoint x: 167, endPoint y: 187, distance: 22.3
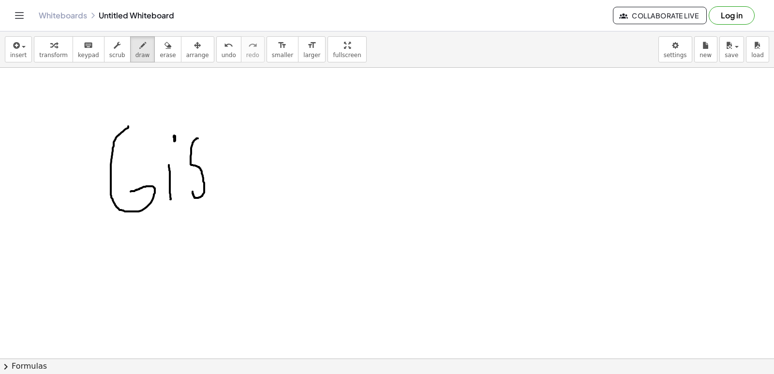
drag, startPoint x: 198, startPoint y: 138, endPoint x: 193, endPoint y: 190, distance: 52.5
drag, startPoint x: 230, startPoint y: 133, endPoint x: 229, endPoint y: 178, distance: 45.0
drag, startPoint x: 259, startPoint y: 136, endPoint x: 266, endPoint y: 188, distance: 52.2
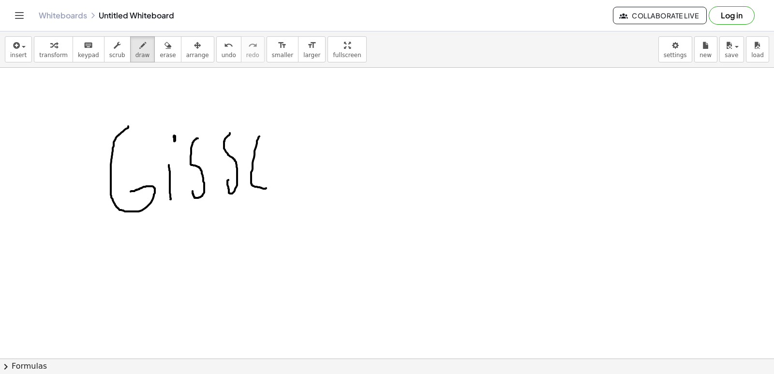
drag, startPoint x: 256, startPoint y: 160, endPoint x: 269, endPoint y: 153, distance: 14.9
drag, startPoint x: 258, startPoint y: 140, endPoint x: 269, endPoint y: 138, distance: 10.3
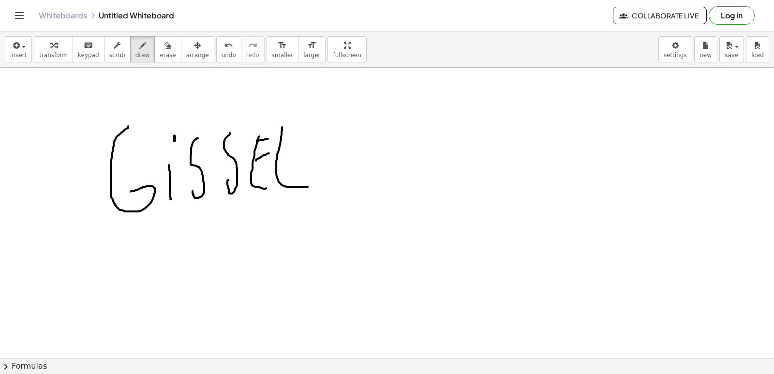
drag, startPoint x: 282, startPoint y: 129, endPoint x: 285, endPoint y: 176, distance: 47.0
drag, startPoint x: 465, startPoint y: 151, endPoint x: 422, endPoint y: 169, distance: 46.5
drag, startPoint x: 440, startPoint y: 166, endPoint x: 395, endPoint y: 168, distance: 45.1
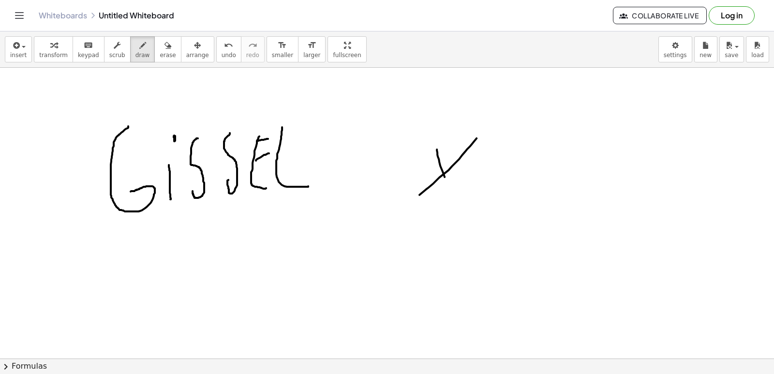
drag, startPoint x: 261, startPoint y: 232, endPoint x: 299, endPoint y: 237, distance: 38.5
drag, startPoint x: 275, startPoint y: 249, endPoint x: 258, endPoint y: 250, distance: 17.0
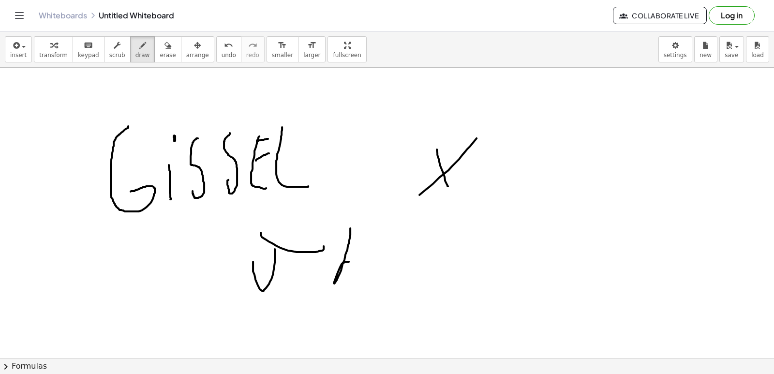
drag, startPoint x: 350, startPoint y: 232, endPoint x: 301, endPoint y: 183, distance: 70.2
click at [160, 54] on span "erase" at bounding box center [168, 55] width 16 height 7
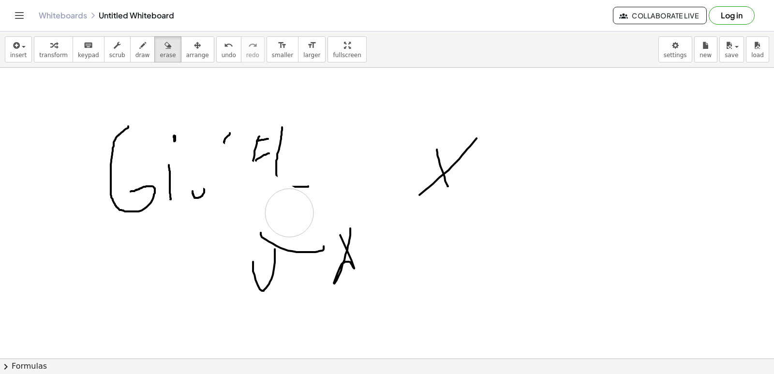
drag, startPoint x: 289, startPoint y: 212, endPoint x: 157, endPoint y: 112, distance: 166.2
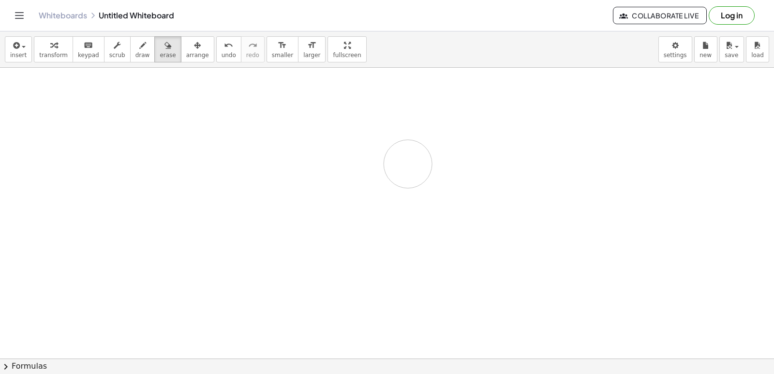
drag, startPoint x: 198, startPoint y: 126, endPoint x: 301, endPoint y: 12, distance: 153.5
